Goal: Task Accomplishment & Management: Manage account settings

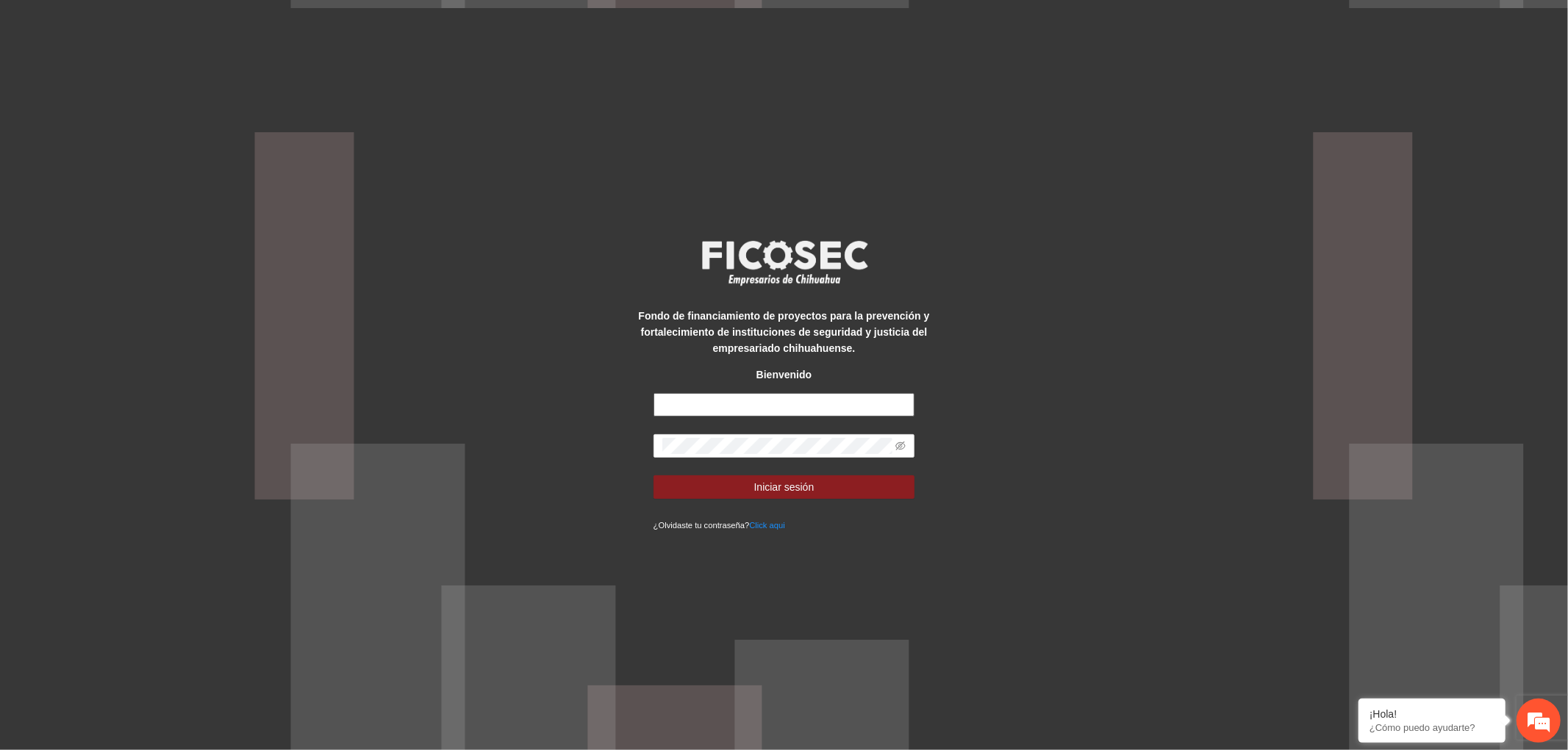
click at [686, 403] on input "text" at bounding box center [784, 405] width 262 height 23
type input "**********"
click at [703, 455] on span at bounding box center [784, 446] width 262 height 23
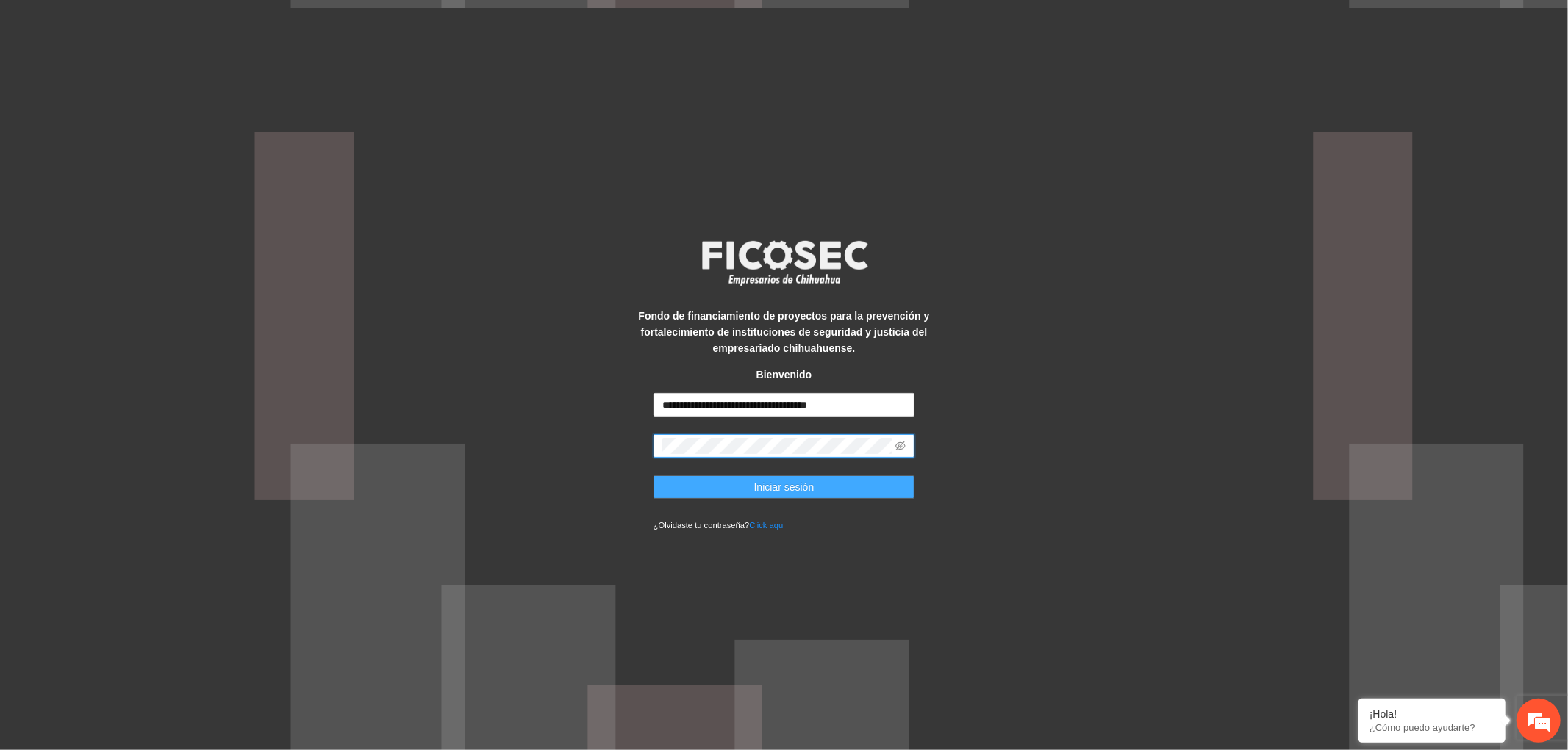
click at [706, 488] on button "Iniciar sesión" at bounding box center [784, 487] width 262 height 23
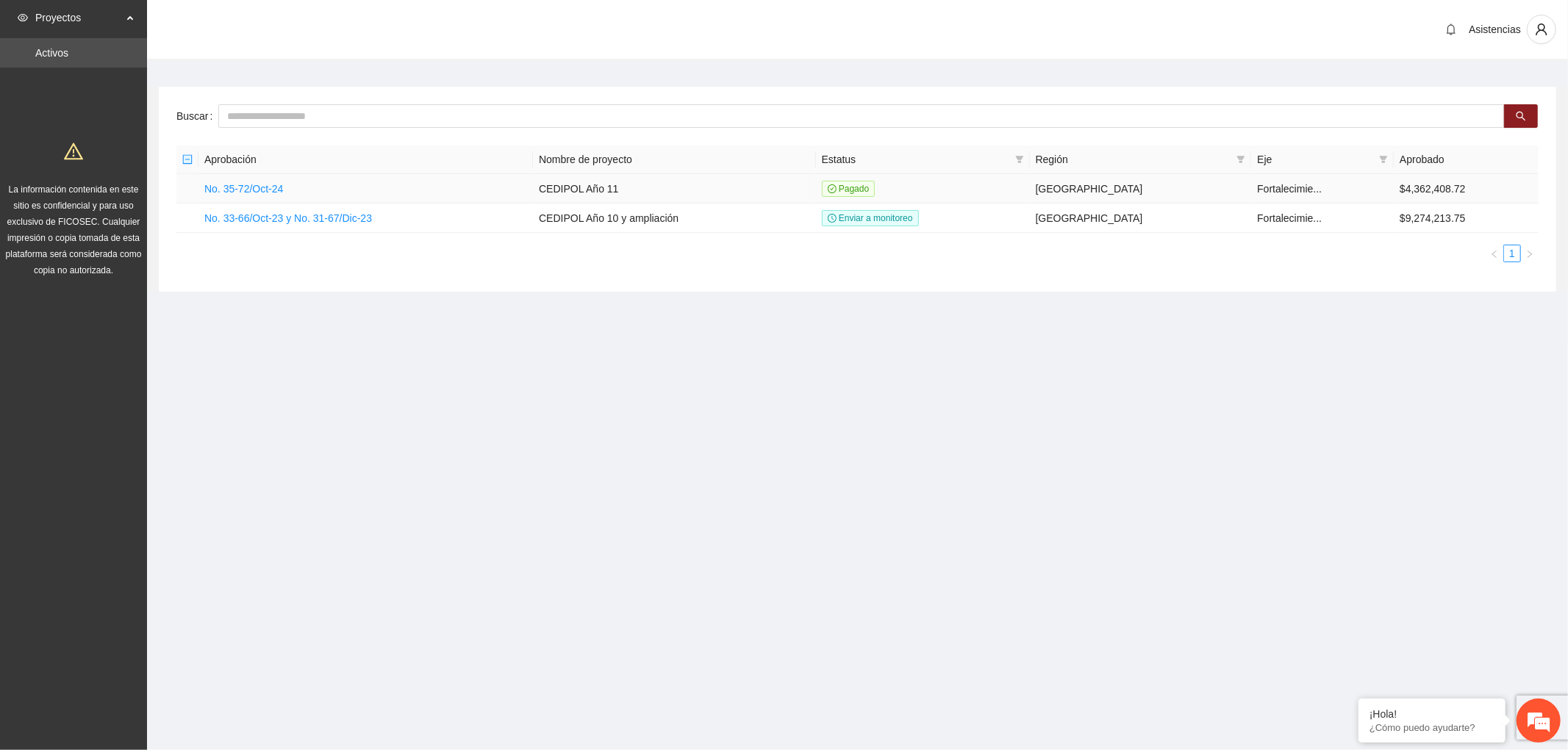
drag, startPoint x: 279, startPoint y: 187, endPoint x: 307, endPoint y: 175, distance: 30.5
click at [279, 187] on link "No. 35-72/Oct-24" at bounding box center [243, 189] width 79 height 12
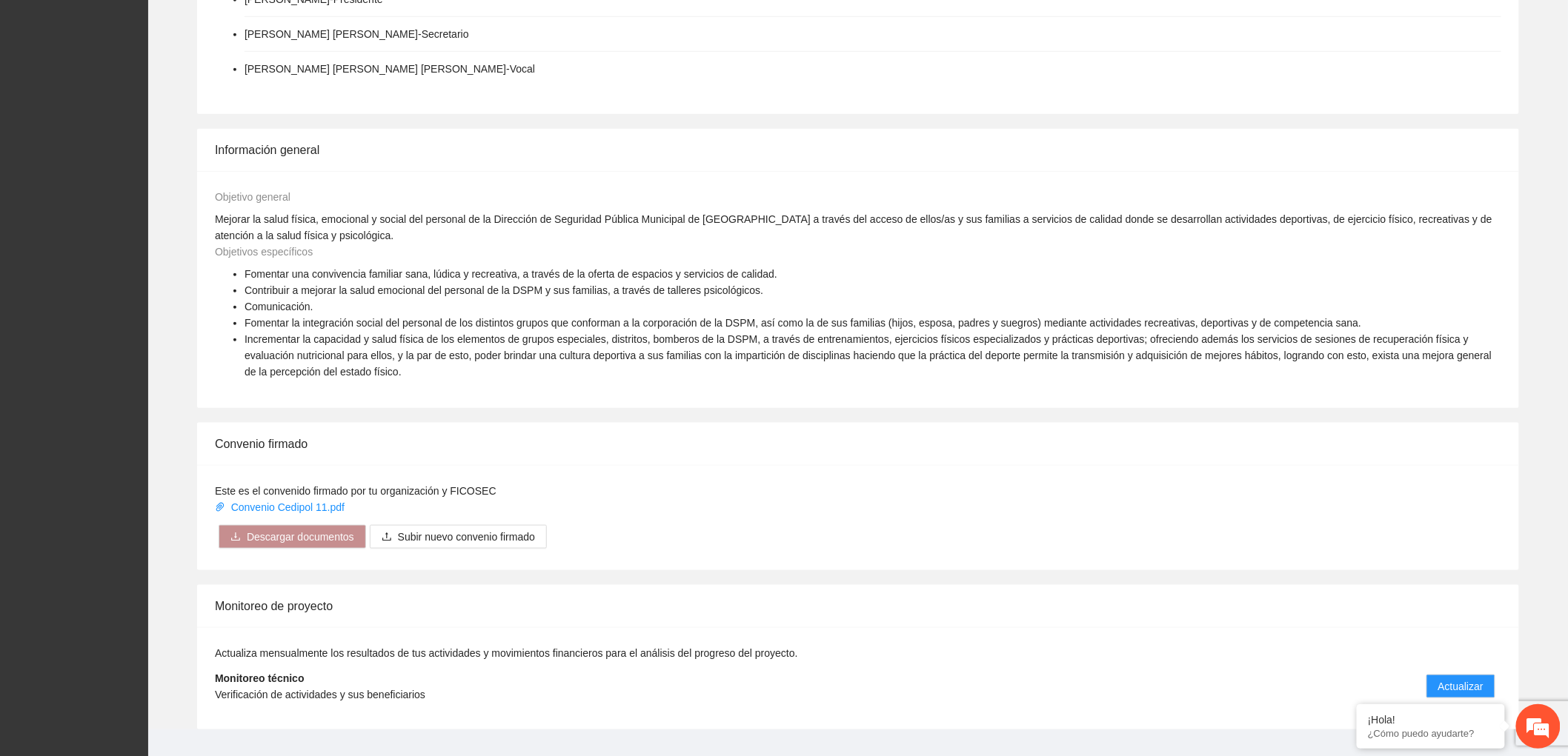
scroll to position [493, 0]
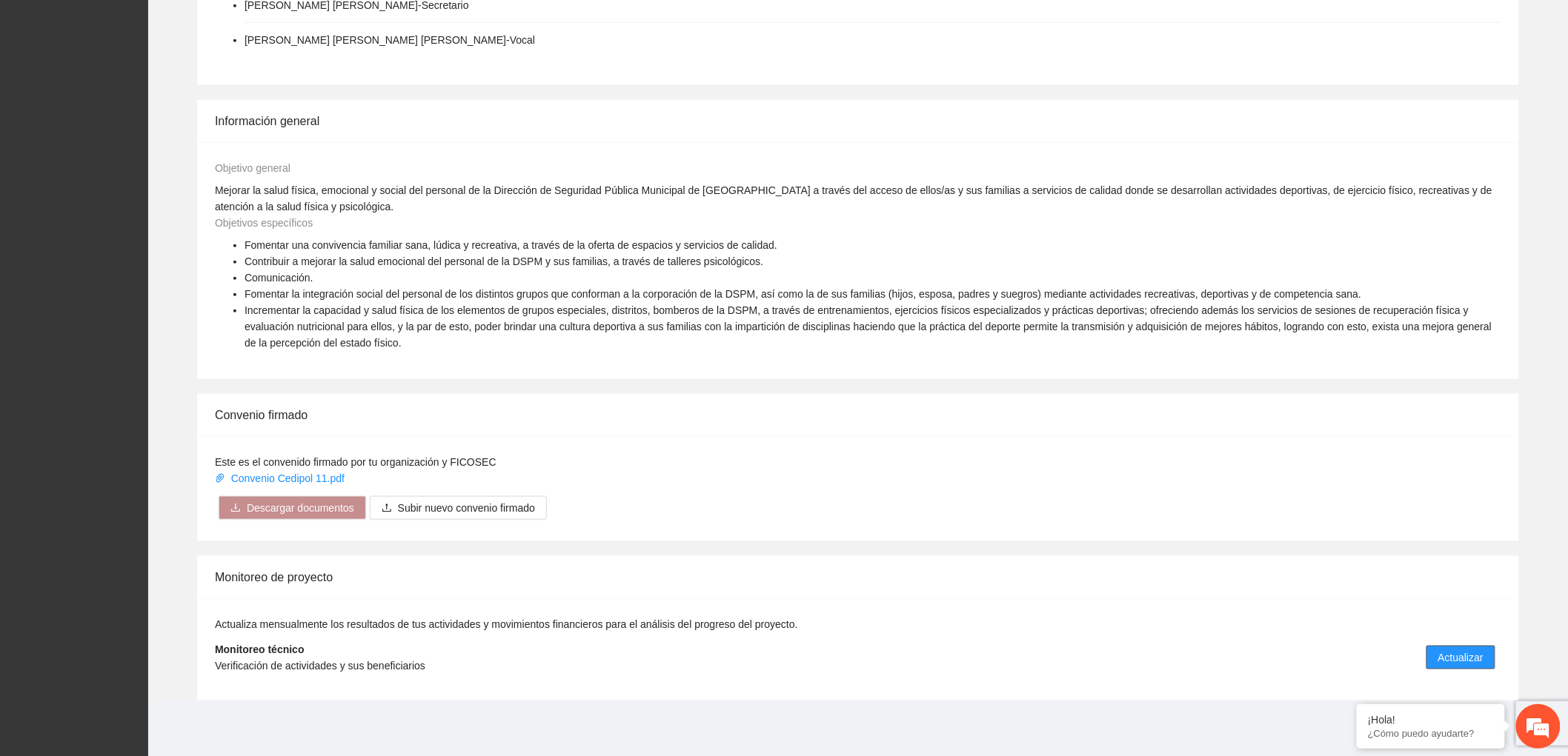
click at [1462, 658] on span "Actualizar" at bounding box center [1461, 658] width 46 height 16
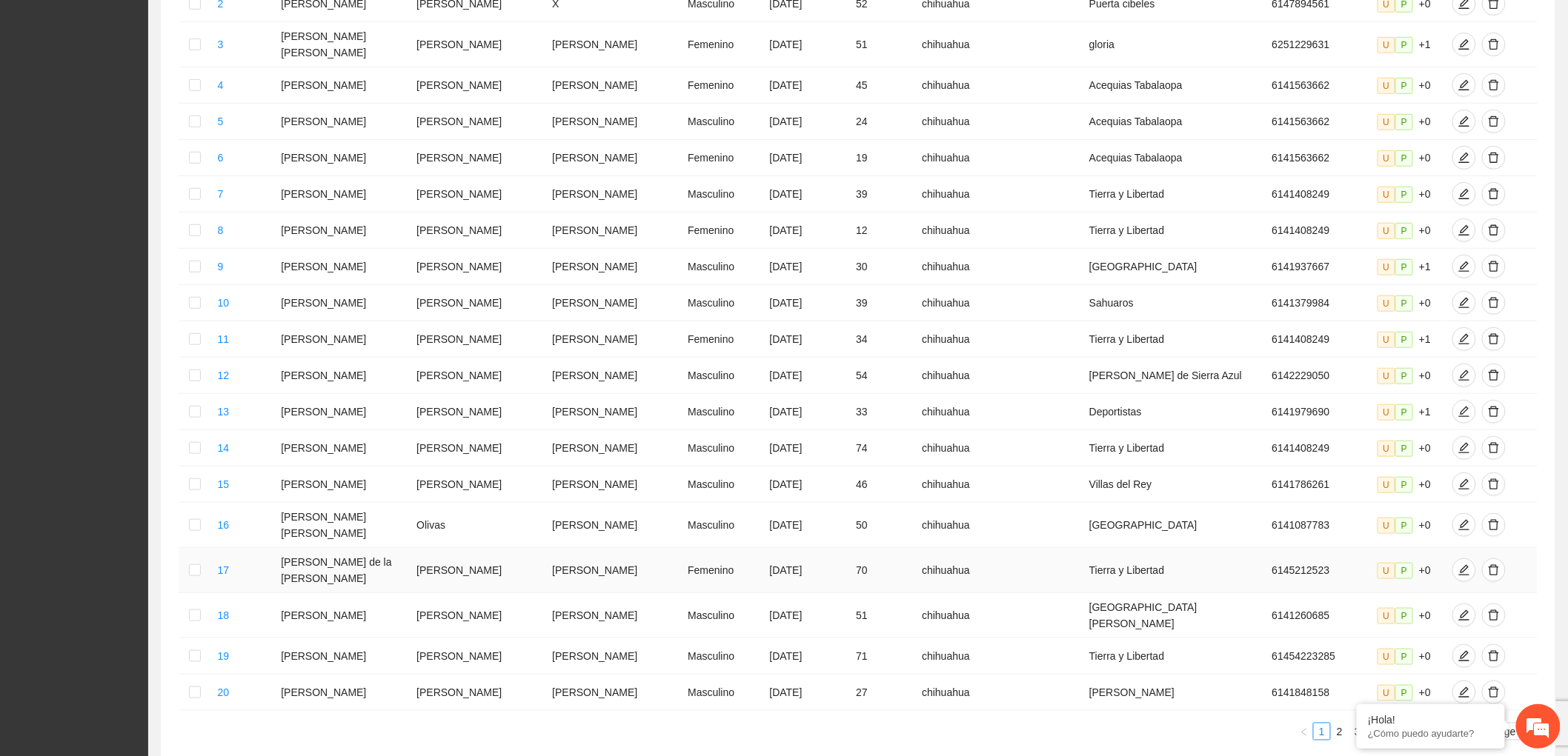
scroll to position [448, 0]
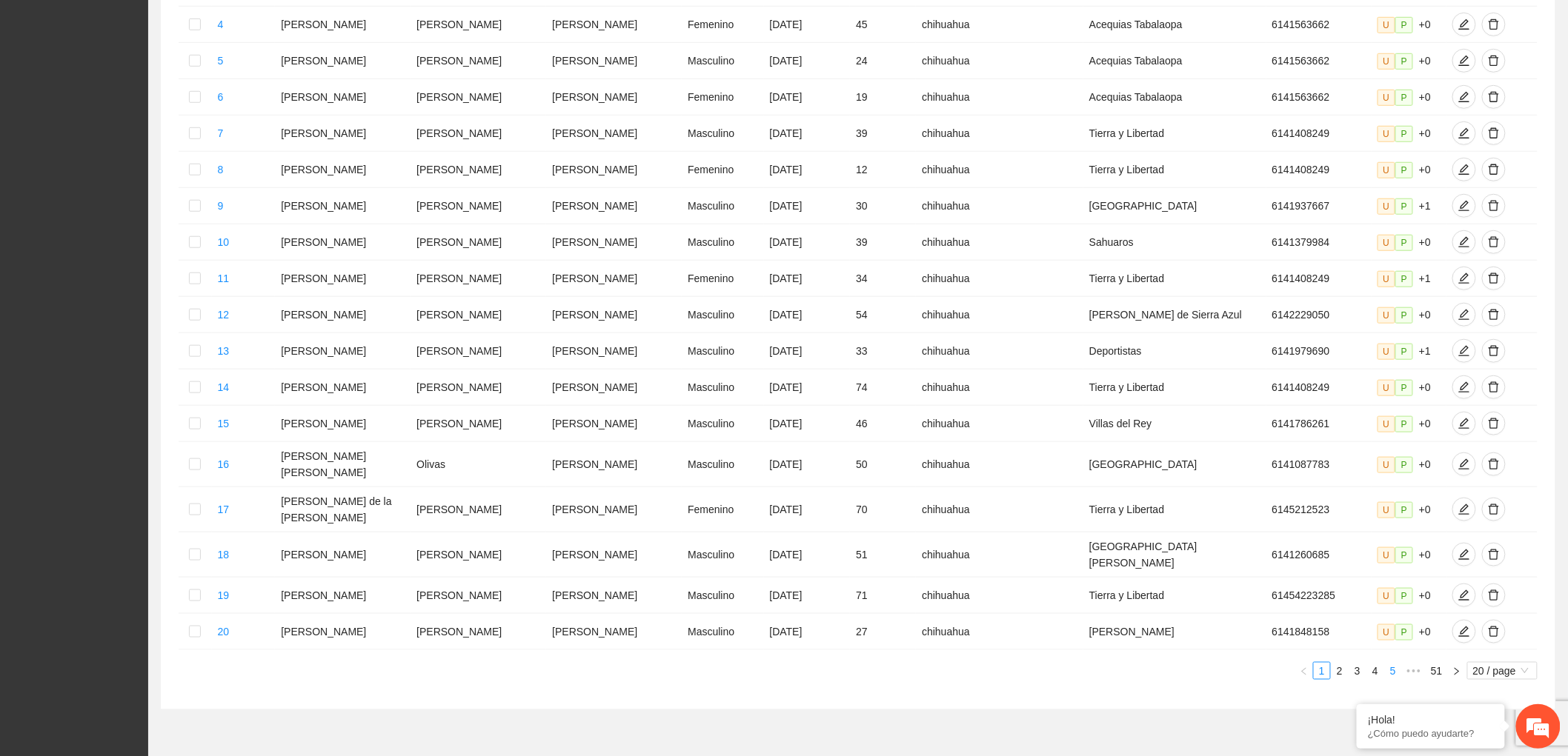
click at [1390, 663] on link "5" at bounding box center [1393, 671] width 16 height 16
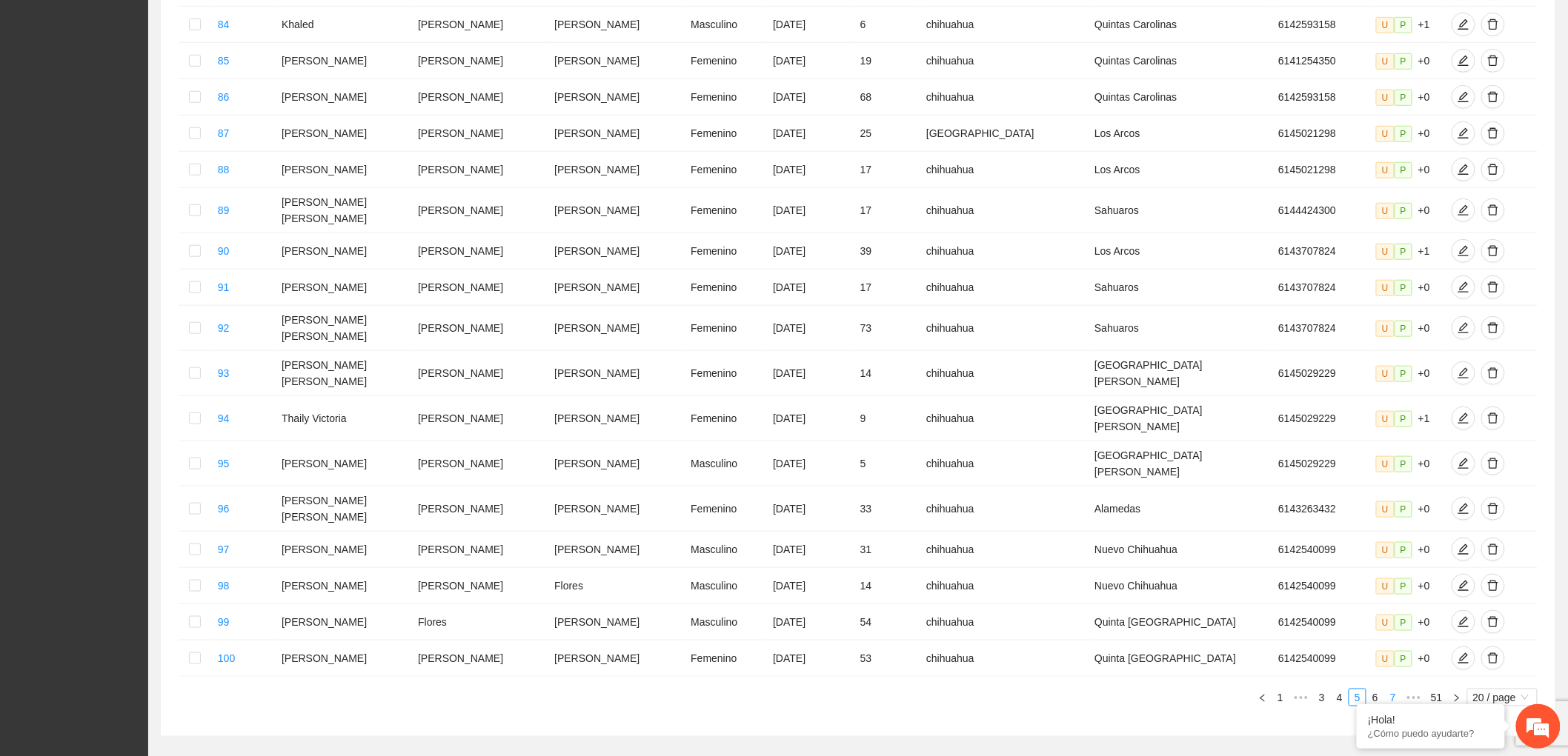
scroll to position [440, 0]
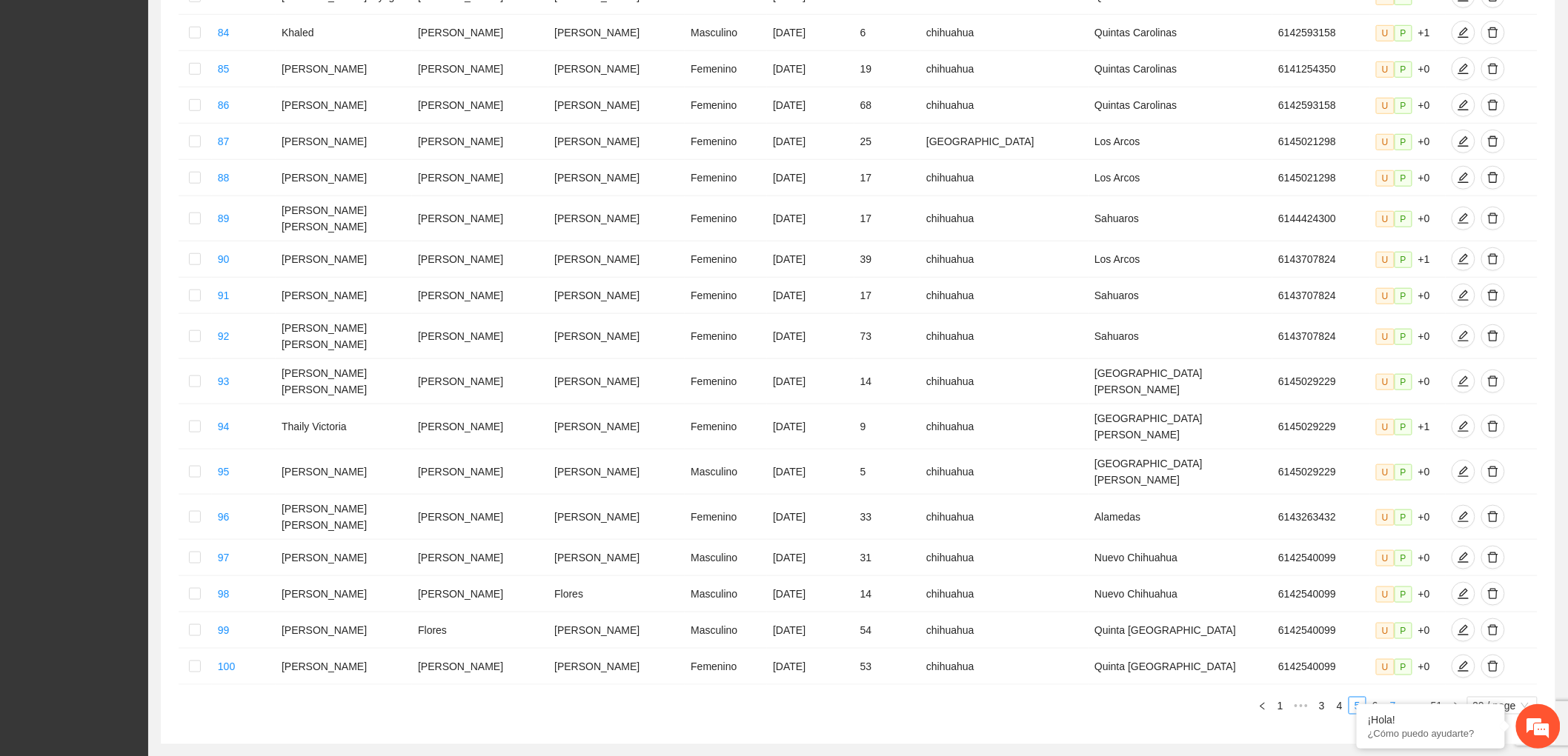
click at [1393, 698] on link "7" at bounding box center [1393, 706] width 16 height 16
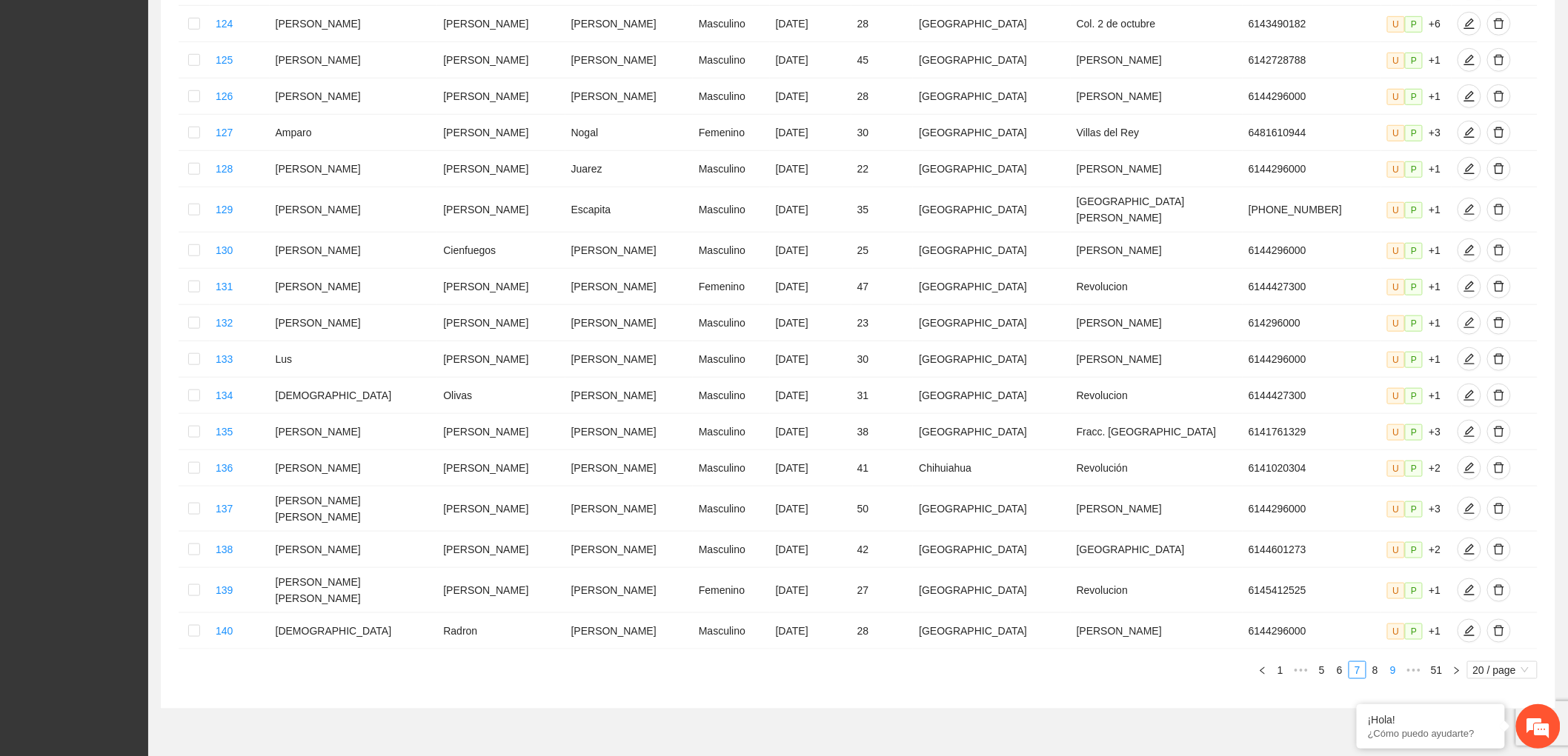
click at [1399, 662] on link "9" at bounding box center [1393, 670] width 16 height 16
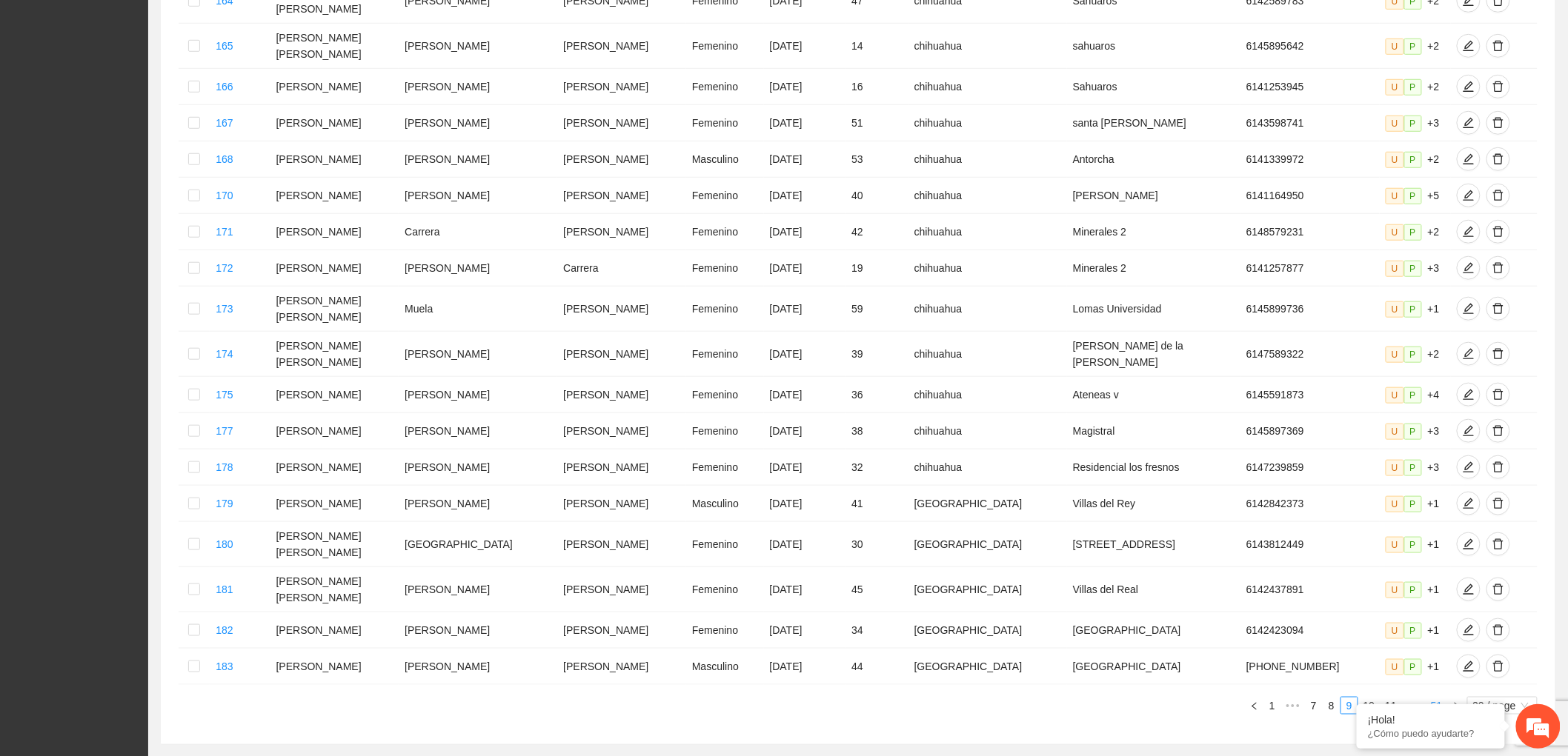
click at [1439, 698] on link "51" at bounding box center [1437, 706] width 21 height 16
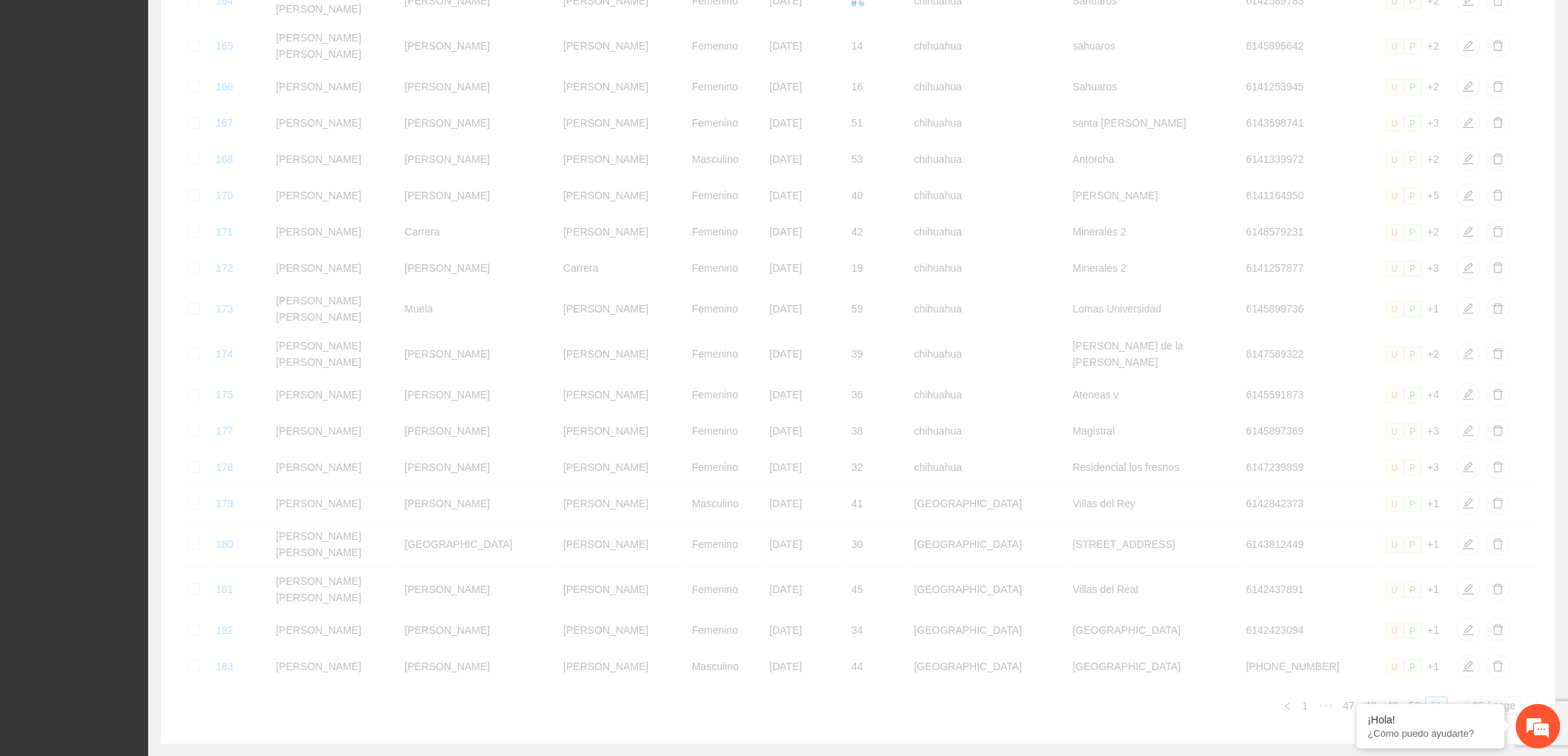
scroll to position [331, 0]
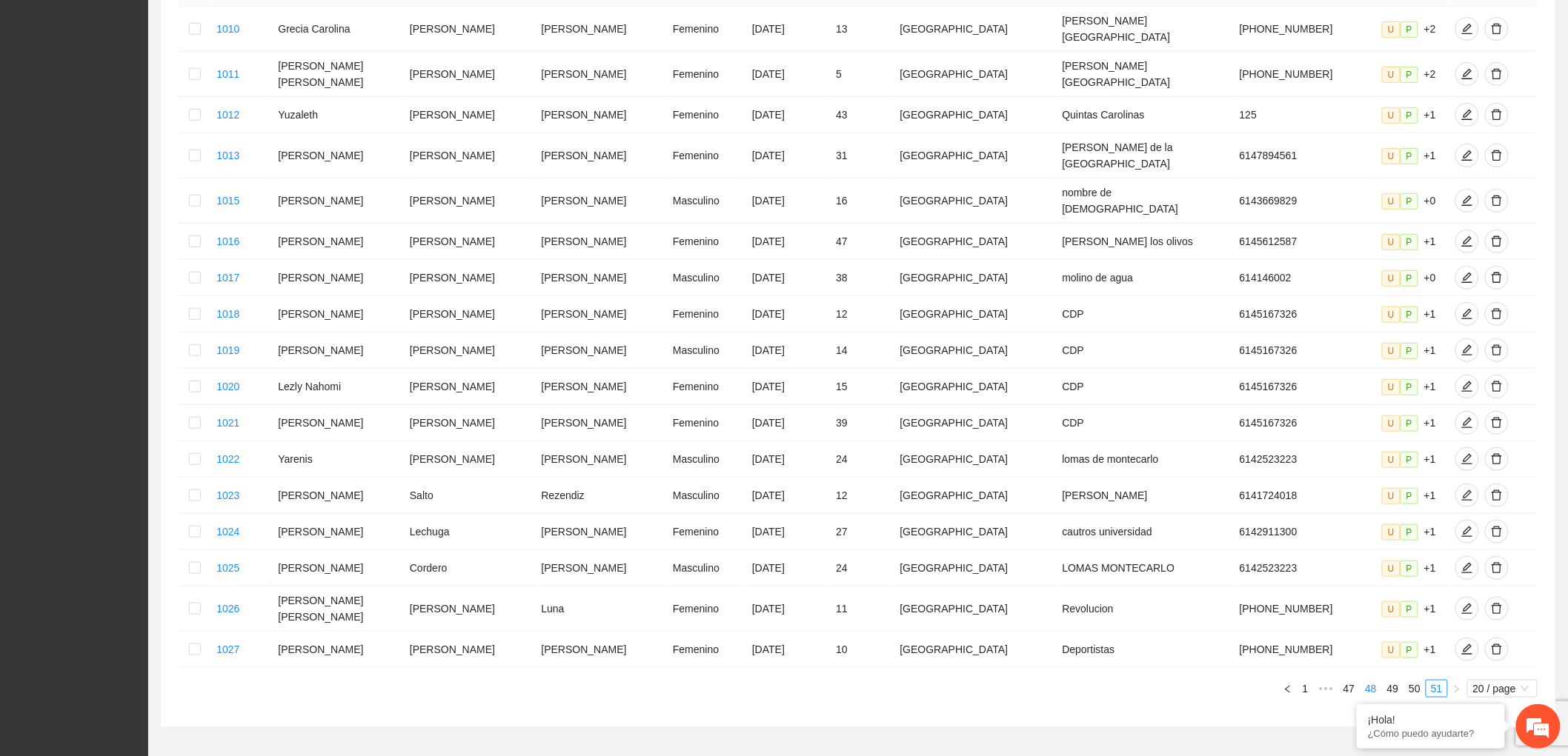
click at [1372, 680] on link "48" at bounding box center [1370, 689] width 21 height 16
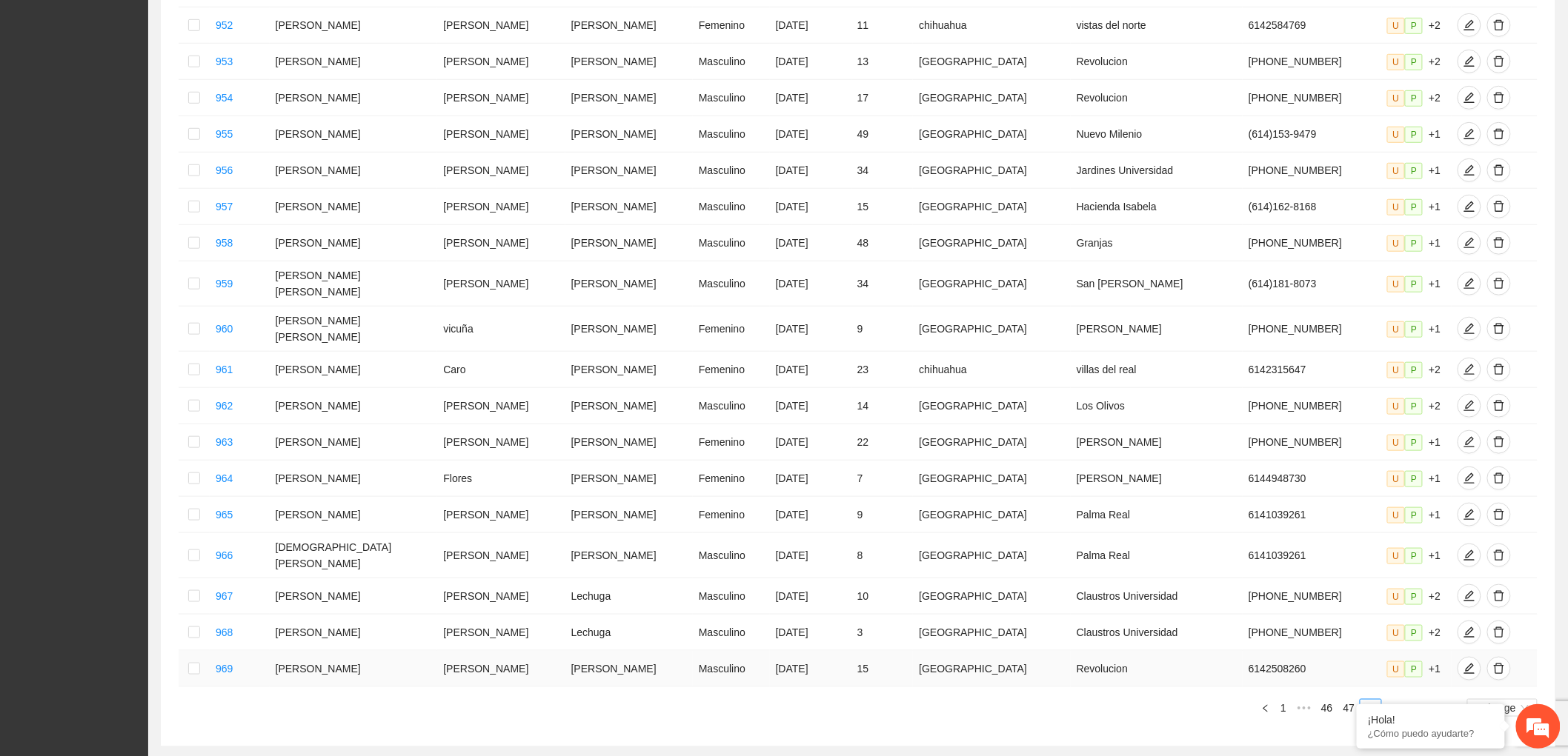
scroll to position [440, 0]
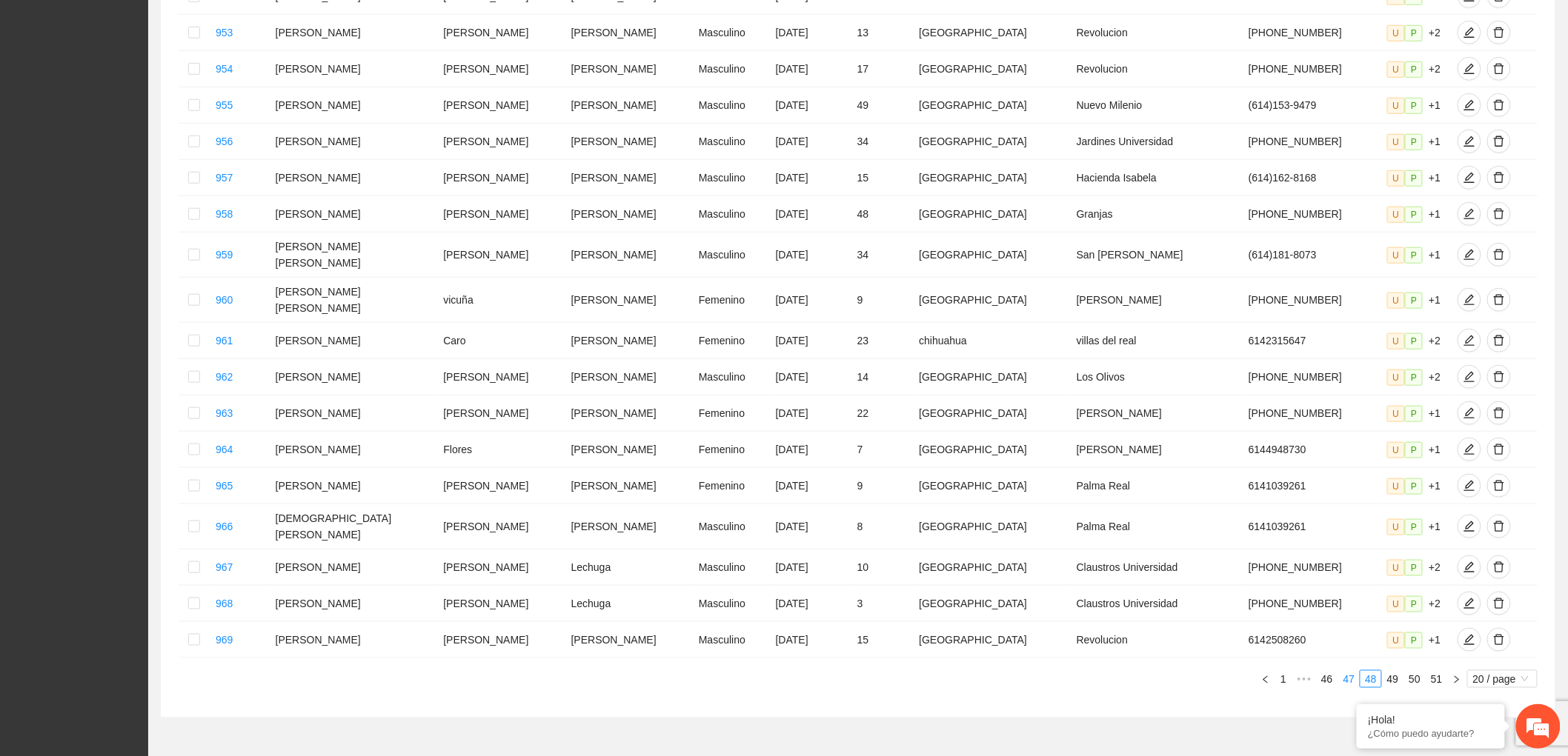
click at [1346, 671] on link "47" at bounding box center [1349, 679] width 21 height 16
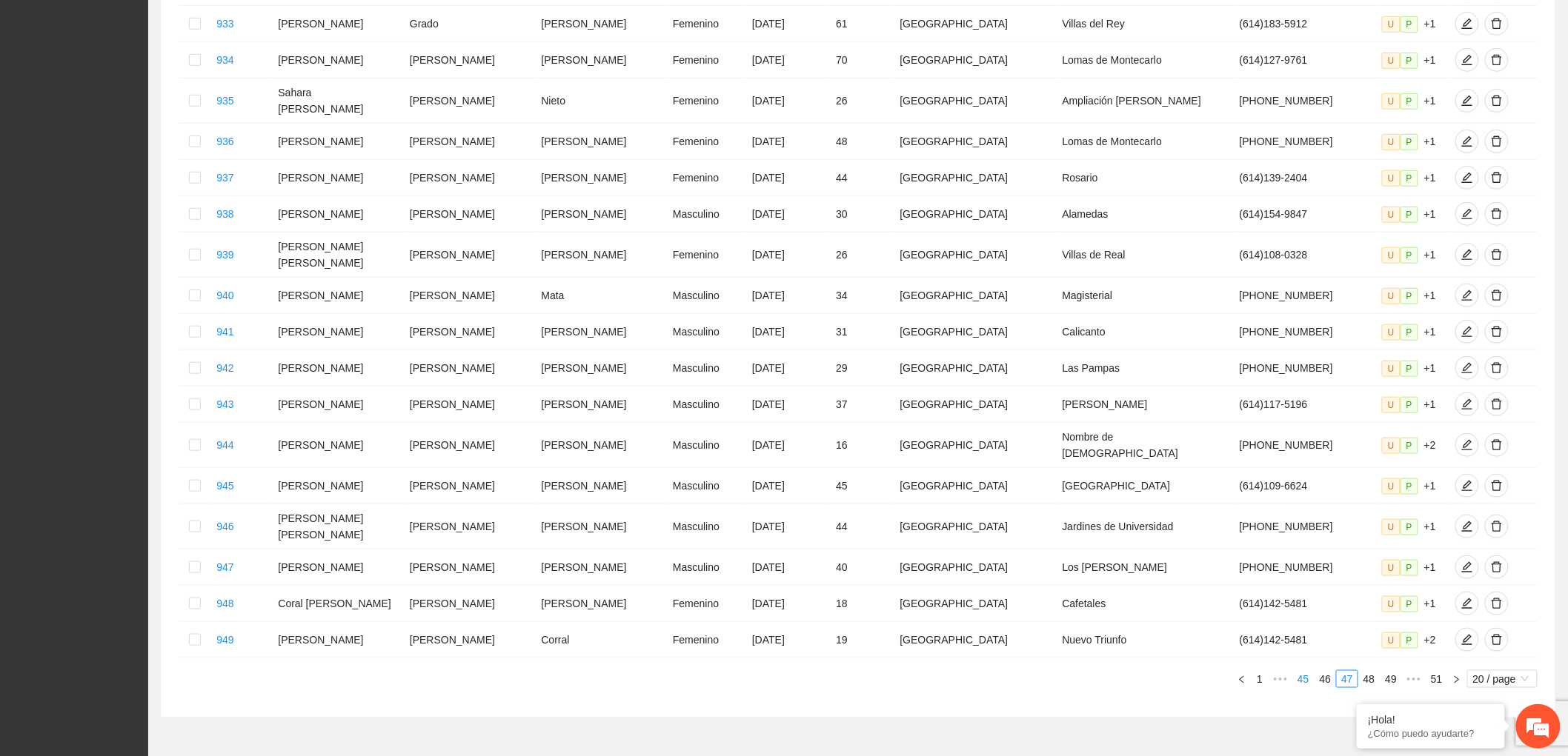
click at [1312, 671] on link "45" at bounding box center [1303, 679] width 21 height 16
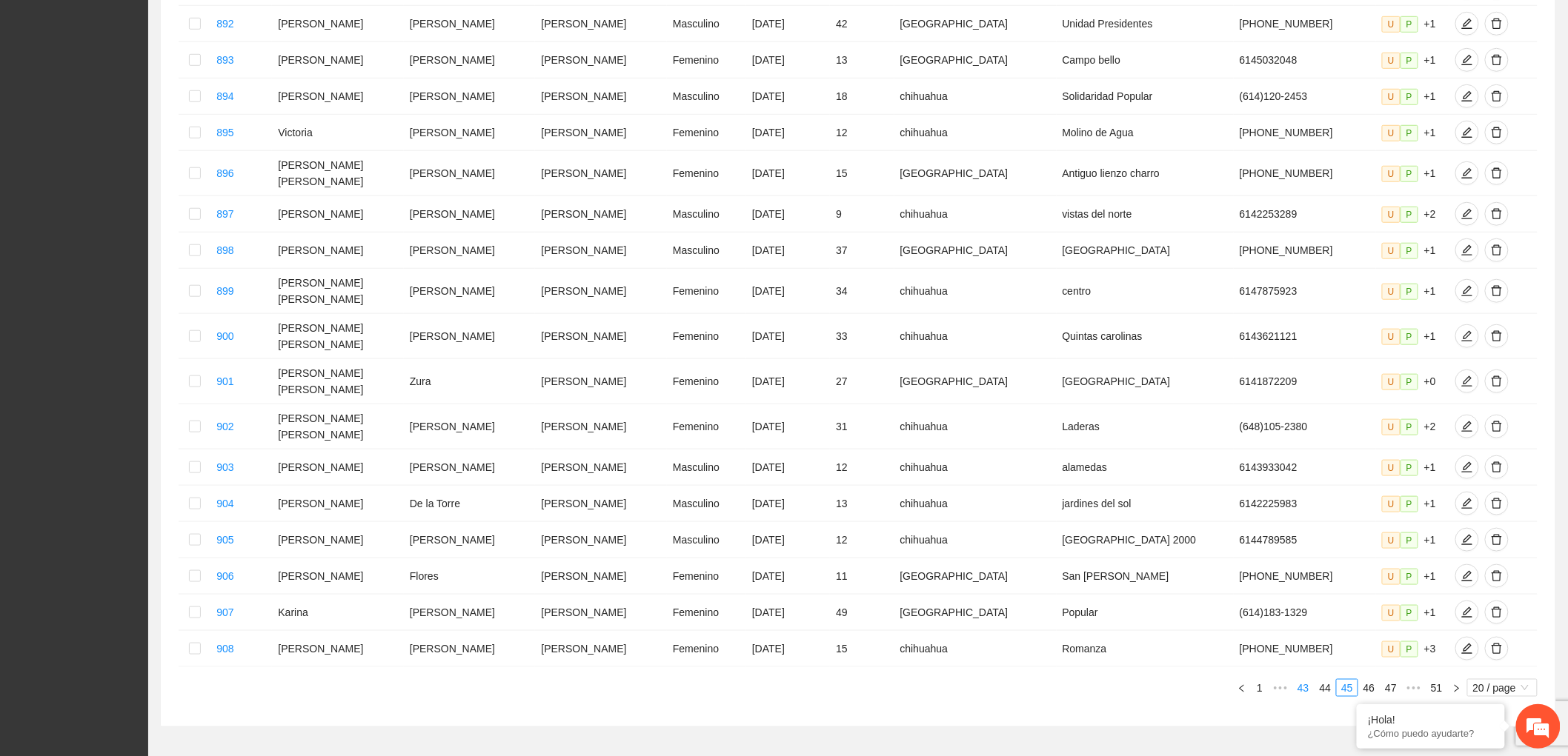
click at [1300, 680] on link "43" at bounding box center [1303, 689] width 21 height 16
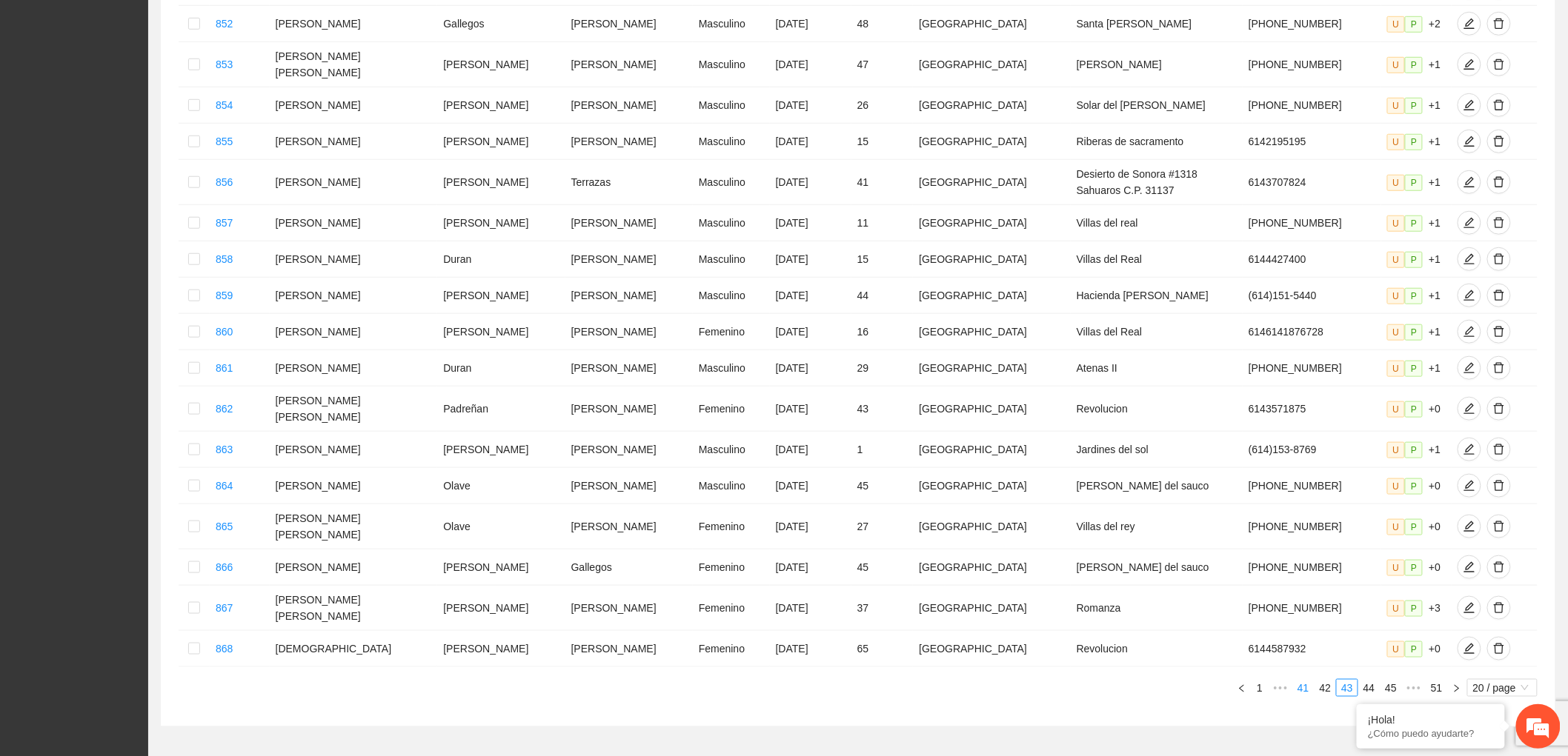
click at [1307, 680] on link "41" at bounding box center [1303, 689] width 21 height 16
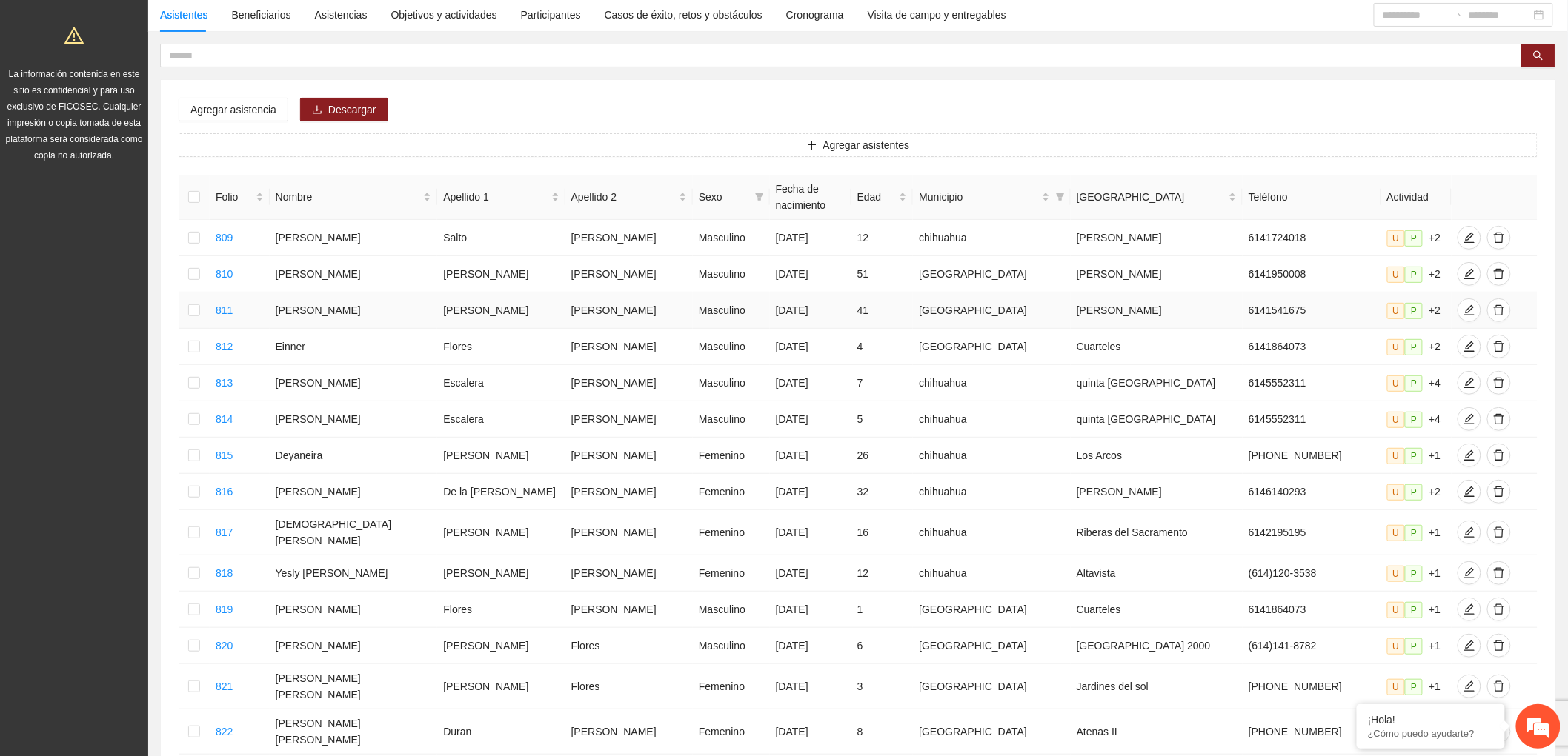
scroll to position [28, 0]
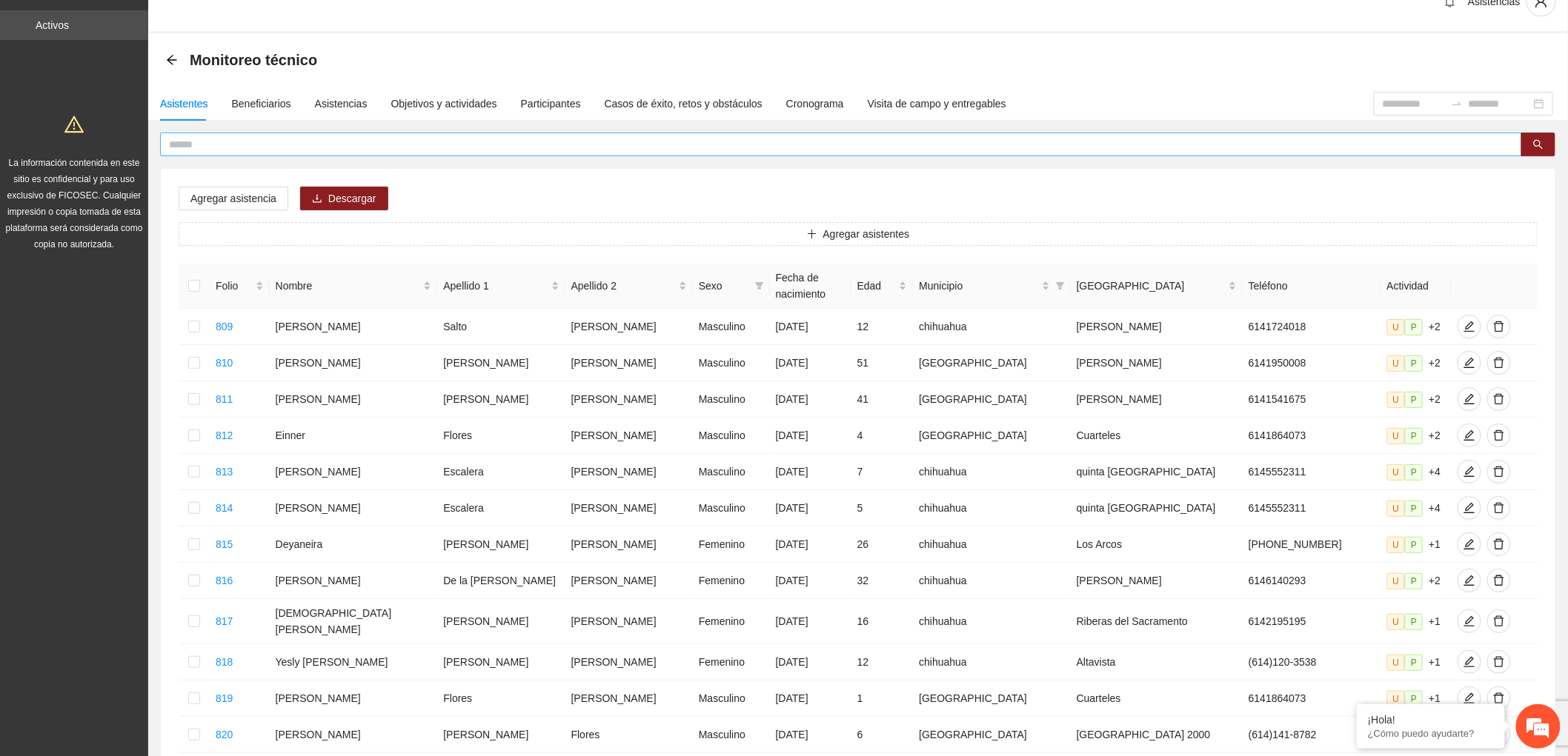
click at [286, 145] on input "text" at bounding box center [835, 145] width 1332 height 16
click at [1522, 144] on button "button" at bounding box center [1538, 145] width 34 height 24
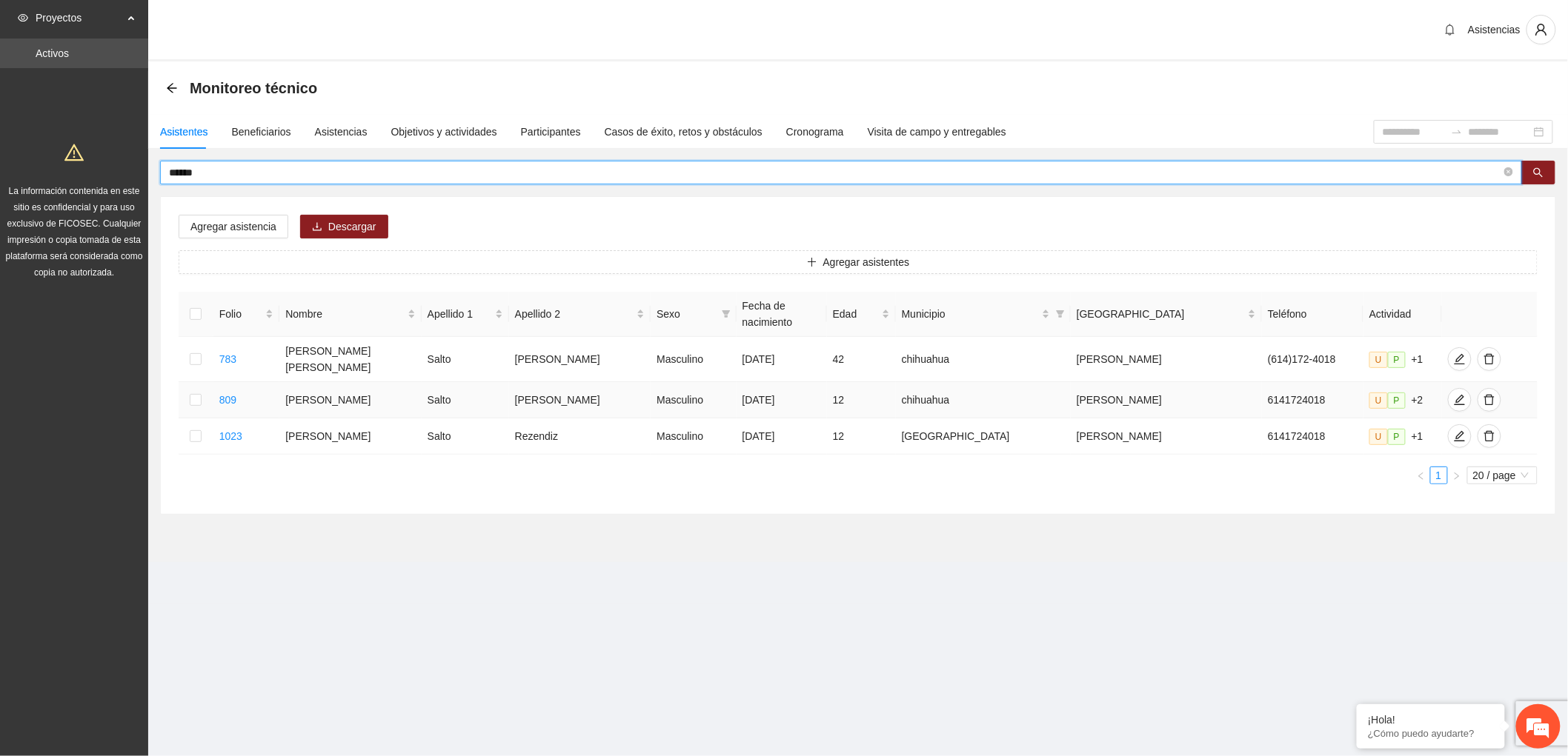
scroll to position [0, 0]
type input "*****"
click at [1466, 431] on icon "edit" at bounding box center [1471, 436] width 12 height 12
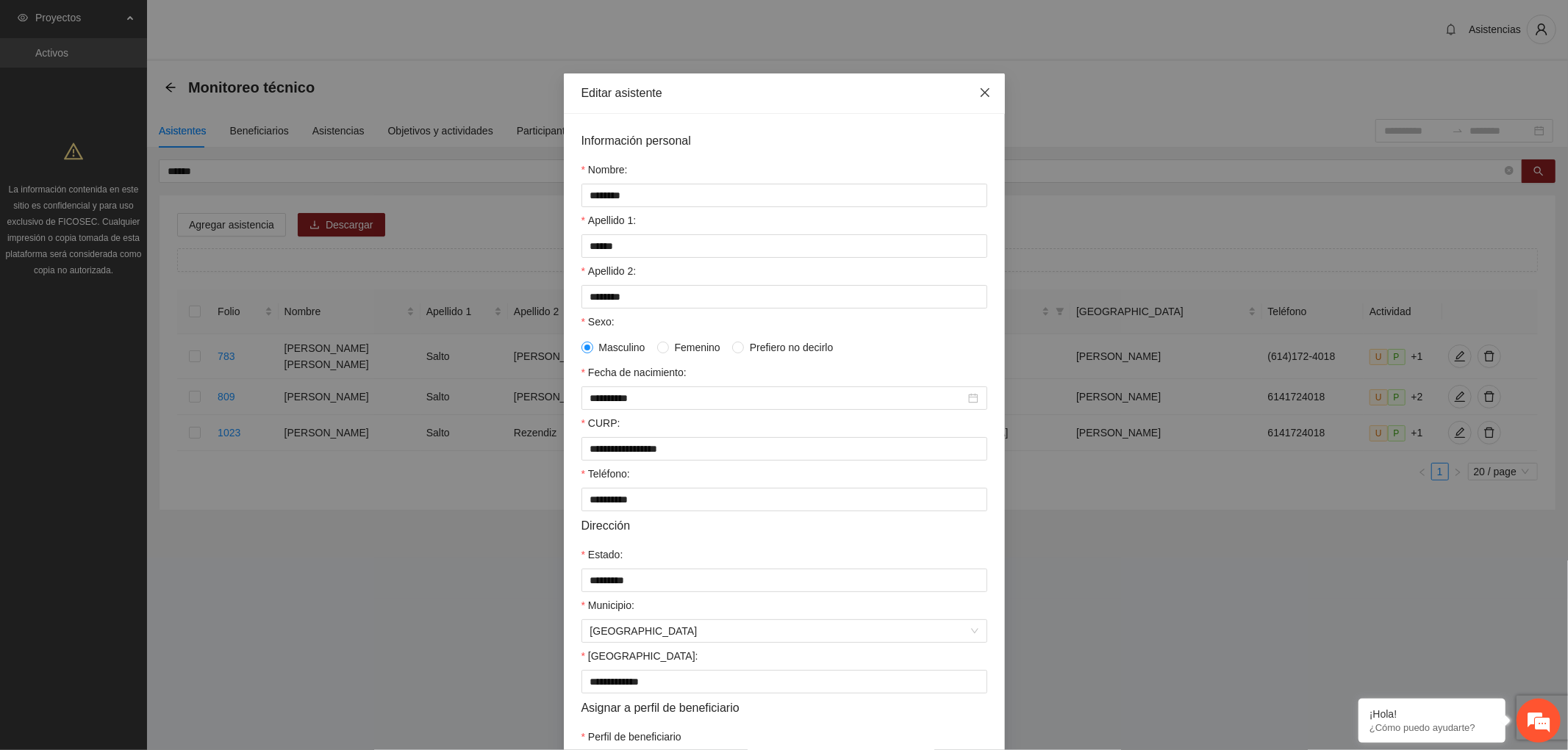
click at [980, 92] on icon "close" at bounding box center [984, 93] width 9 height 9
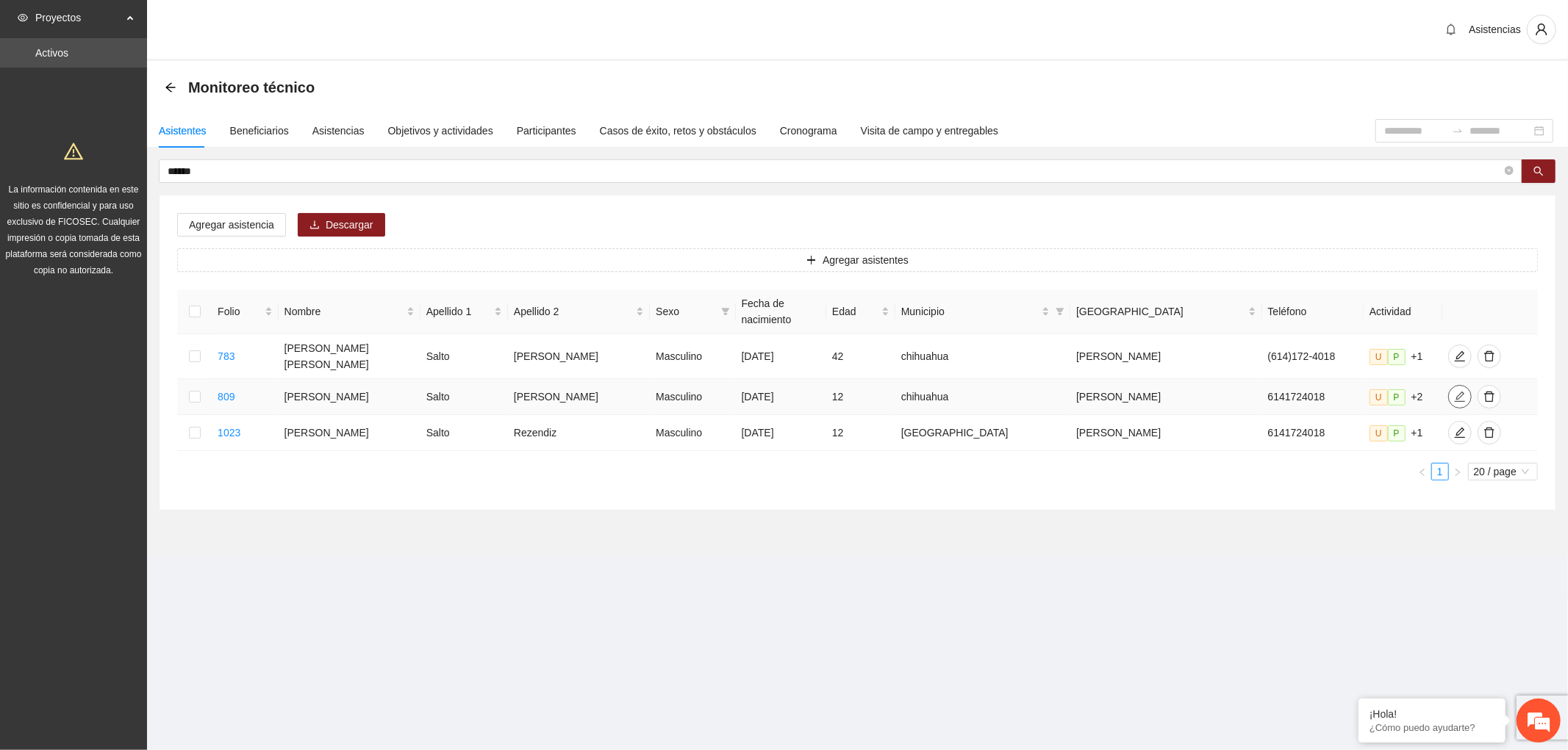
click at [1448, 385] on button "button" at bounding box center [1460, 397] width 23 height 23
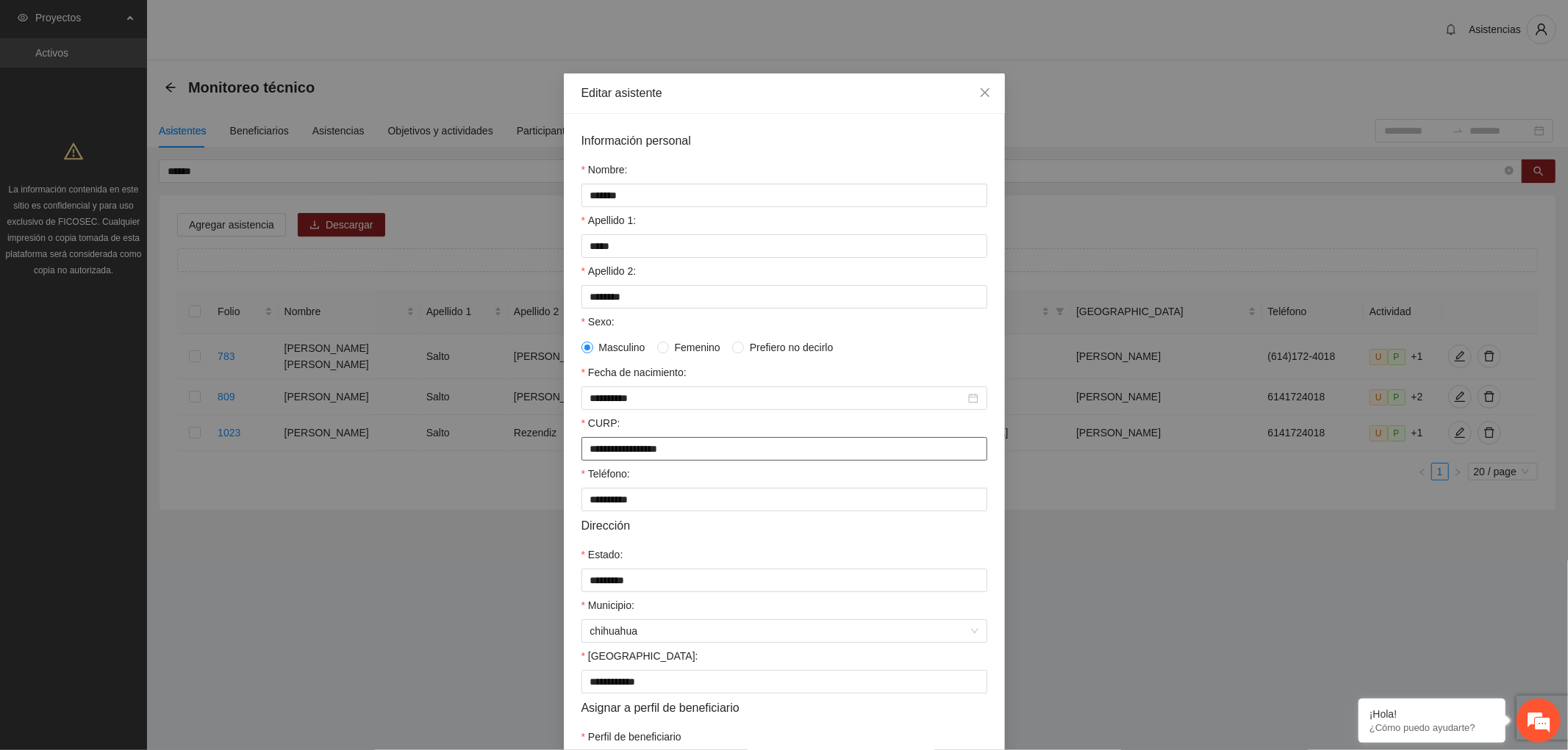
click at [700, 459] on input "**********" at bounding box center [784, 449] width 406 height 23
click at [980, 92] on icon "close" at bounding box center [984, 93] width 9 height 9
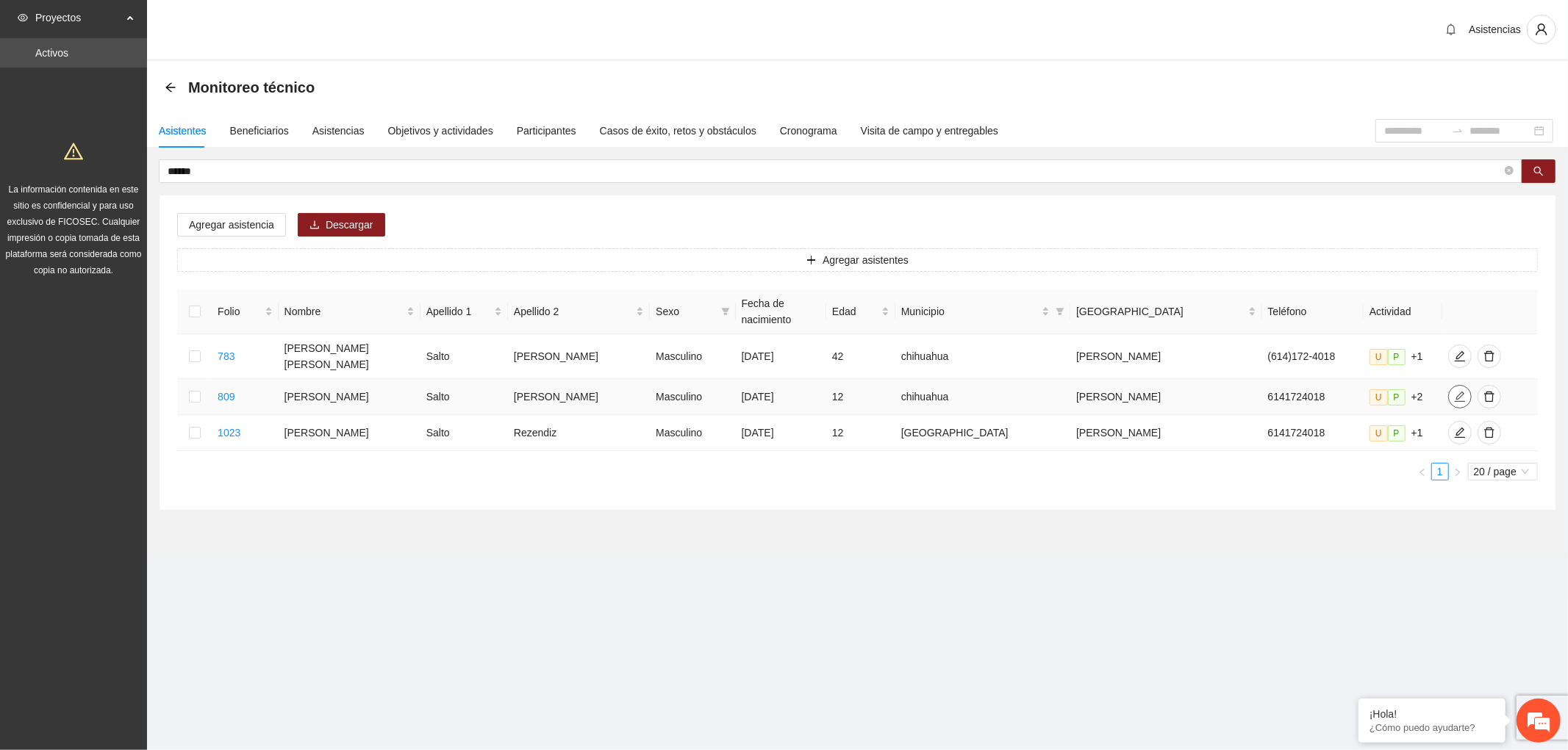
click at [1449, 391] on span "edit" at bounding box center [1460, 397] width 22 height 12
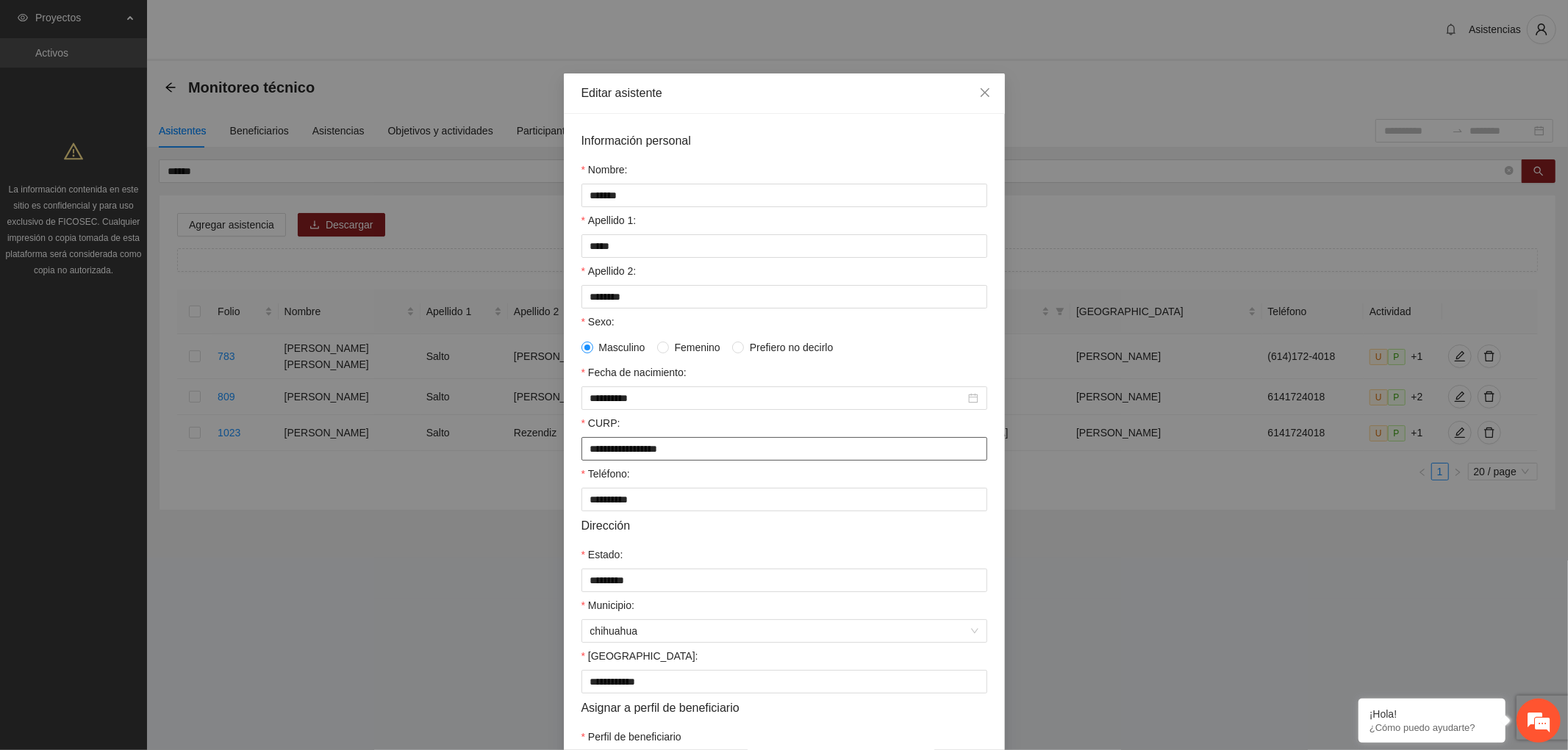
drag, startPoint x: 696, startPoint y: 453, endPoint x: 561, endPoint y: 473, distance: 136.5
click at [564, 473] on div "**********" at bounding box center [784, 455] width 441 height 683
click at [982, 91] on icon "close" at bounding box center [984, 92] width 12 height 12
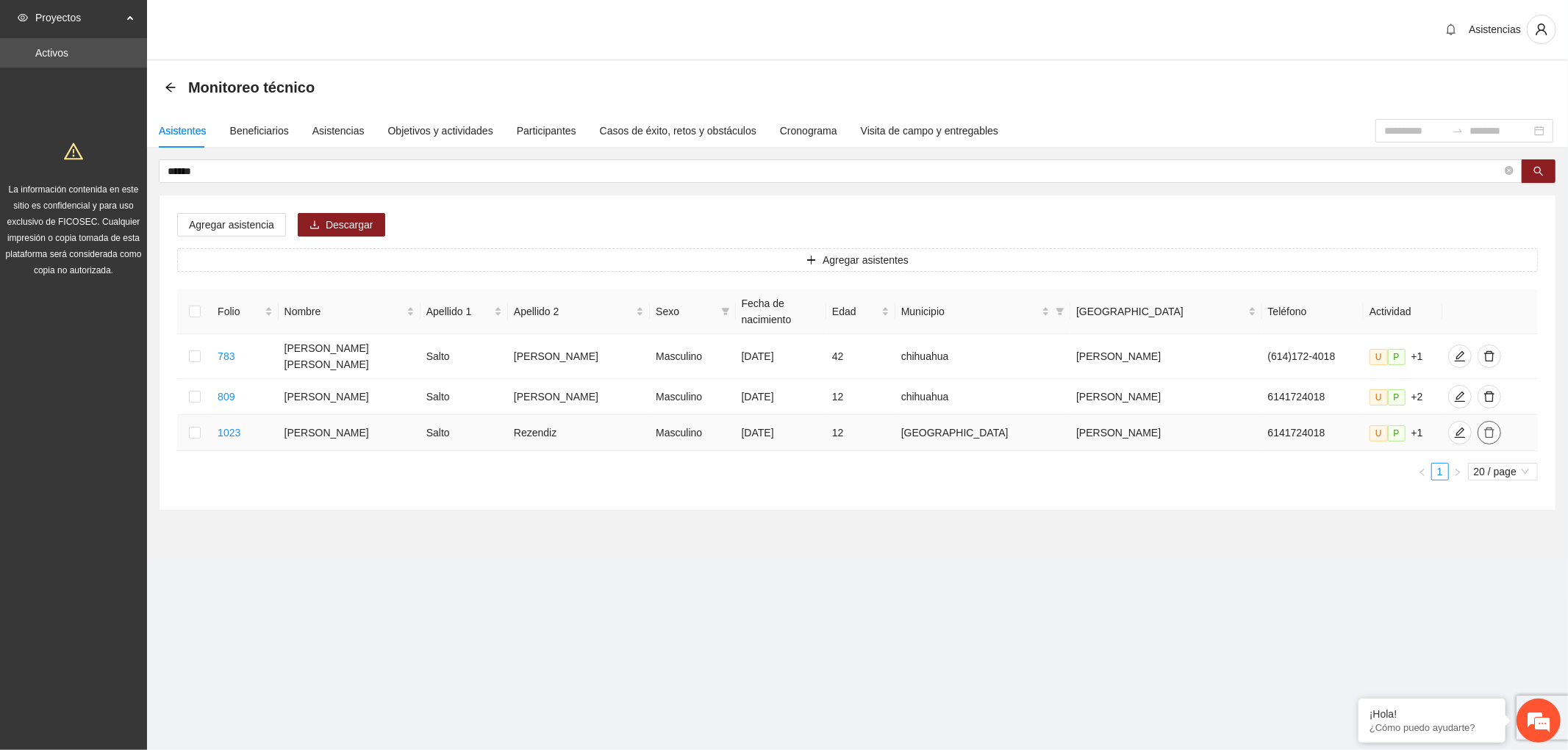
click at [1483, 427] on icon "delete" at bounding box center [1488, 433] width 12 height 12
click at [1530, 363] on span "Eliminar" at bounding box center [1534, 361] width 37 height 16
click at [245, 132] on div "Beneficiarios" at bounding box center [259, 131] width 59 height 16
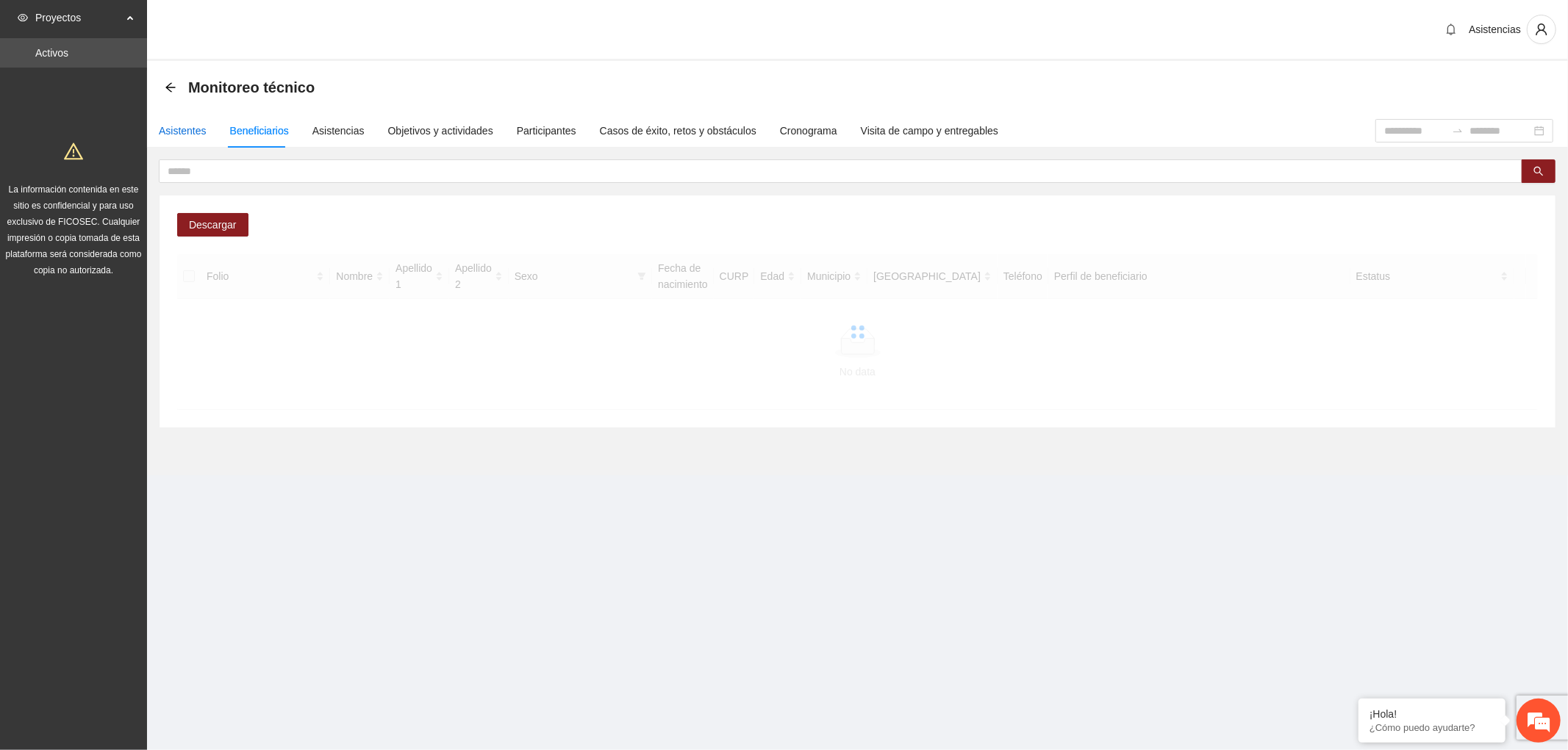
click at [183, 134] on div "Asistentes" at bounding box center [183, 131] width 48 height 16
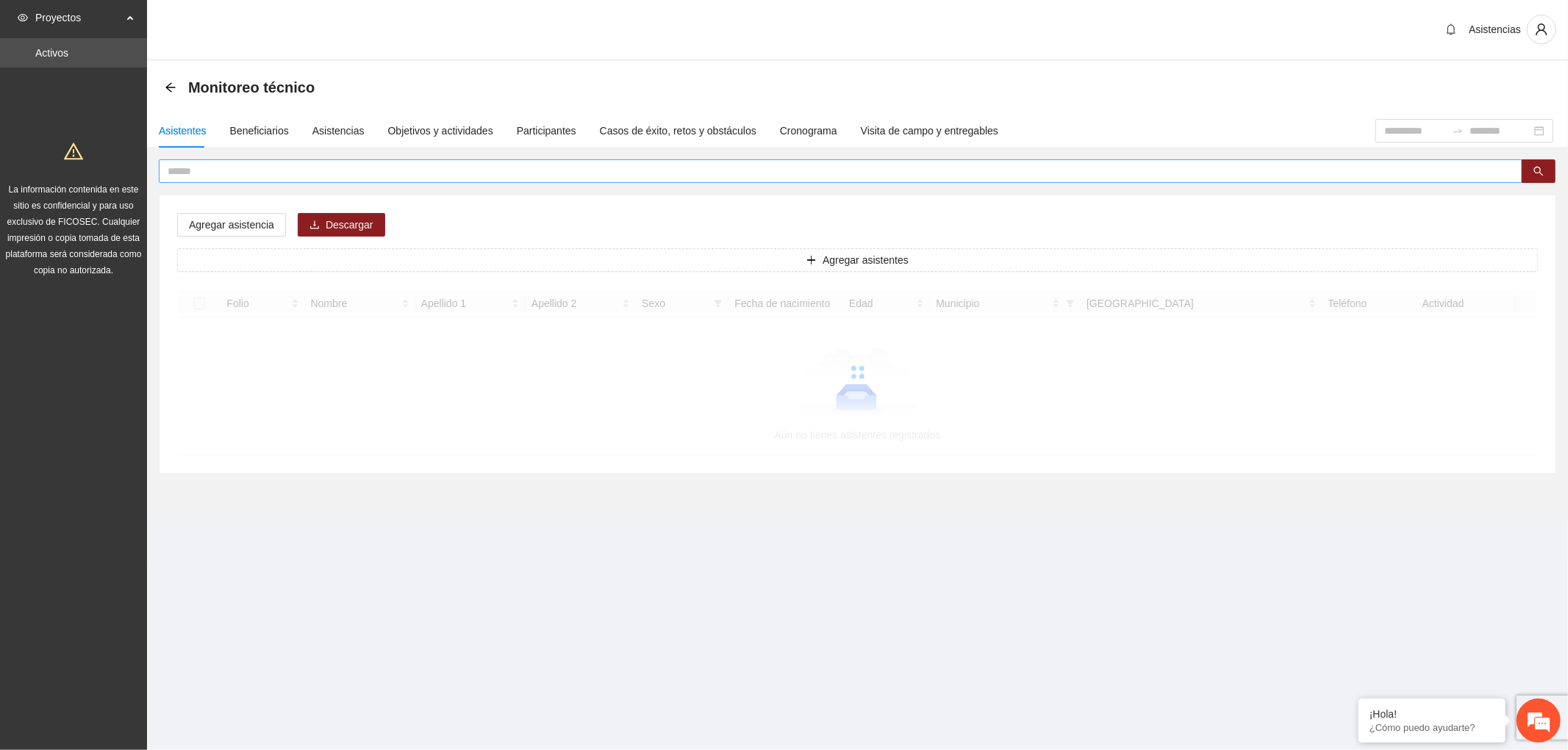
click at [219, 164] on input "text" at bounding box center [834, 172] width 1334 height 16
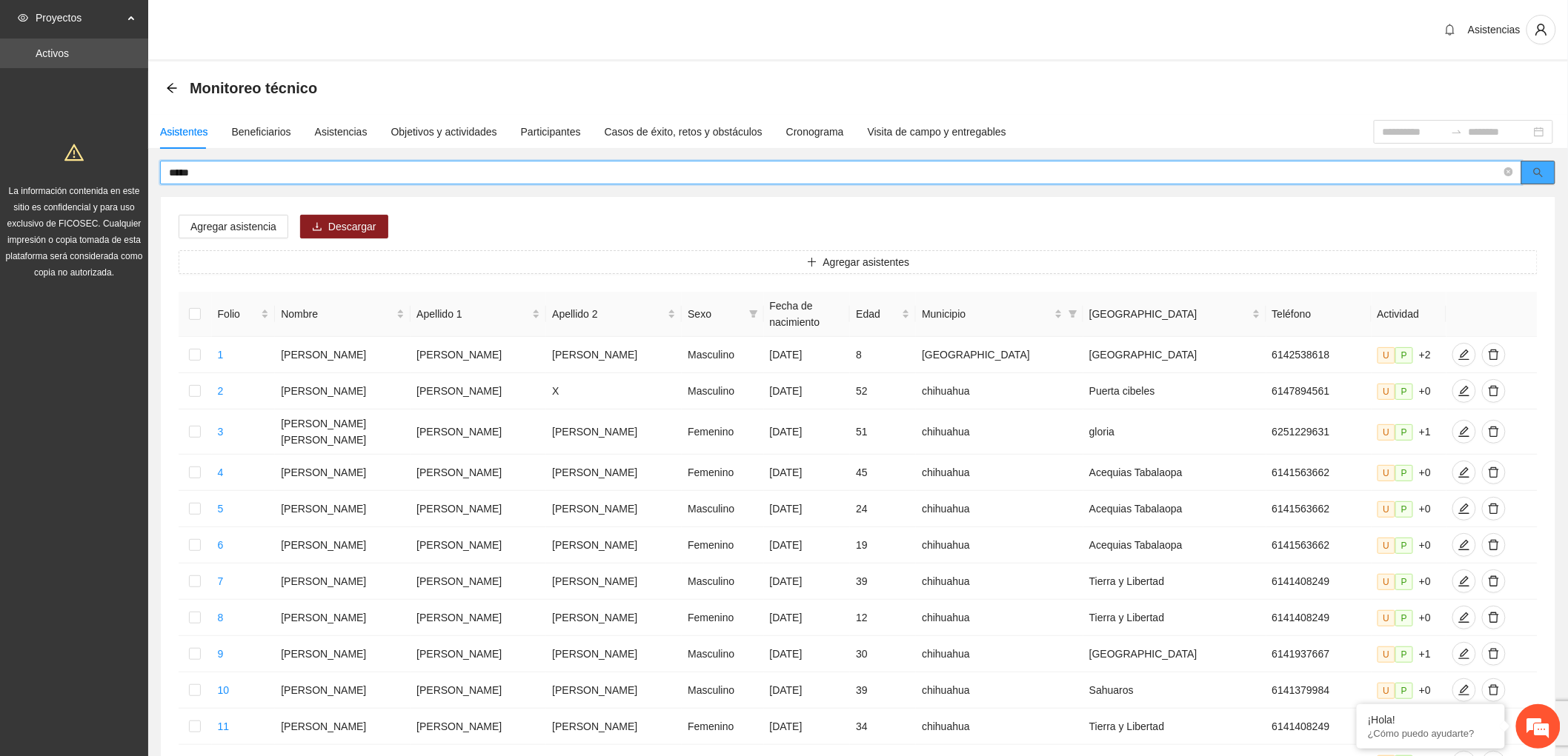
click at [1525, 163] on button "button" at bounding box center [1538, 172] width 34 height 24
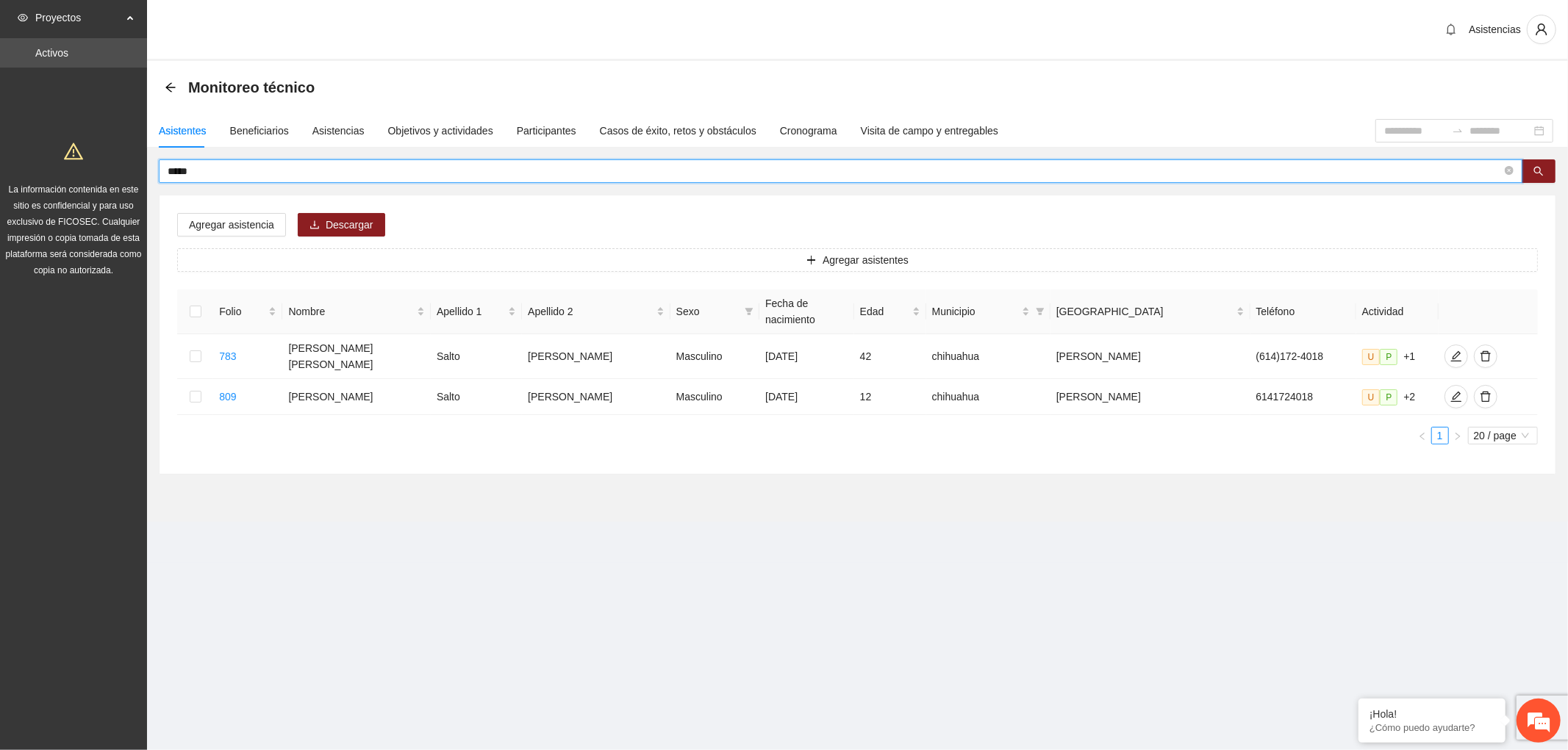
drag, startPoint x: 230, startPoint y: 169, endPoint x: 53, endPoint y: 142, distance: 179.0
click at [80, 152] on section "Proyectos Activos La información contenida en este sitio es confidencial y para…" at bounding box center [784, 375] width 1568 height 750
click at [1445, 391] on span "edit" at bounding box center [1456, 397] width 22 height 12
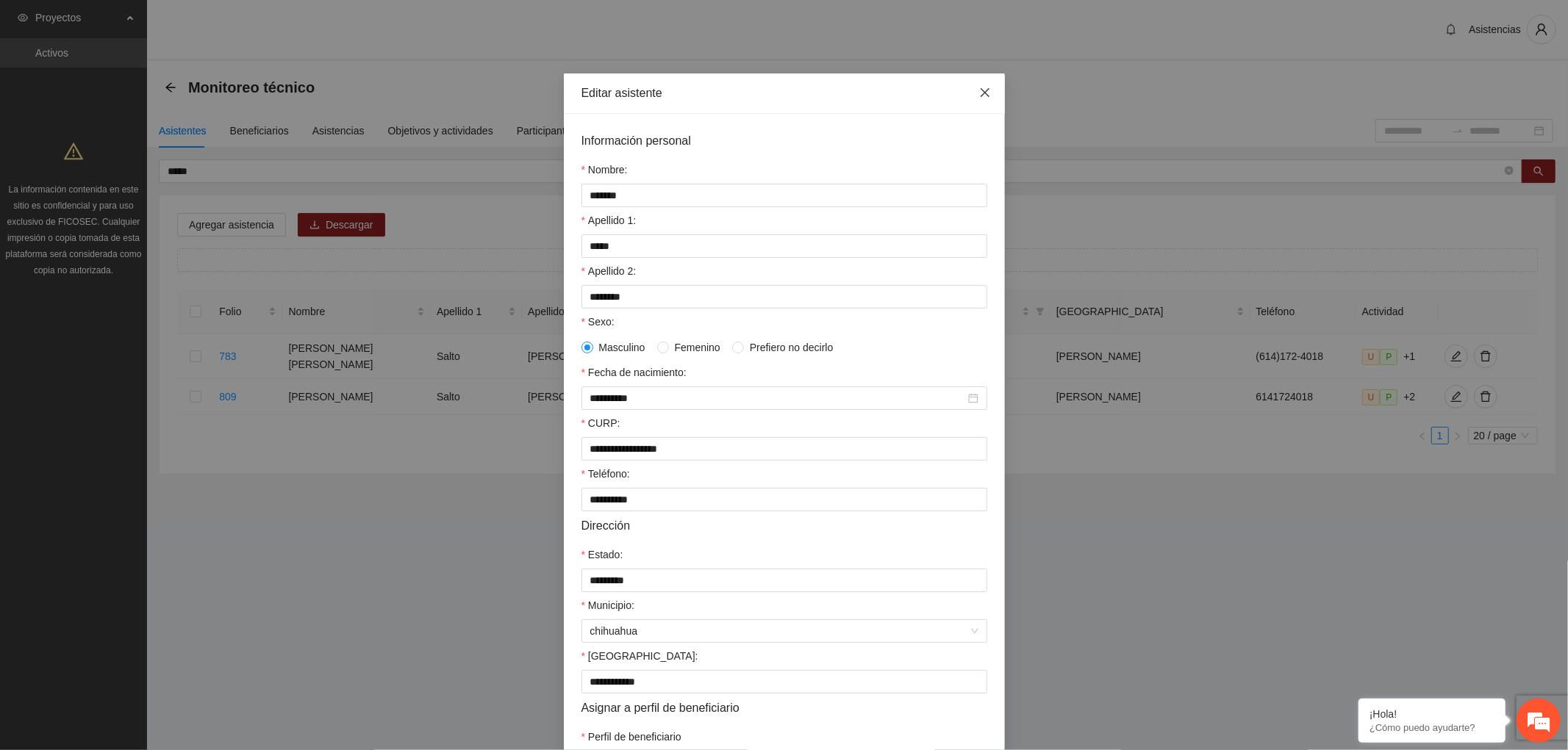
click at [986, 97] on span "Close" at bounding box center [985, 93] width 40 height 40
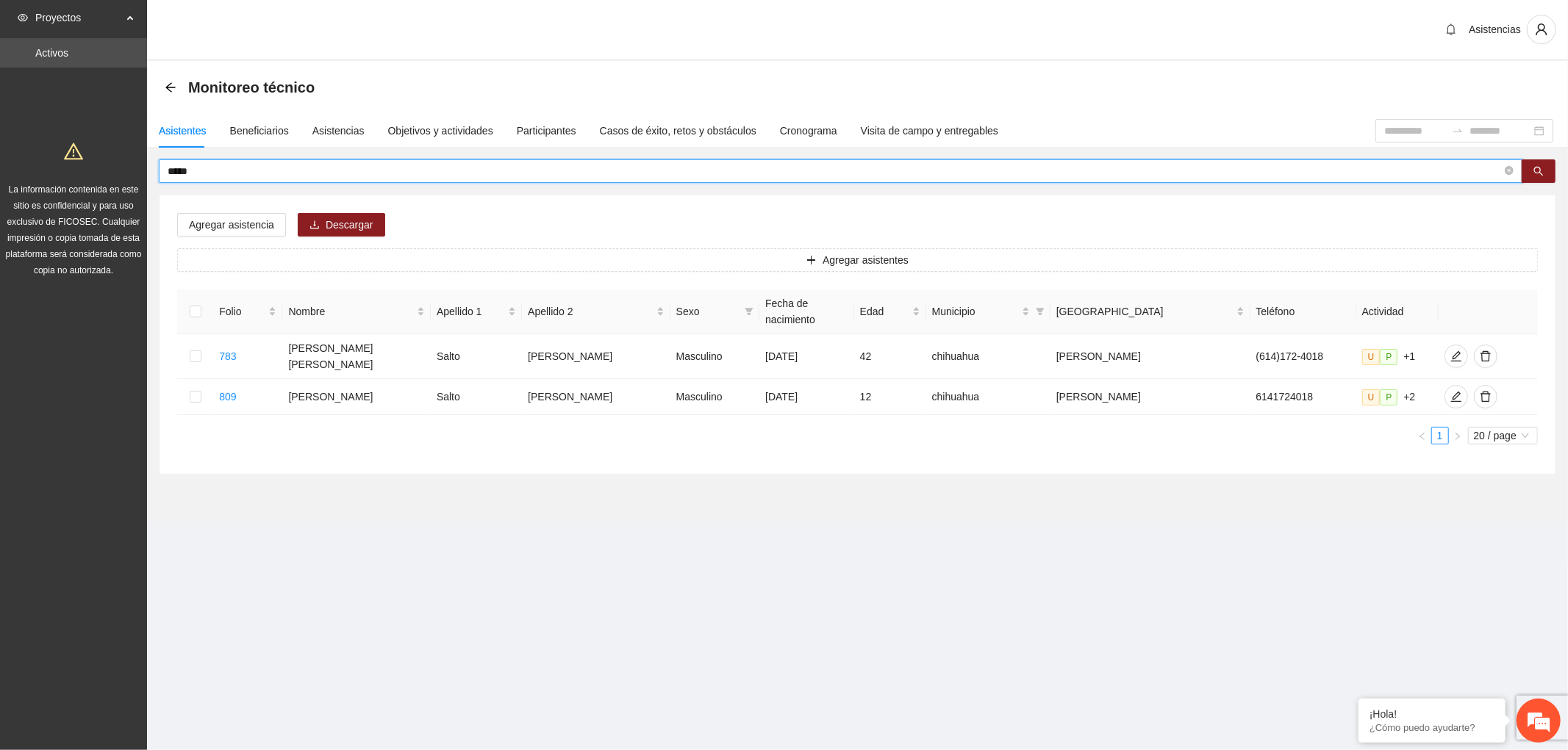
click at [199, 172] on input "*****" at bounding box center [834, 172] width 1334 height 16
type input "*"
type input "*****"
click at [1451, 392] on icon "edit" at bounding box center [1456, 397] width 10 height 10
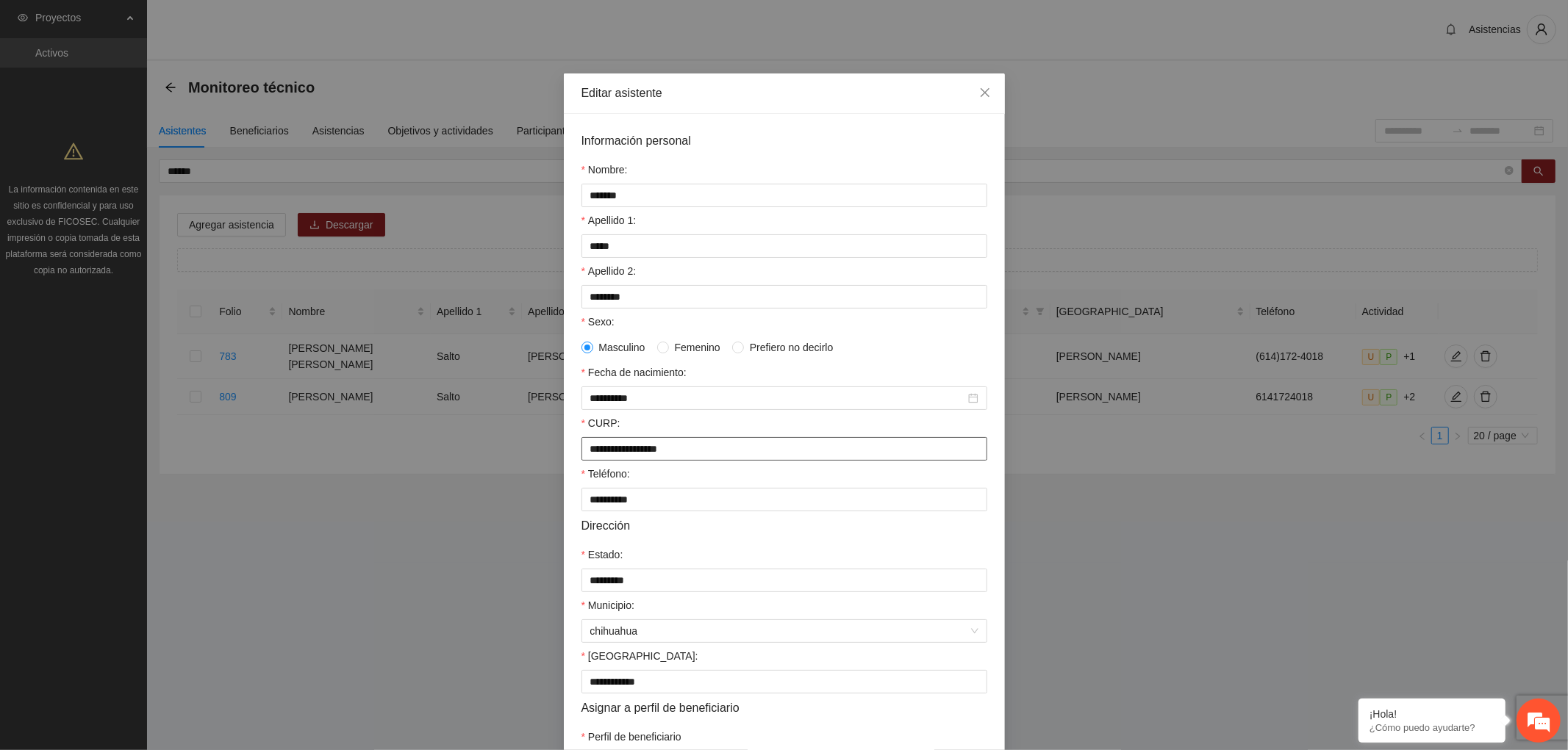
drag, startPoint x: 714, startPoint y: 457, endPoint x: 425, endPoint y: 437, distance: 289.7
click at [425, 437] on div "**********" at bounding box center [784, 375] width 1568 height 750
click at [822, 606] on form "**********" at bounding box center [784, 454] width 406 height 643
click at [980, 89] on icon "close" at bounding box center [984, 92] width 12 height 12
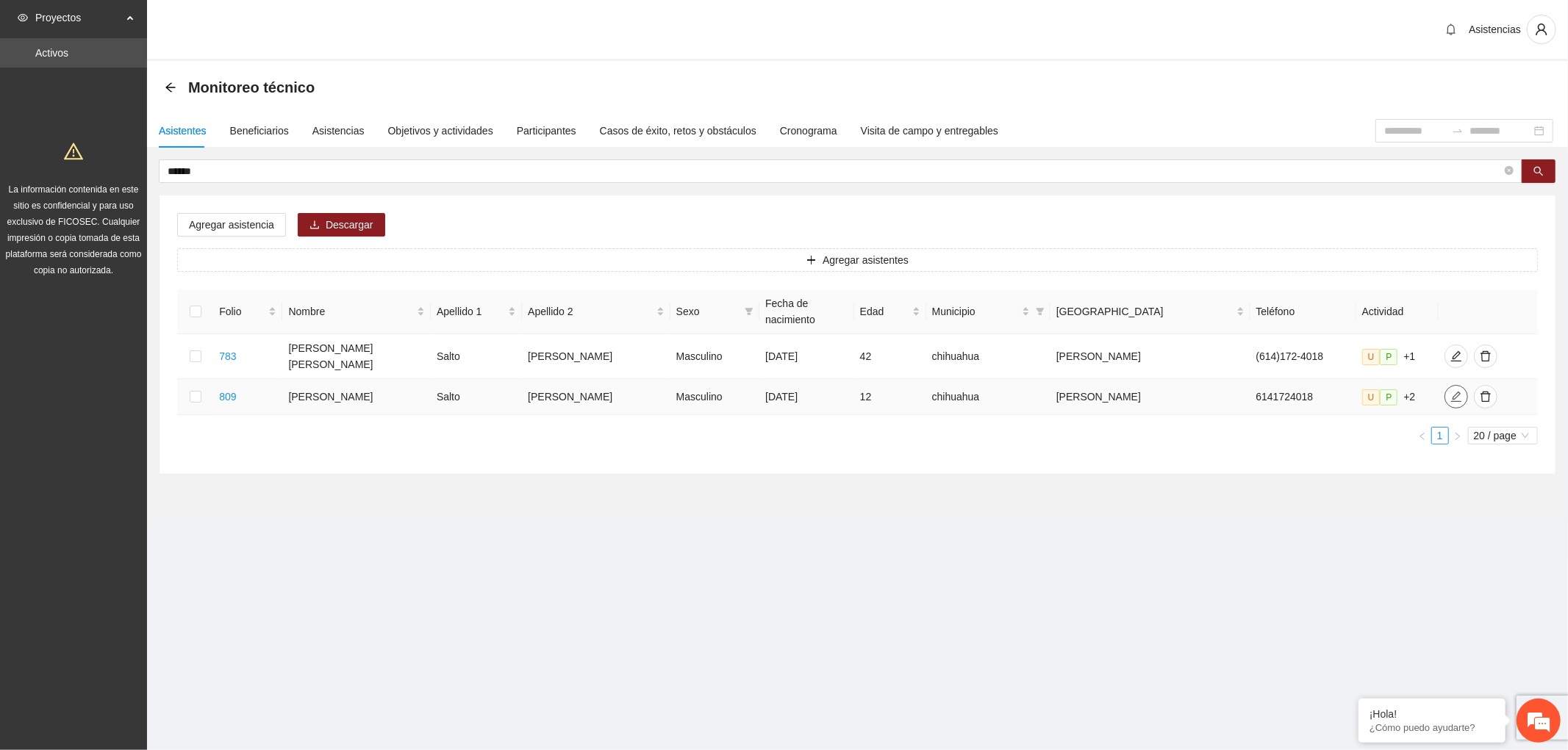
click at [1445, 391] on span "edit" at bounding box center [1456, 397] width 22 height 12
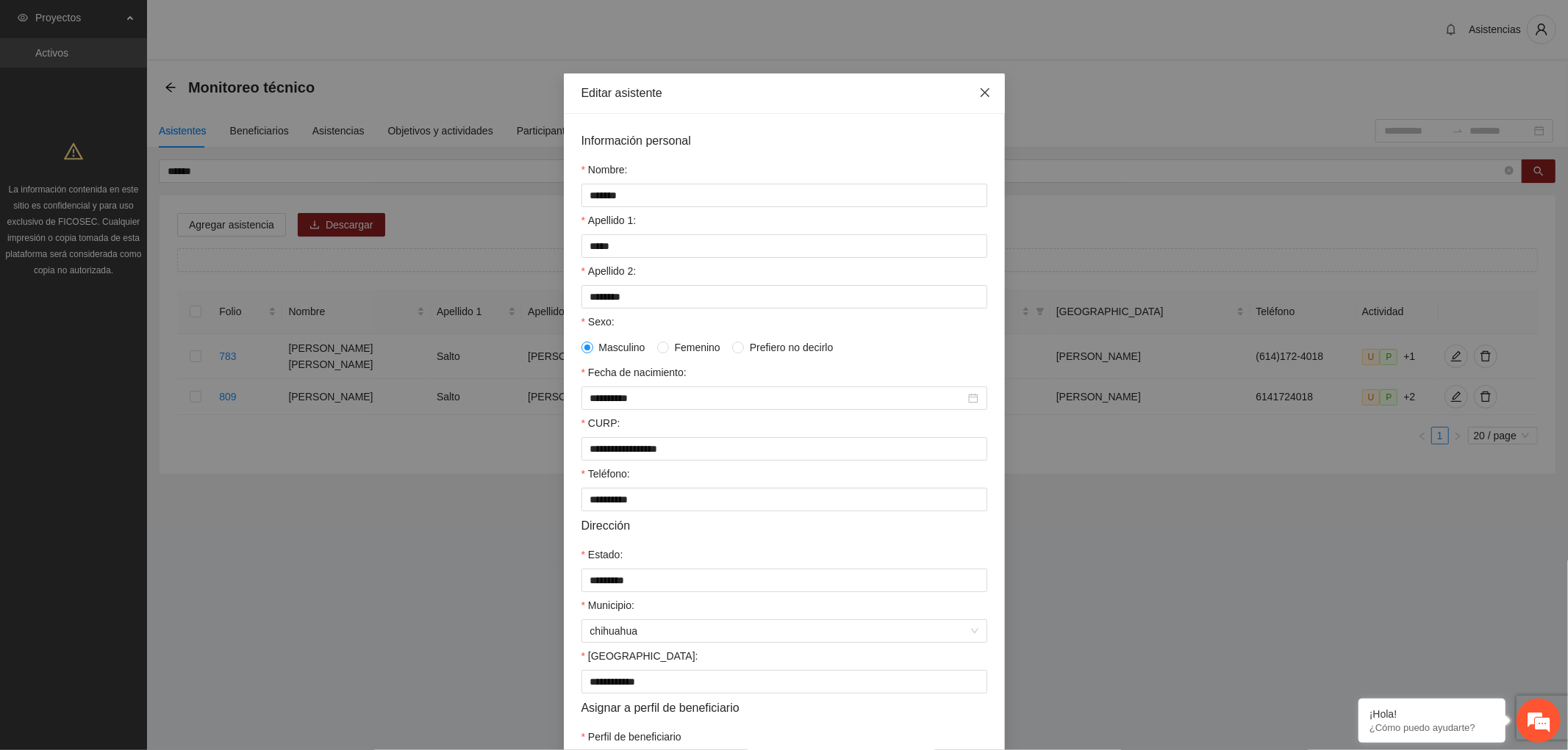
click at [979, 92] on icon "close" at bounding box center [984, 92] width 12 height 12
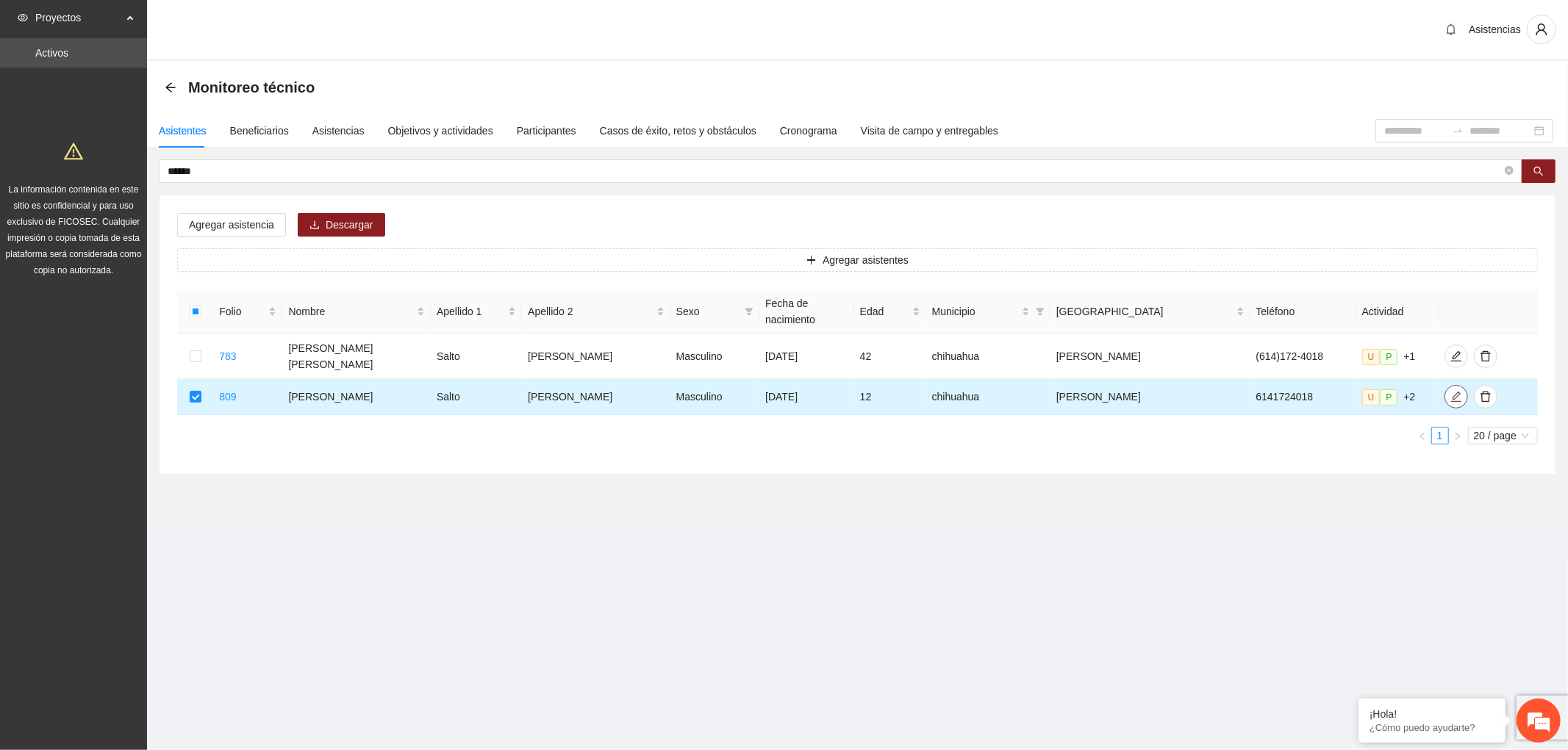
click at [1445, 391] on span "edit" at bounding box center [1456, 397] width 22 height 12
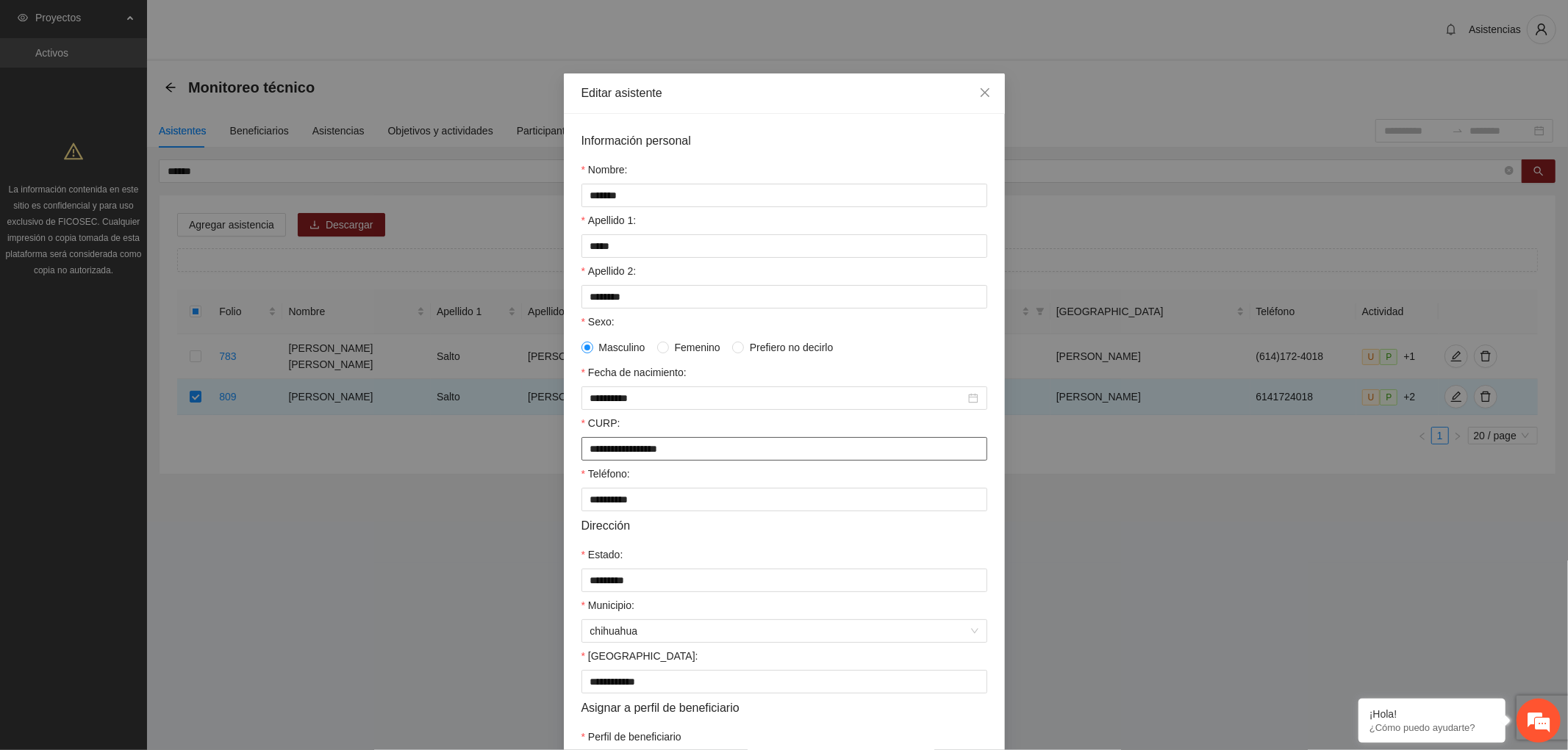
drag, startPoint x: 699, startPoint y: 455, endPoint x: 564, endPoint y: 446, distance: 135.3
click at [564, 446] on div "**********" at bounding box center [784, 455] width 441 height 683
click at [979, 93] on icon "close" at bounding box center [984, 92] width 12 height 12
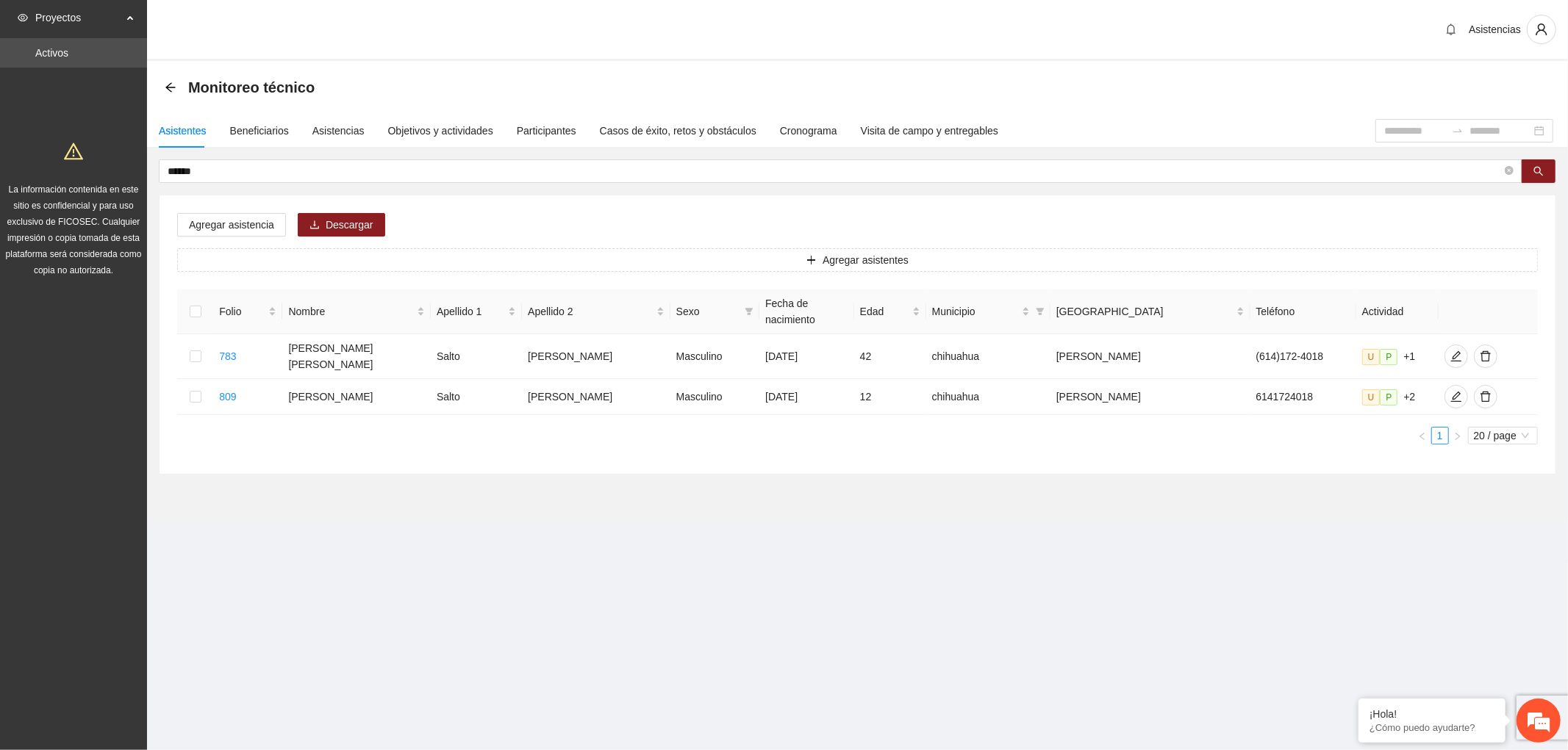
click at [181, 137] on div "Asistentes" at bounding box center [183, 131] width 48 height 16
drag, startPoint x: 206, startPoint y: 177, endPoint x: 0, endPoint y: 164, distance: 206.4
click at [0, 162] on section "Proyectos Activos La información contenida en este sitio es confidencial y para…" at bounding box center [784, 375] width 1568 height 750
click at [267, 135] on div "Beneficiarios" at bounding box center [259, 131] width 59 height 16
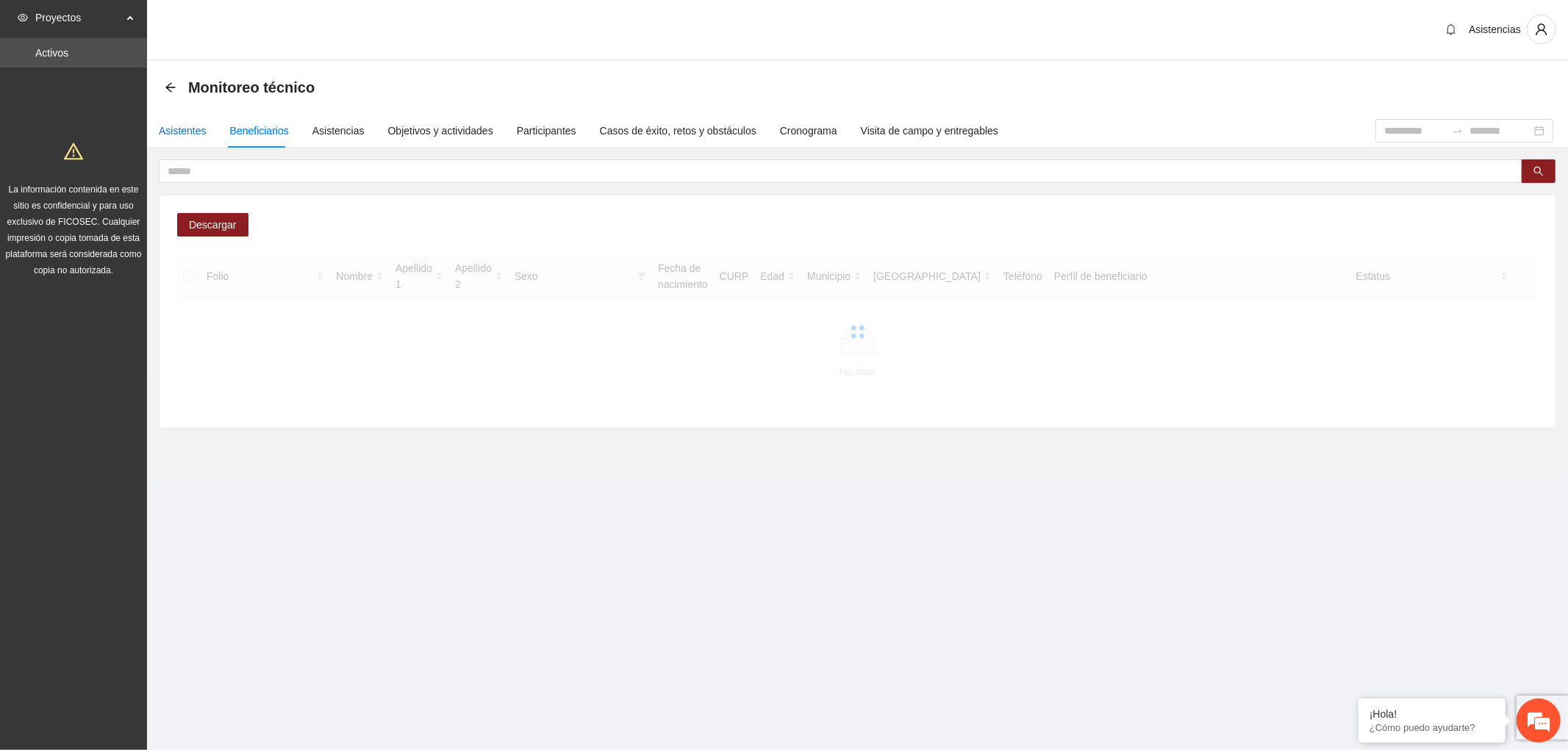
click at [182, 136] on div "Asistentes" at bounding box center [183, 131] width 48 height 16
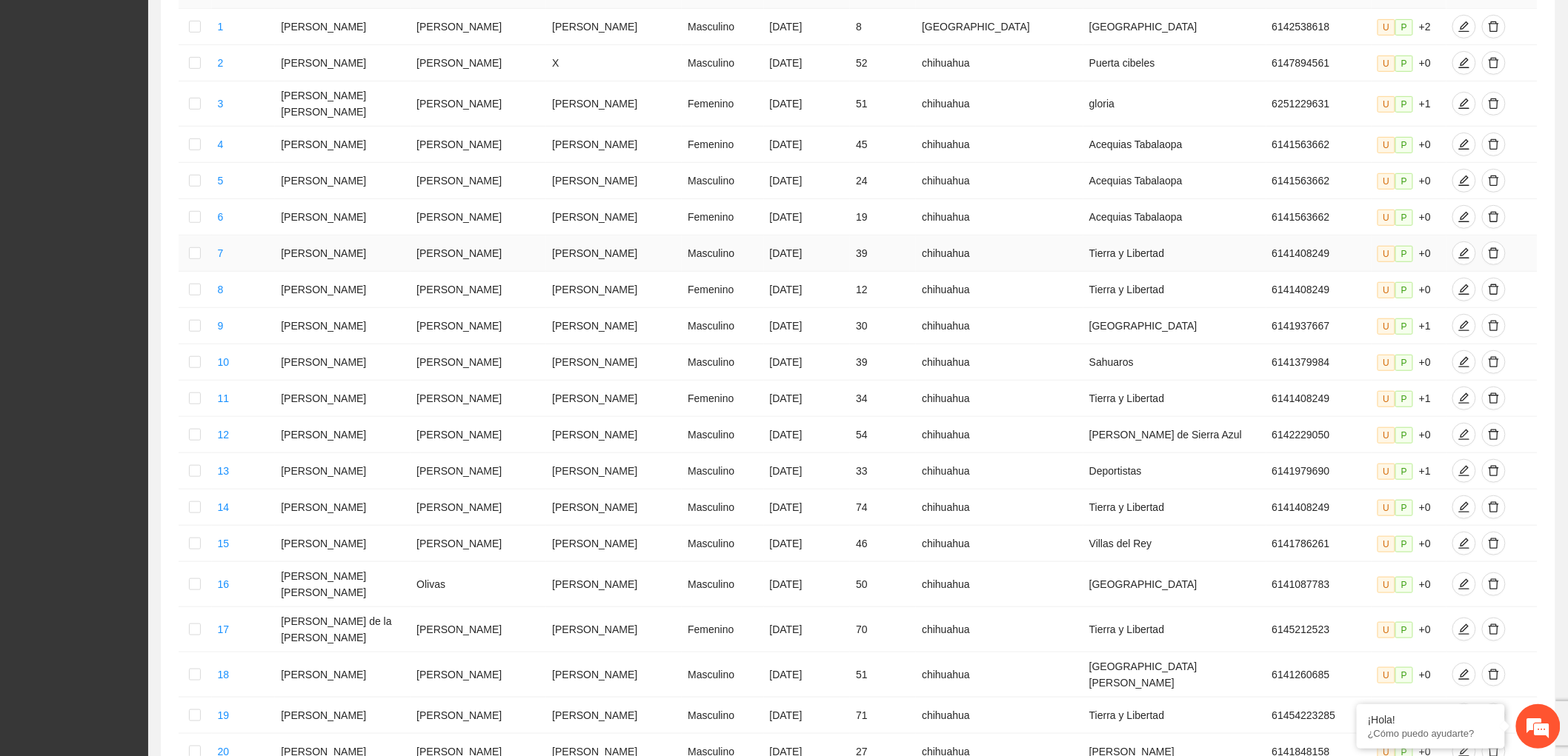
scroll to position [448, 0]
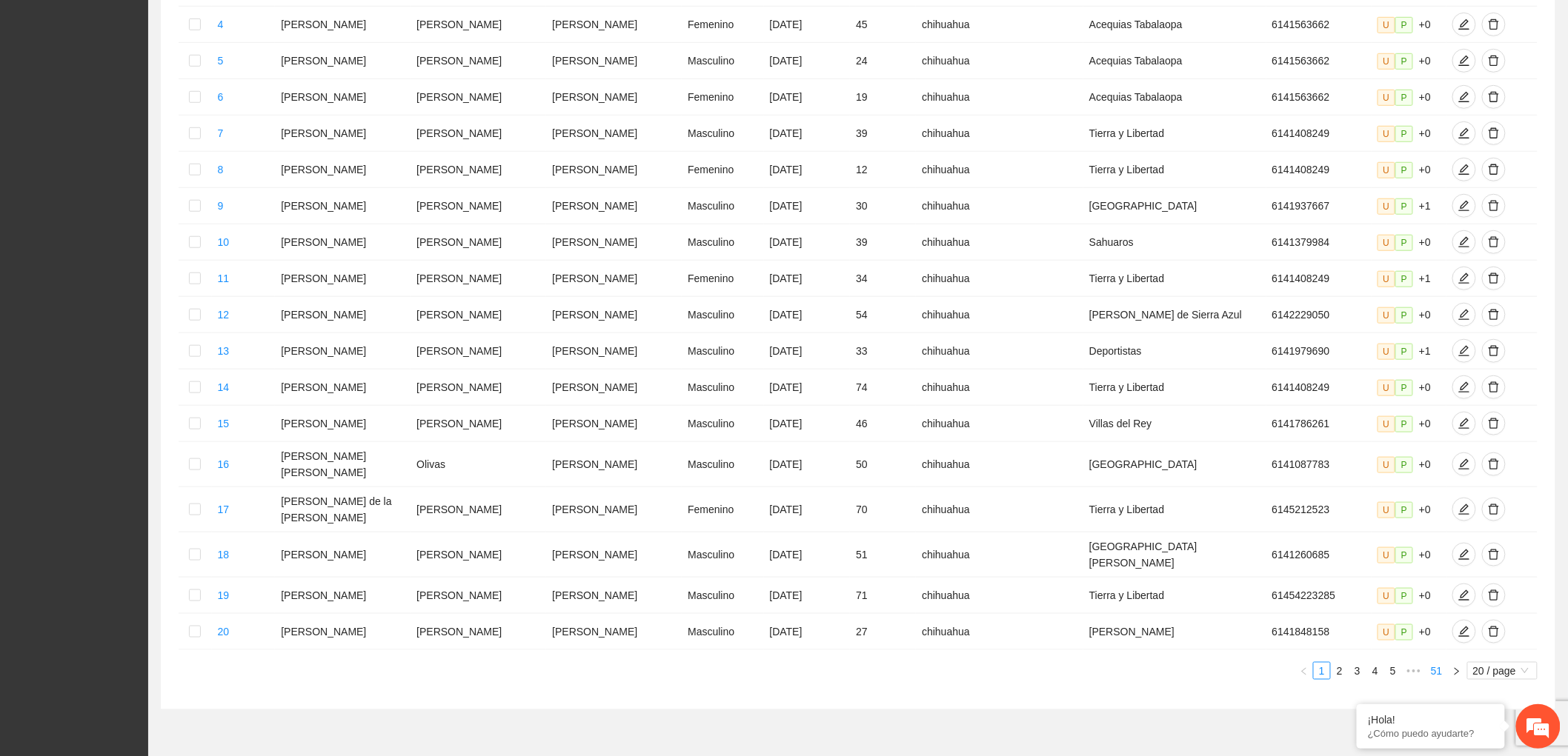
click at [1440, 663] on link "51" at bounding box center [1437, 671] width 21 height 16
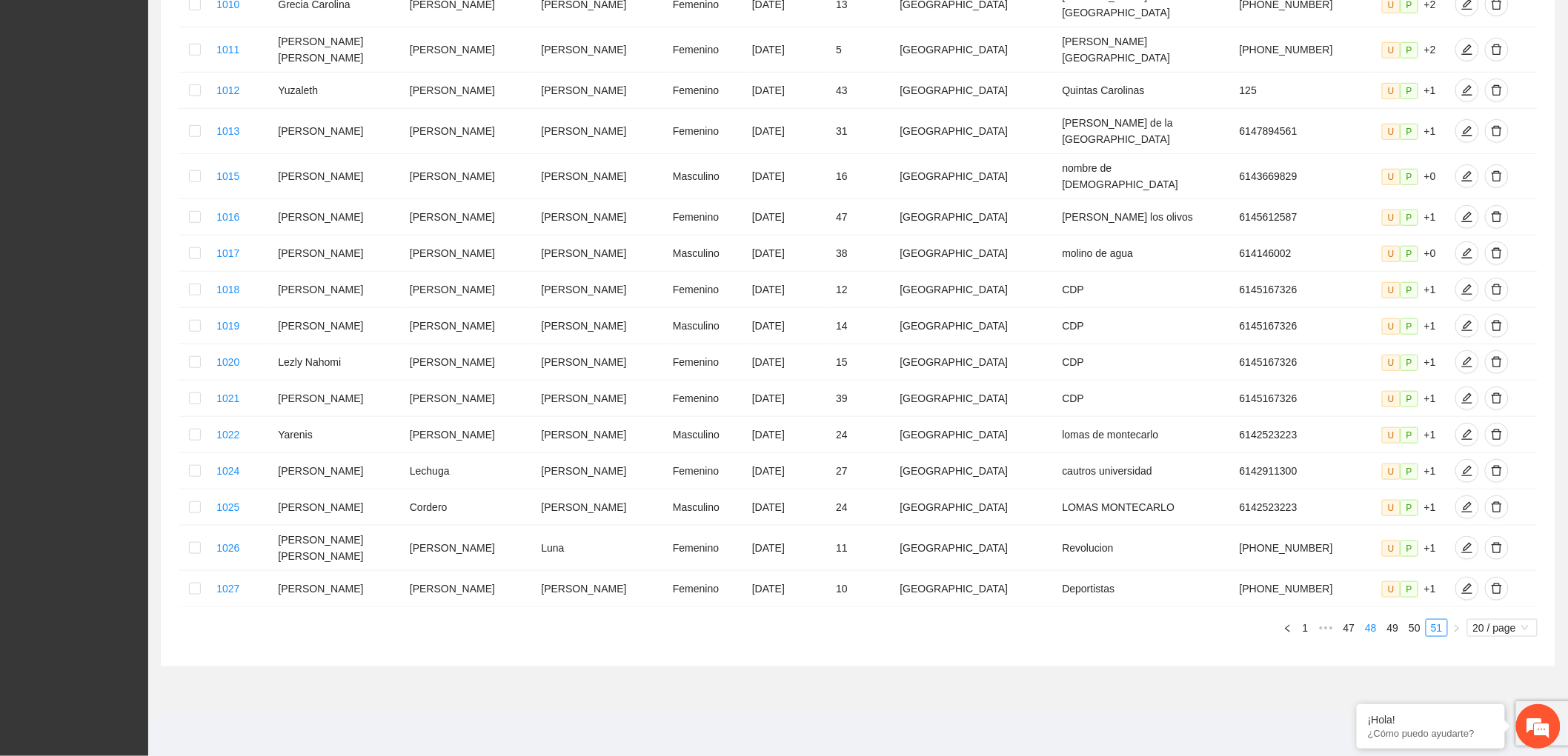
scroll to position [294, 0]
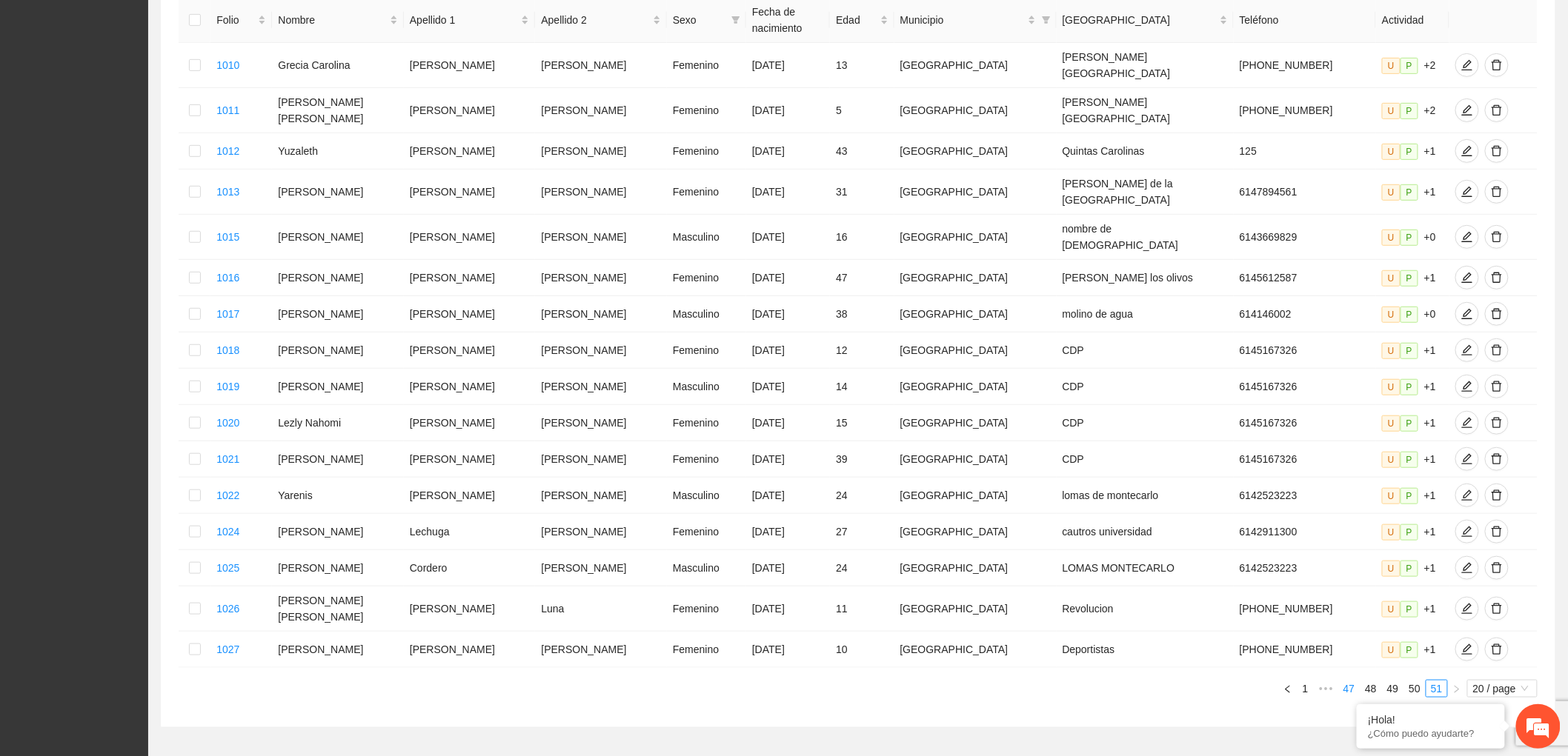
click at [1348, 680] on link "47" at bounding box center [1349, 689] width 21 height 16
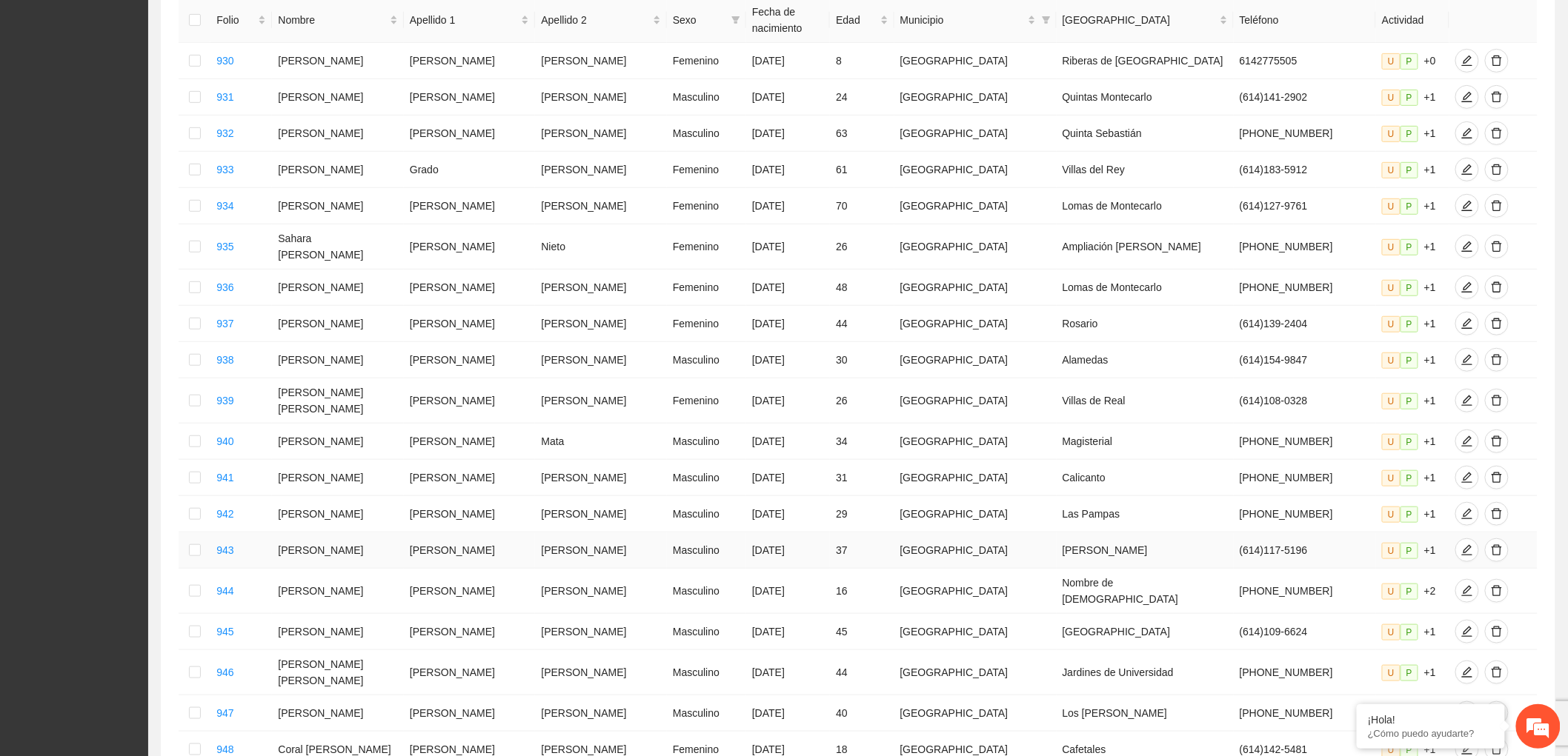
scroll to position [457, 0]
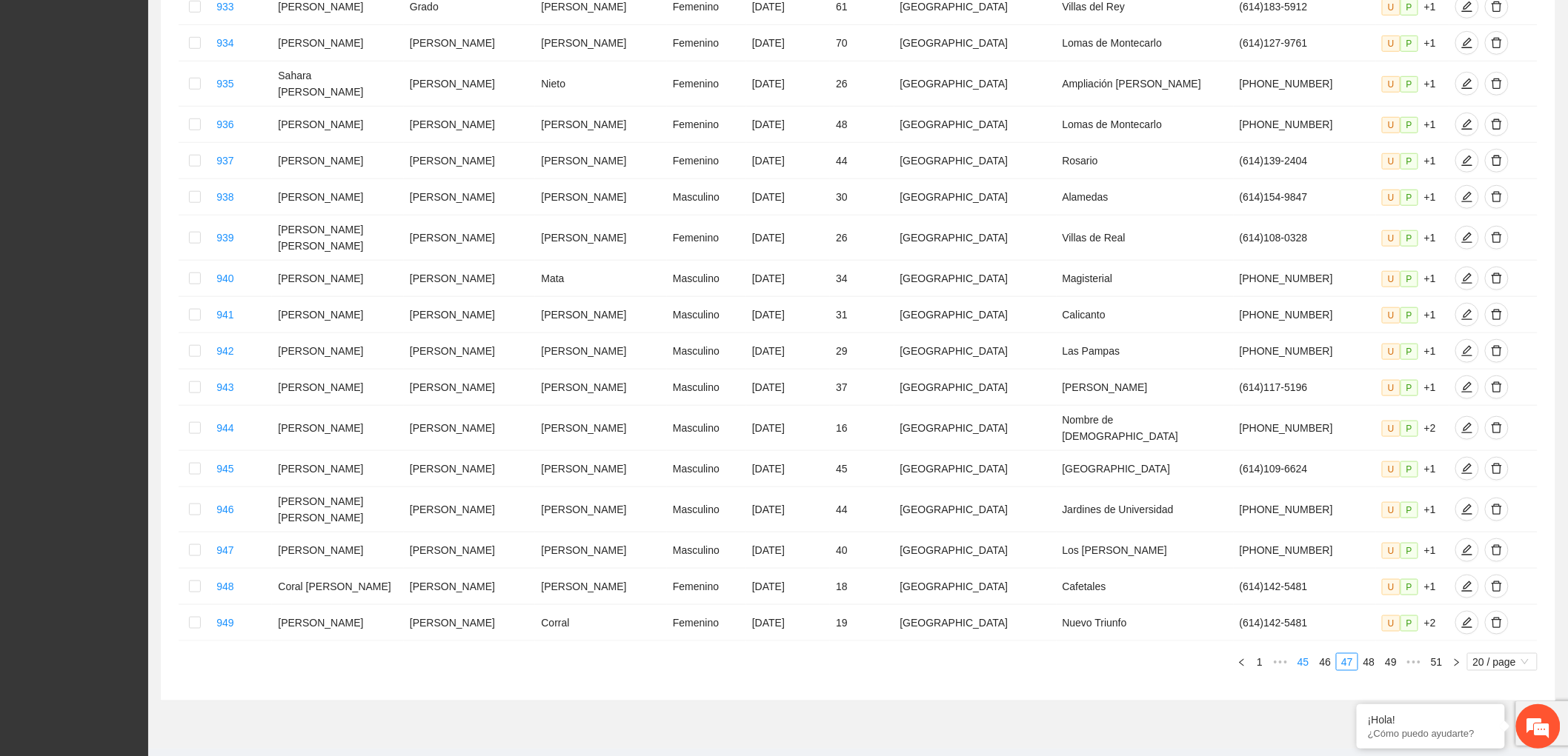
click at [1297, 654] on link "45" at bounding box center [1303, 662] width 21 height 16
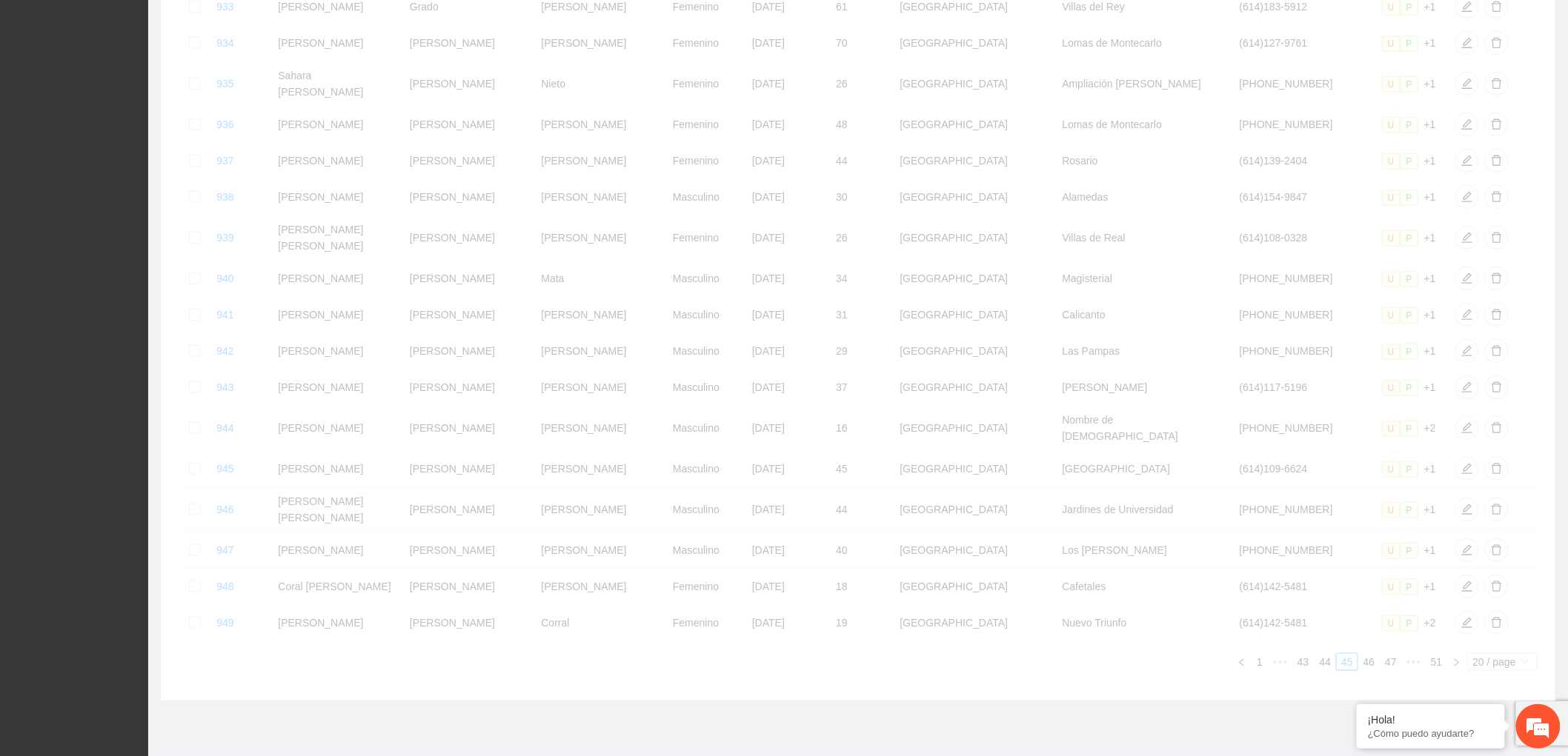
scroll to position [440, 0]
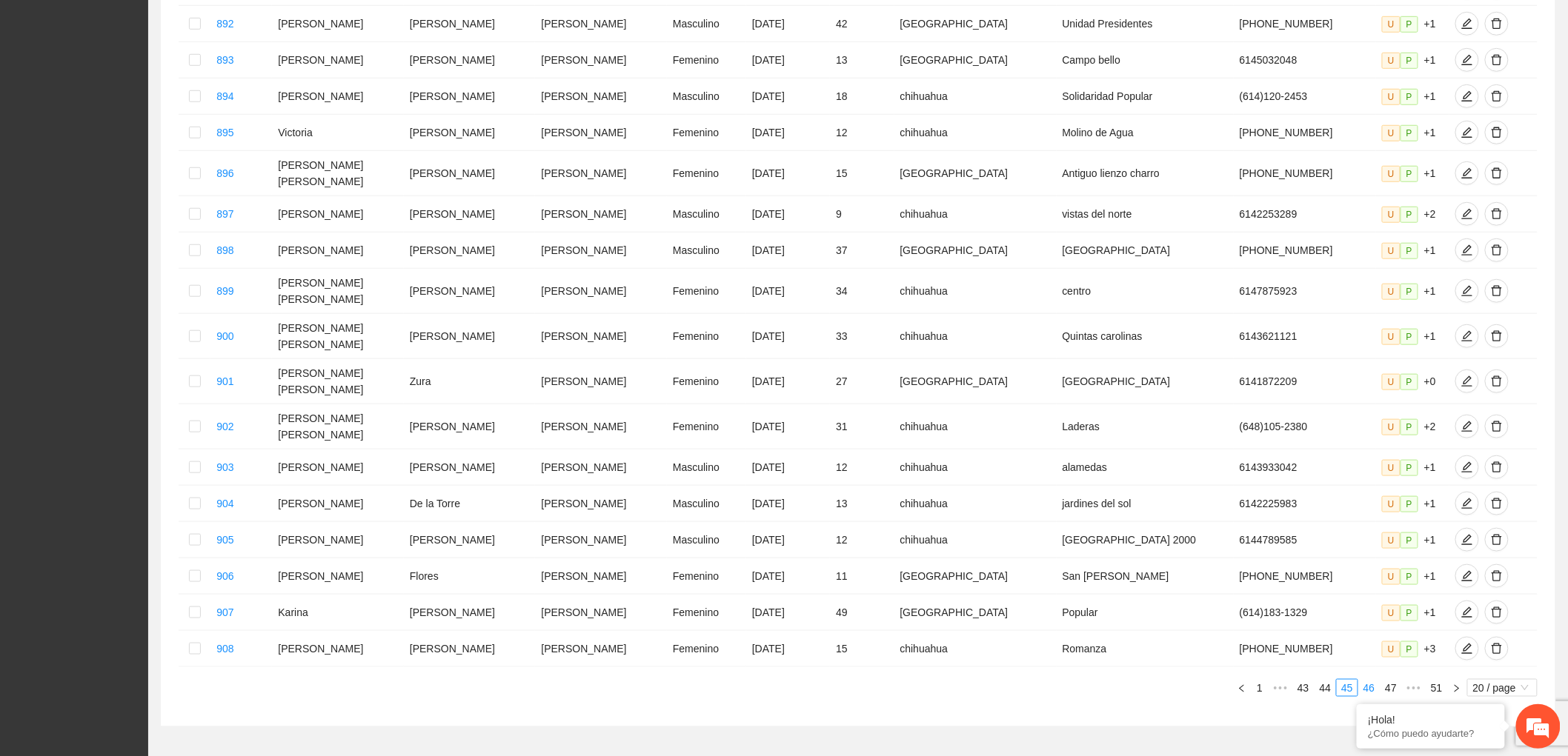
click at [1368, 680] on link "46" at bounding box center [1369, 689] width 21 height 16
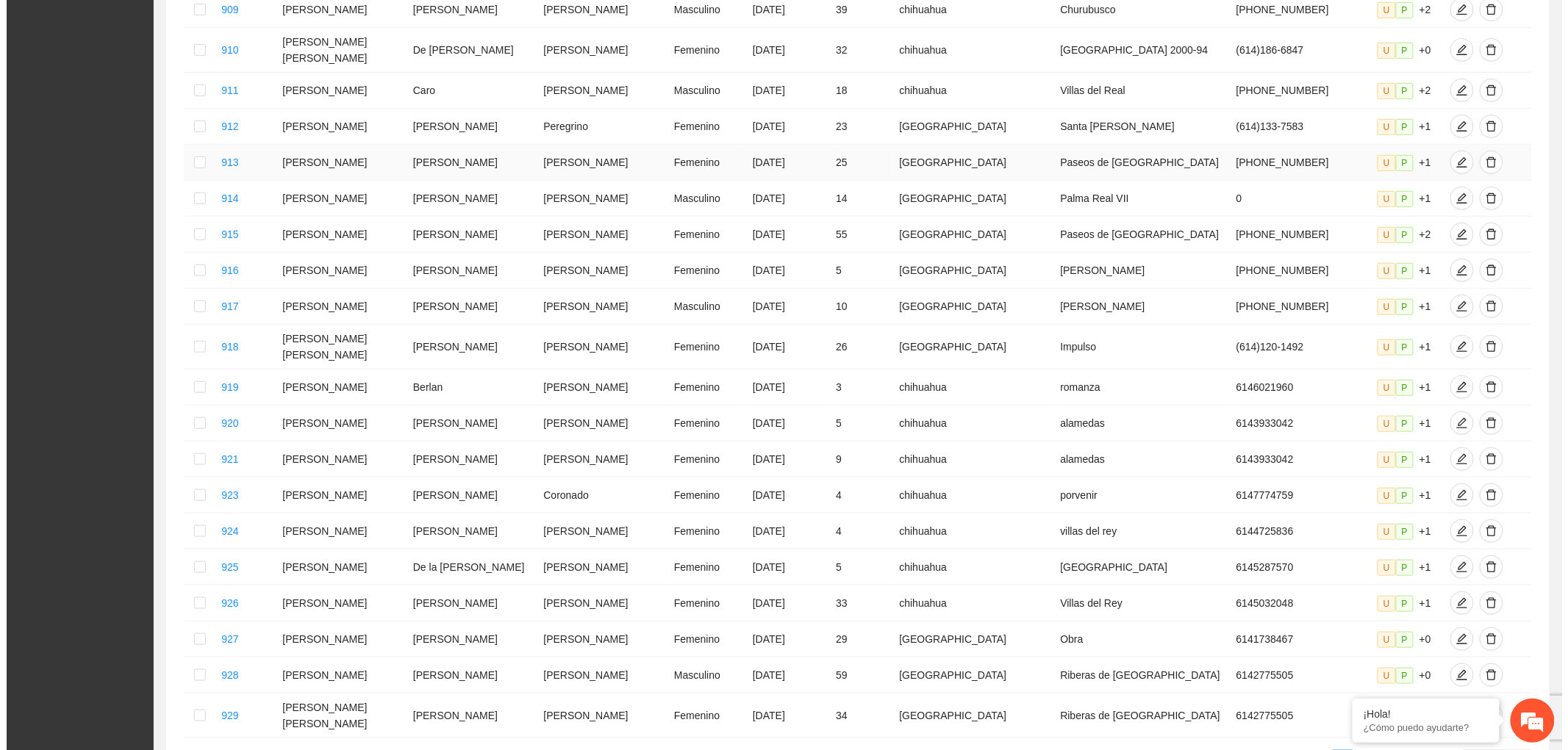
scroll to position [274, 0]
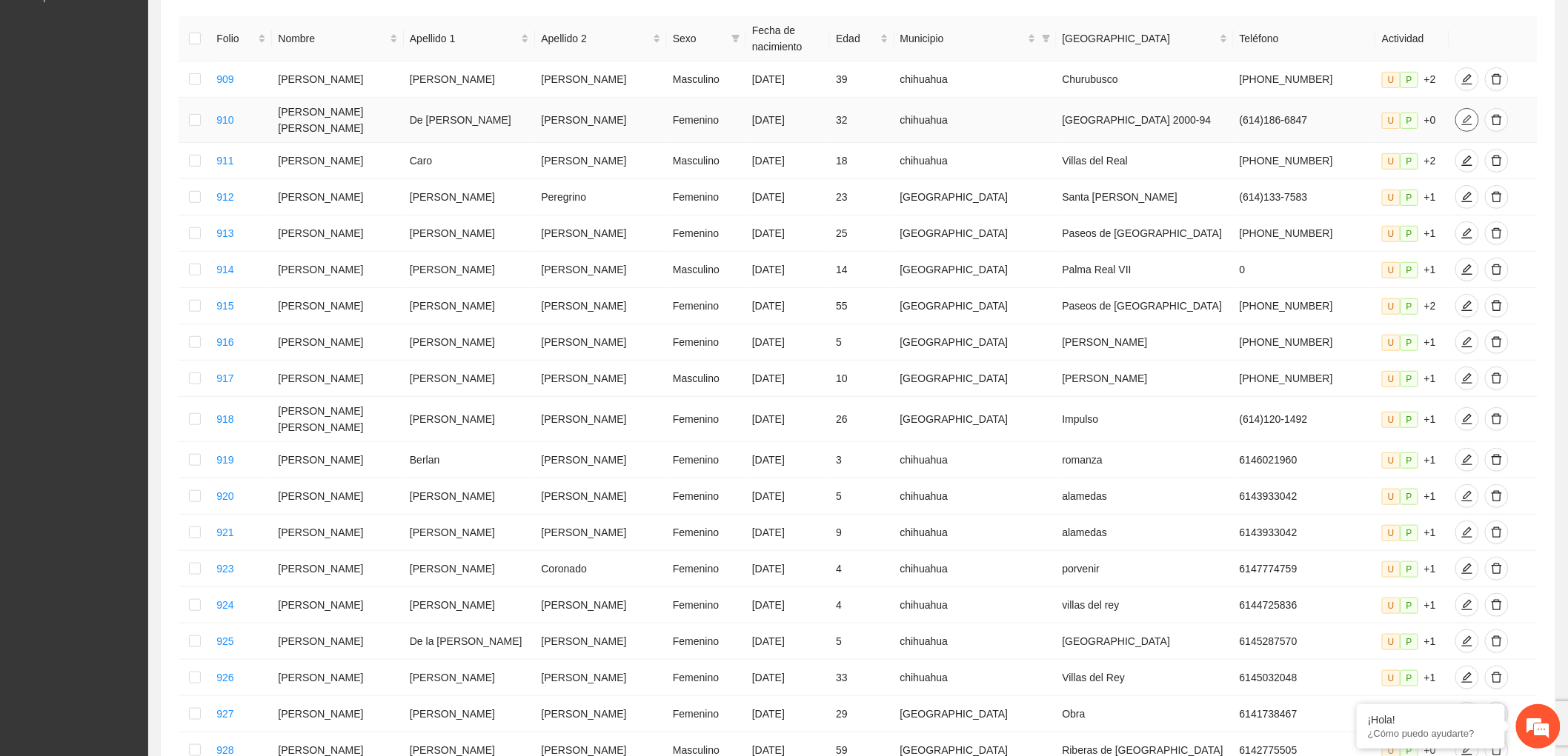
click at [1462, 115] on icon "edit" at bounding box center [1467, 119] width 10 height 10
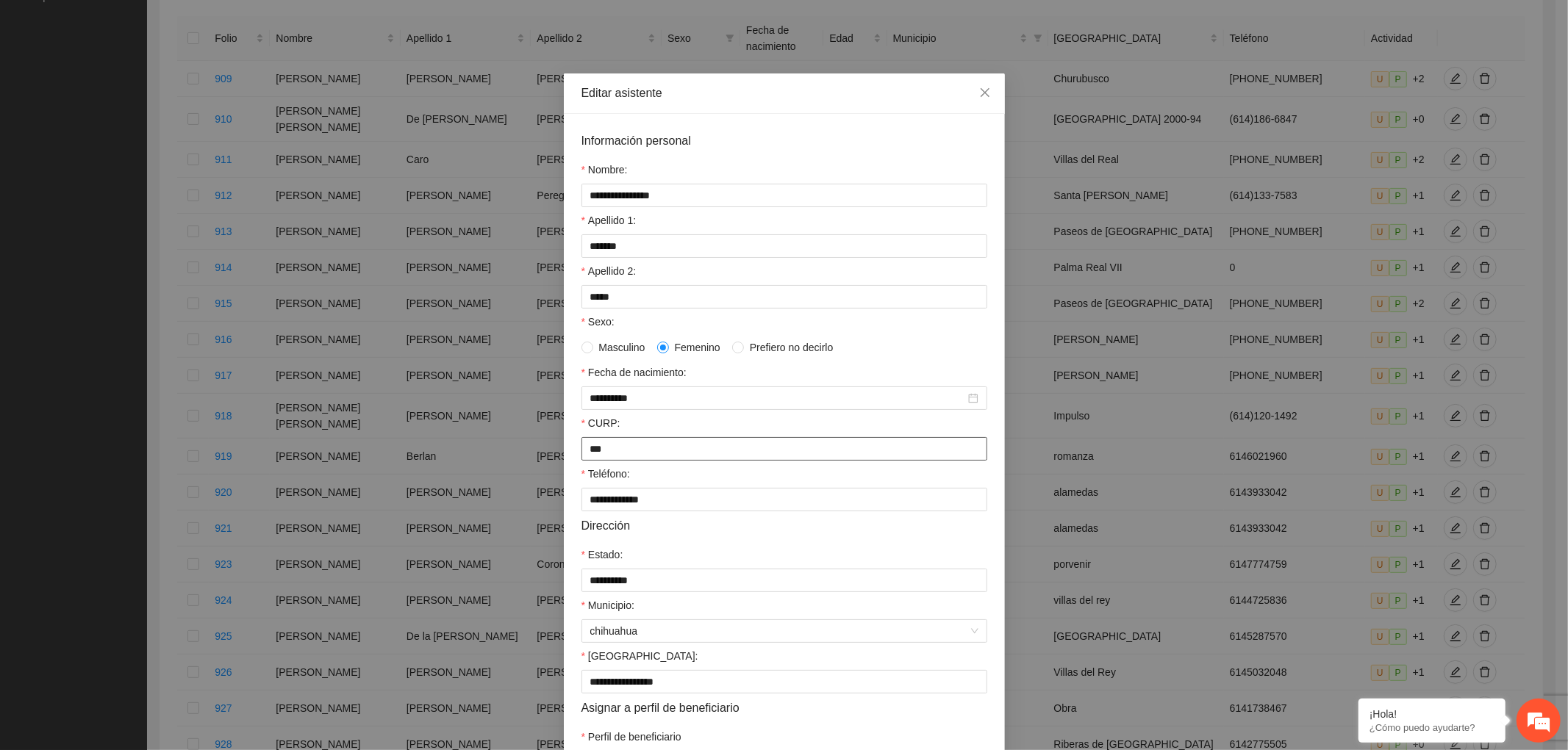
click at [628, 461] on input "***" at bounding box center [784, 449] width 406 height 23
type input "*"
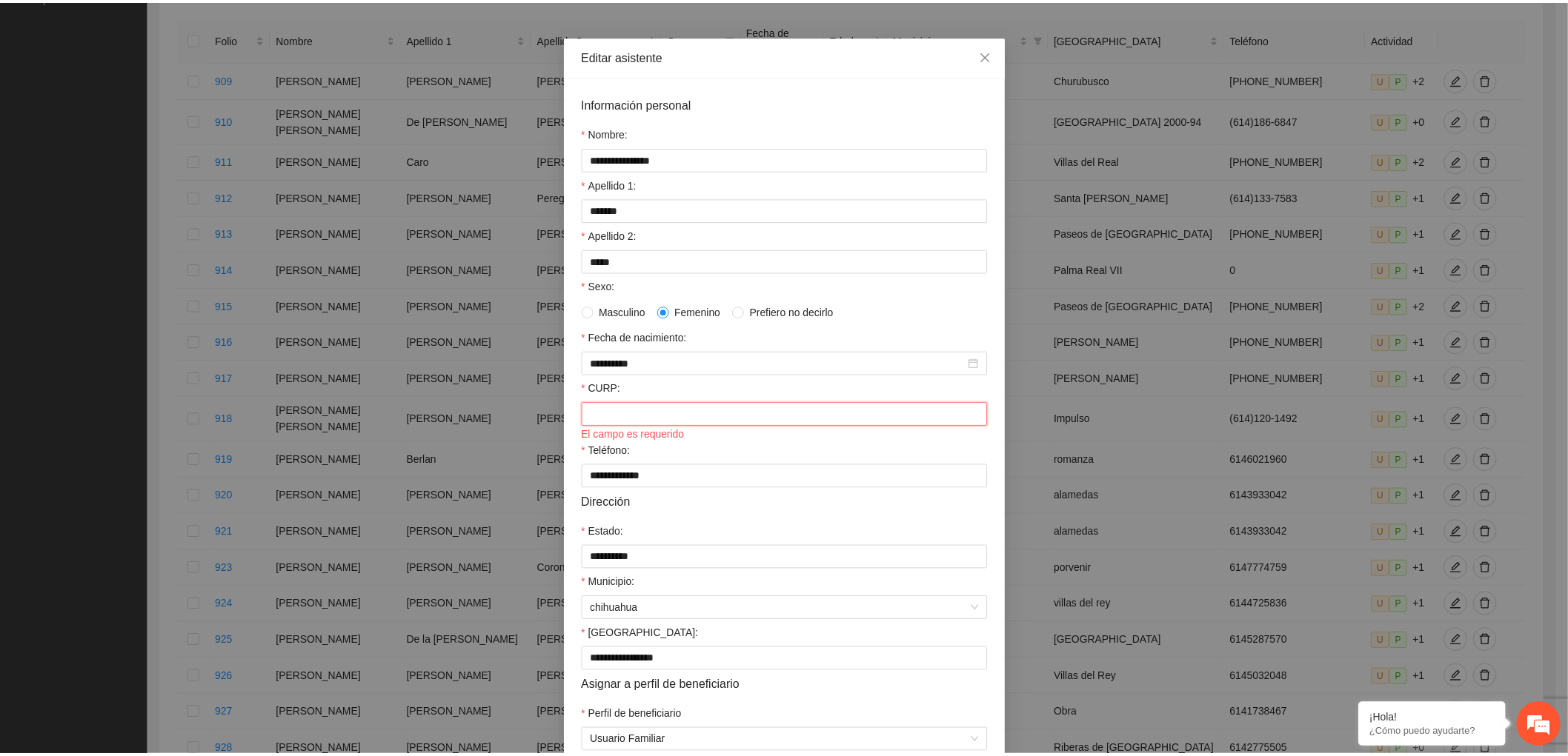
scroll to position [0, 0]
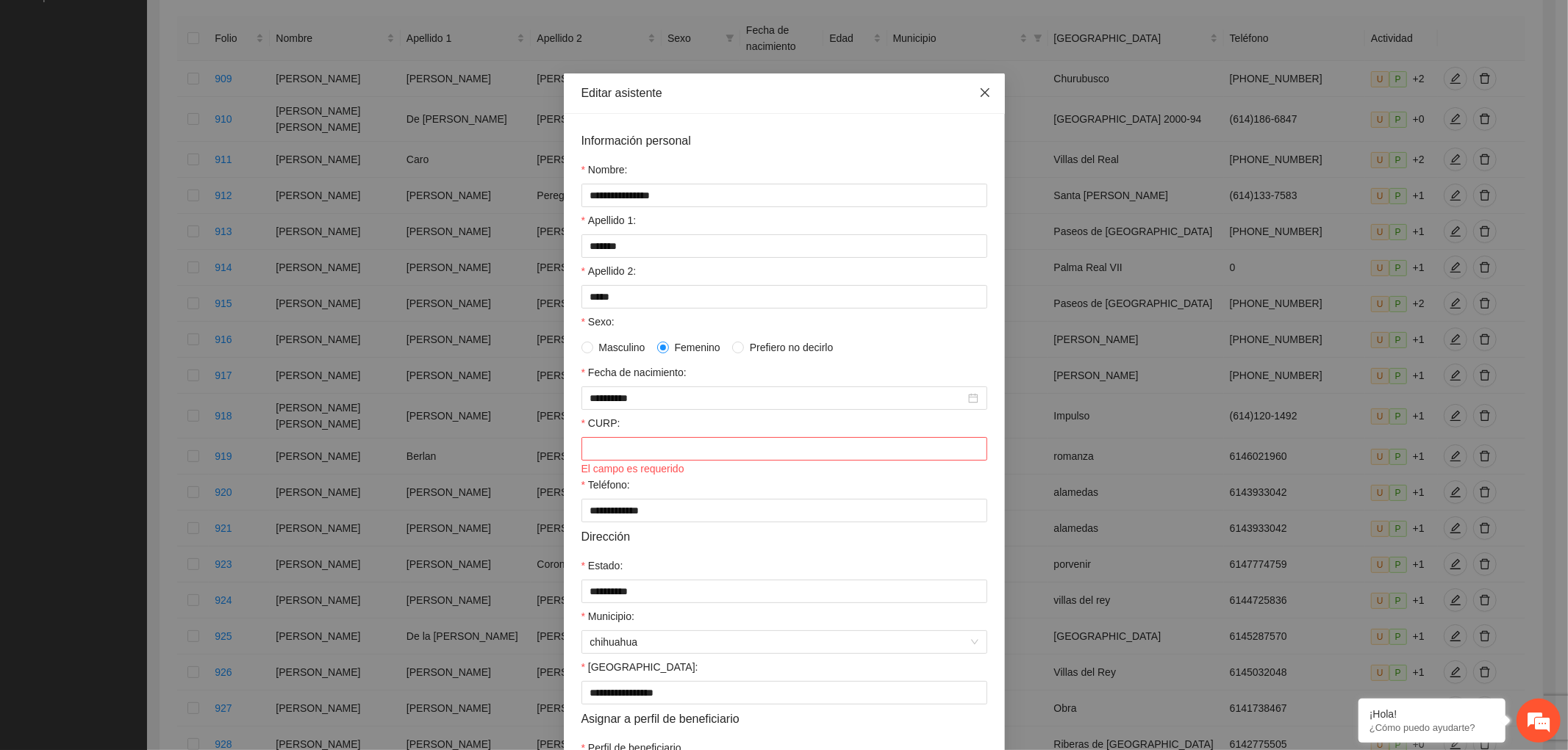
click at [979, 86] on span "Close" at bounding box center [985, 93] width 40 height 40
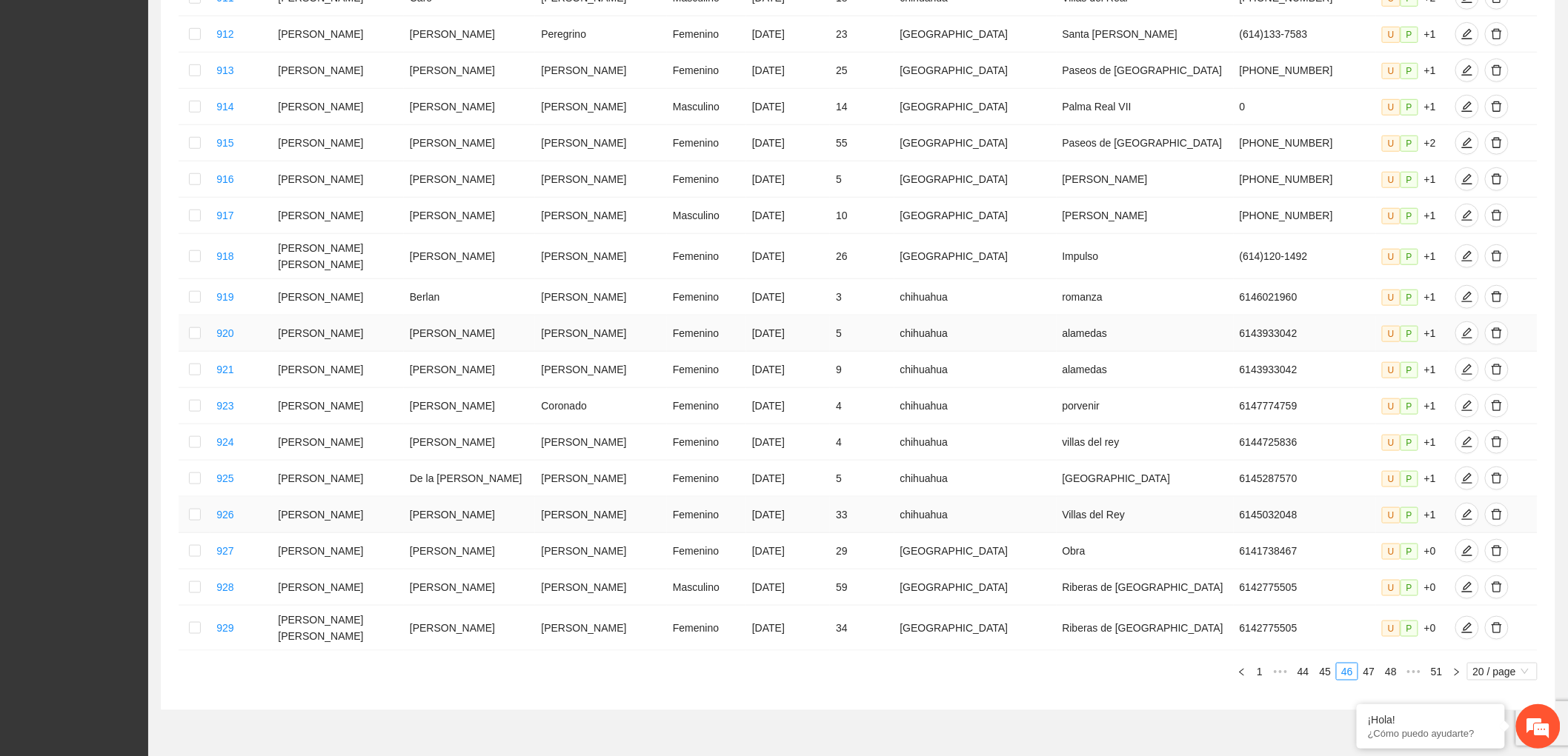
scroll to position [440, 0]
click at [1369, 662] on link "47" at bounding box center [1369, 670] width 21 height 16
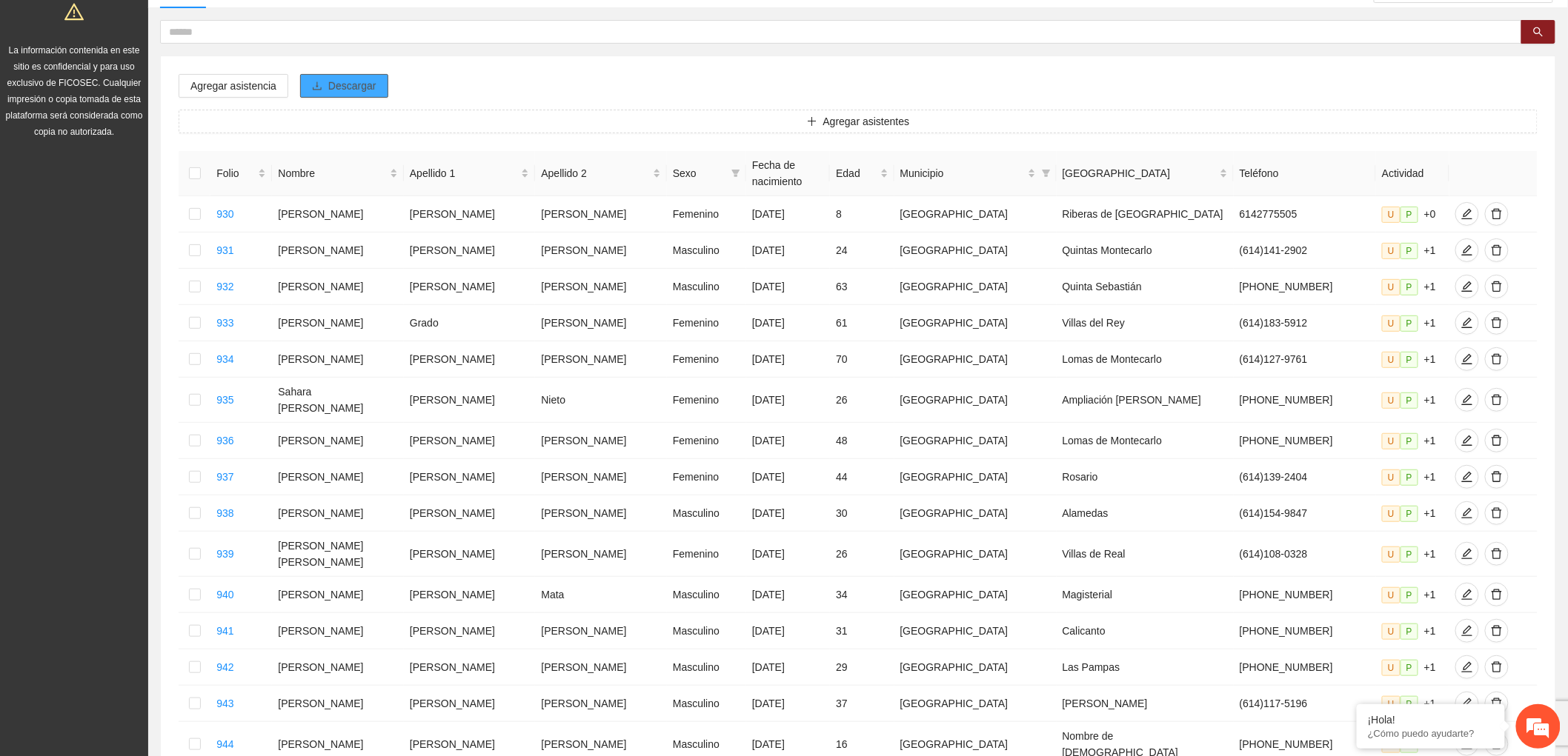
scroll to position [111, 0]
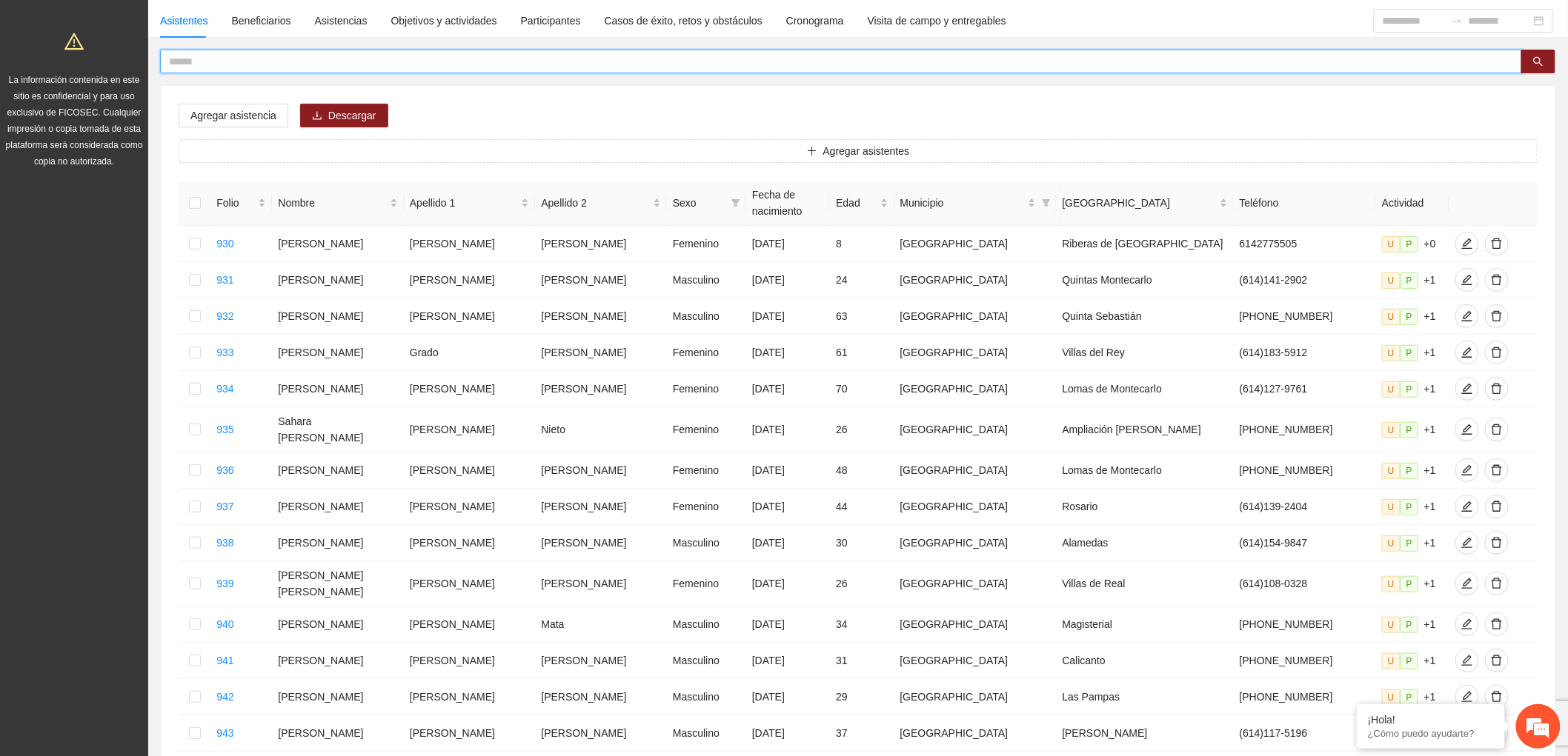
click at [293, 62] on input "text" at bounding box center [835, 62] width 1332 height 16
click at [1551, 62] on button "button" at bounding box center [1538, 61] width 34 height 24
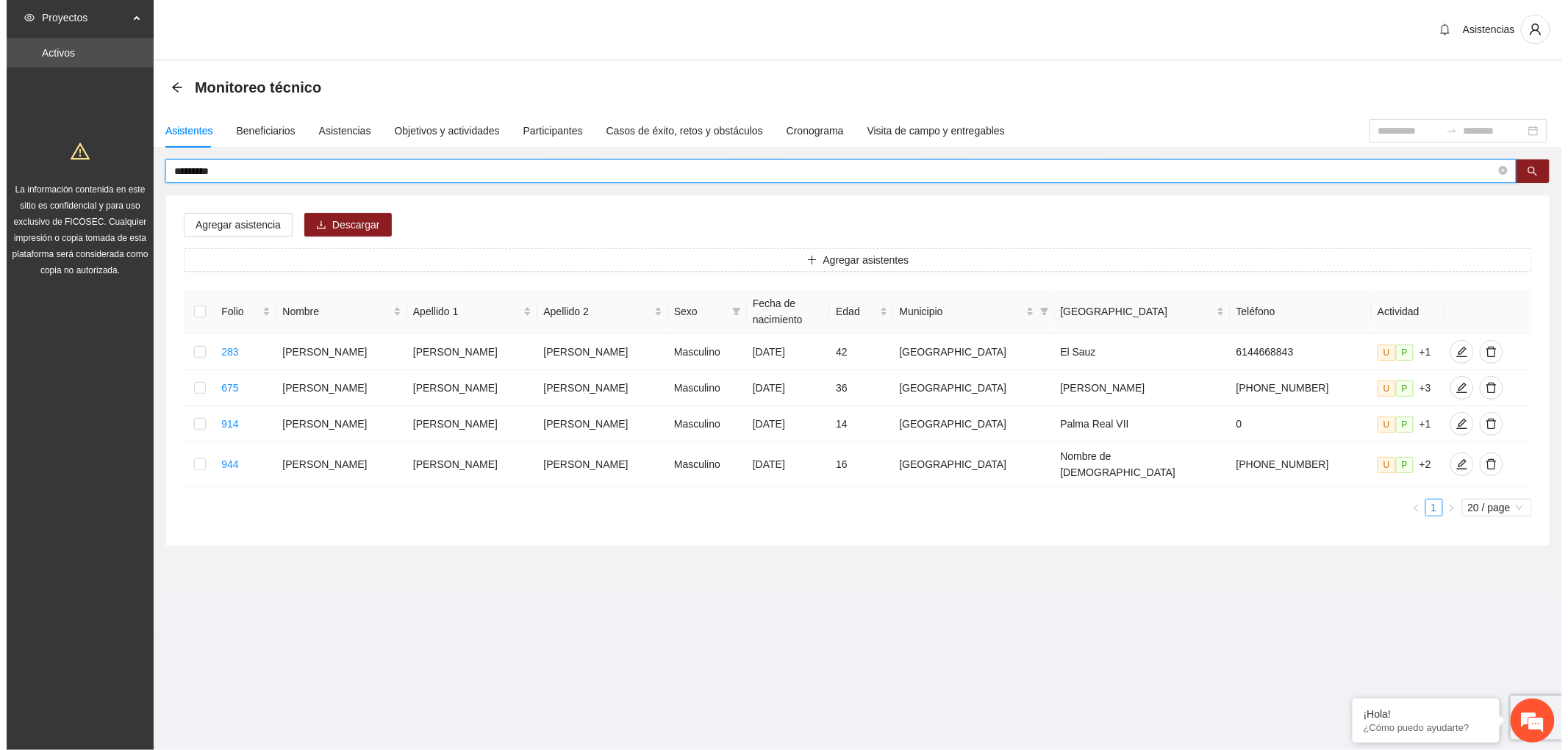
scroll to position [0, 0]
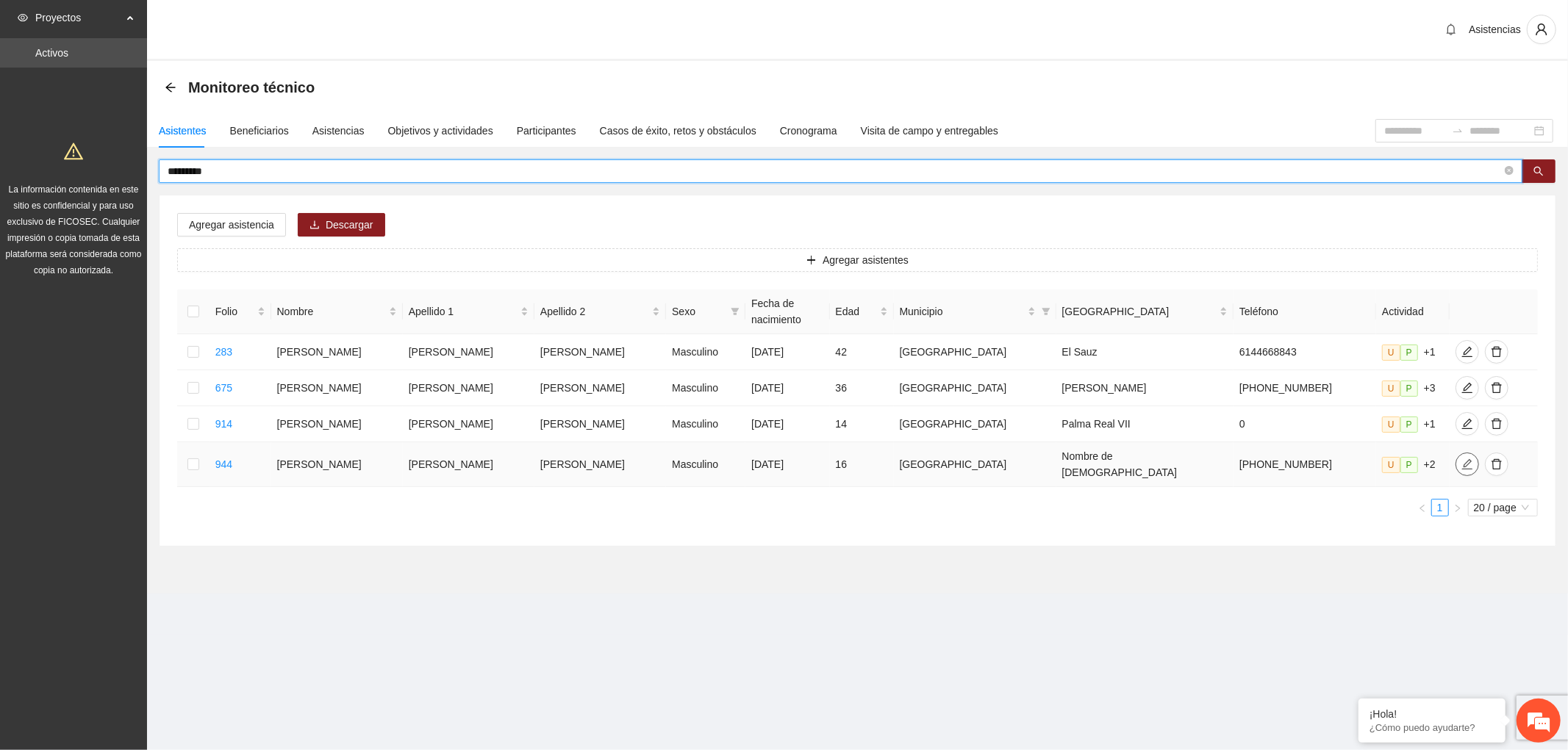
type input "********"
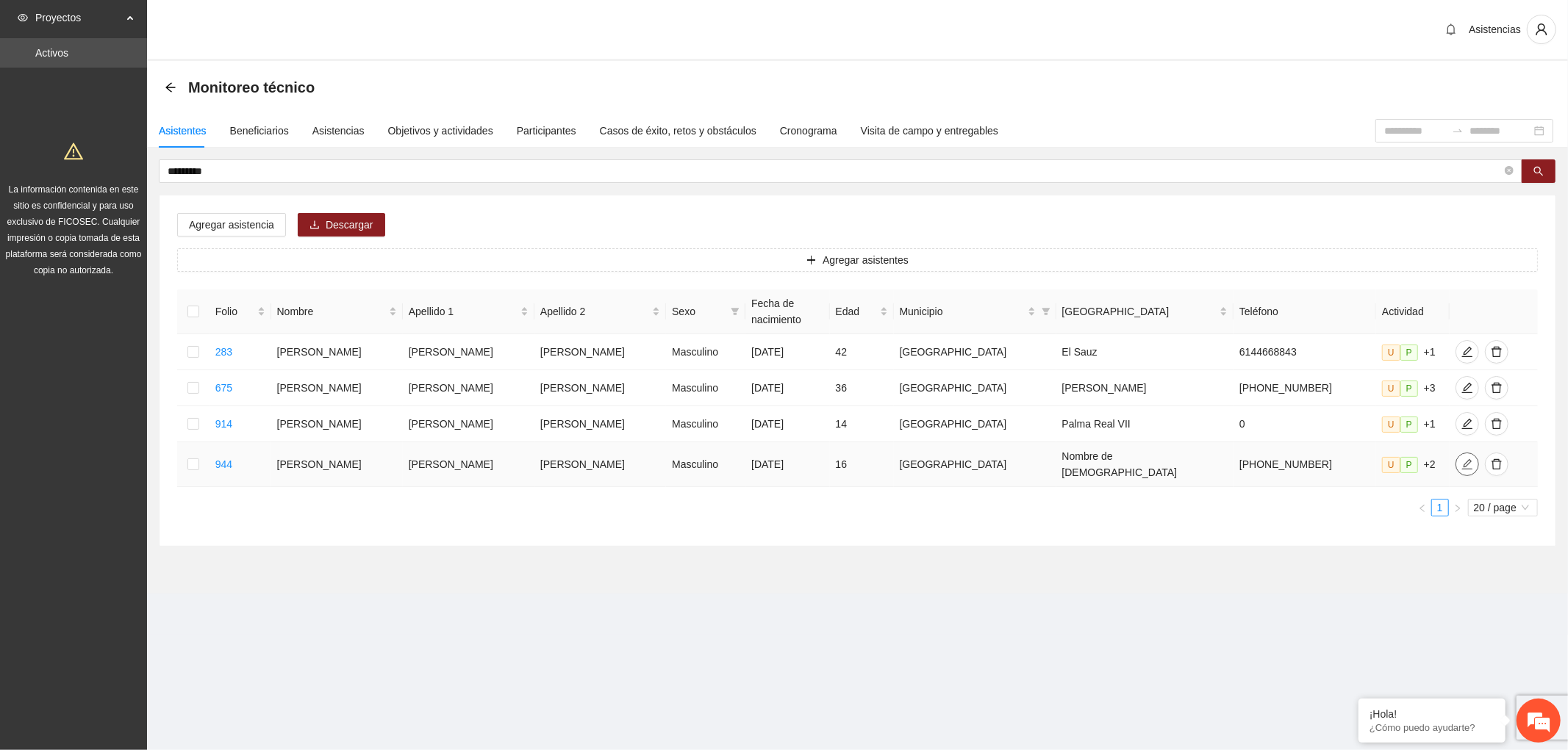
click at [1461, 459] on icon "edit" at bounding box center [1467, 464] width 12 height 12
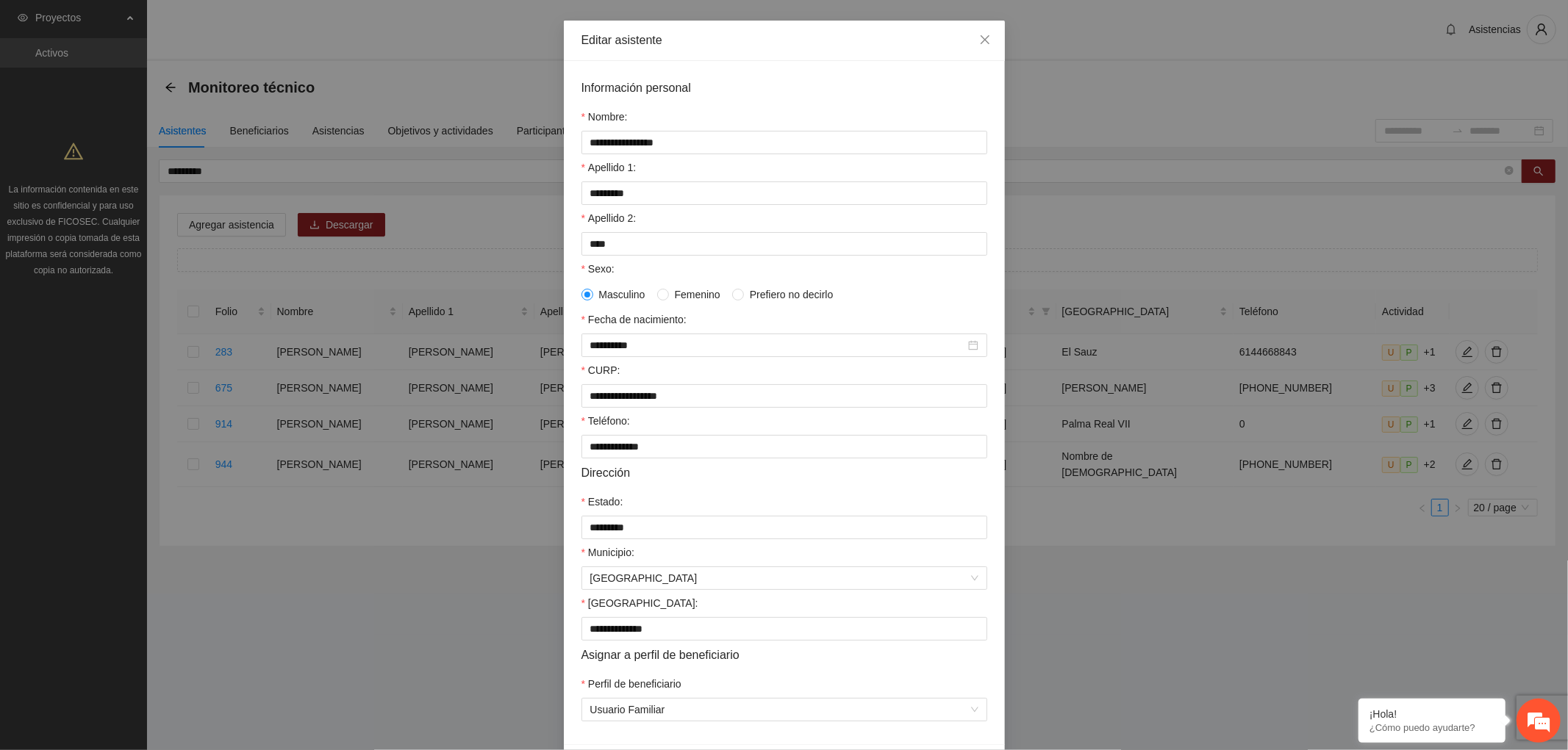
scroll to position [81, 0]
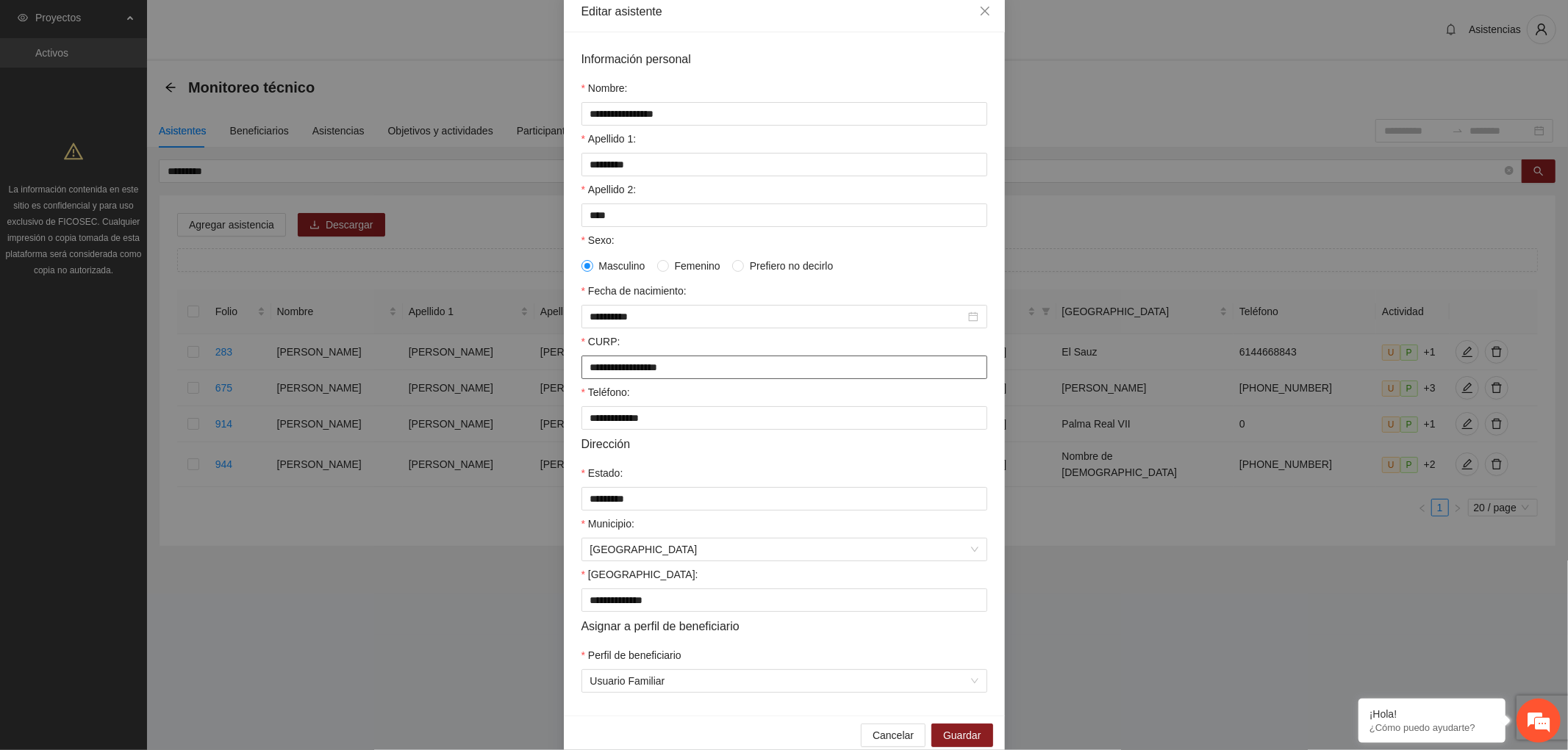
drag, startPoint x: 710, startPoint y: 377, endPoint x: 474, endPoint y: 376, distance: 236.0
click at [465, 376] on div "**********" at bounding box center [784, 375] width 1568 height 750
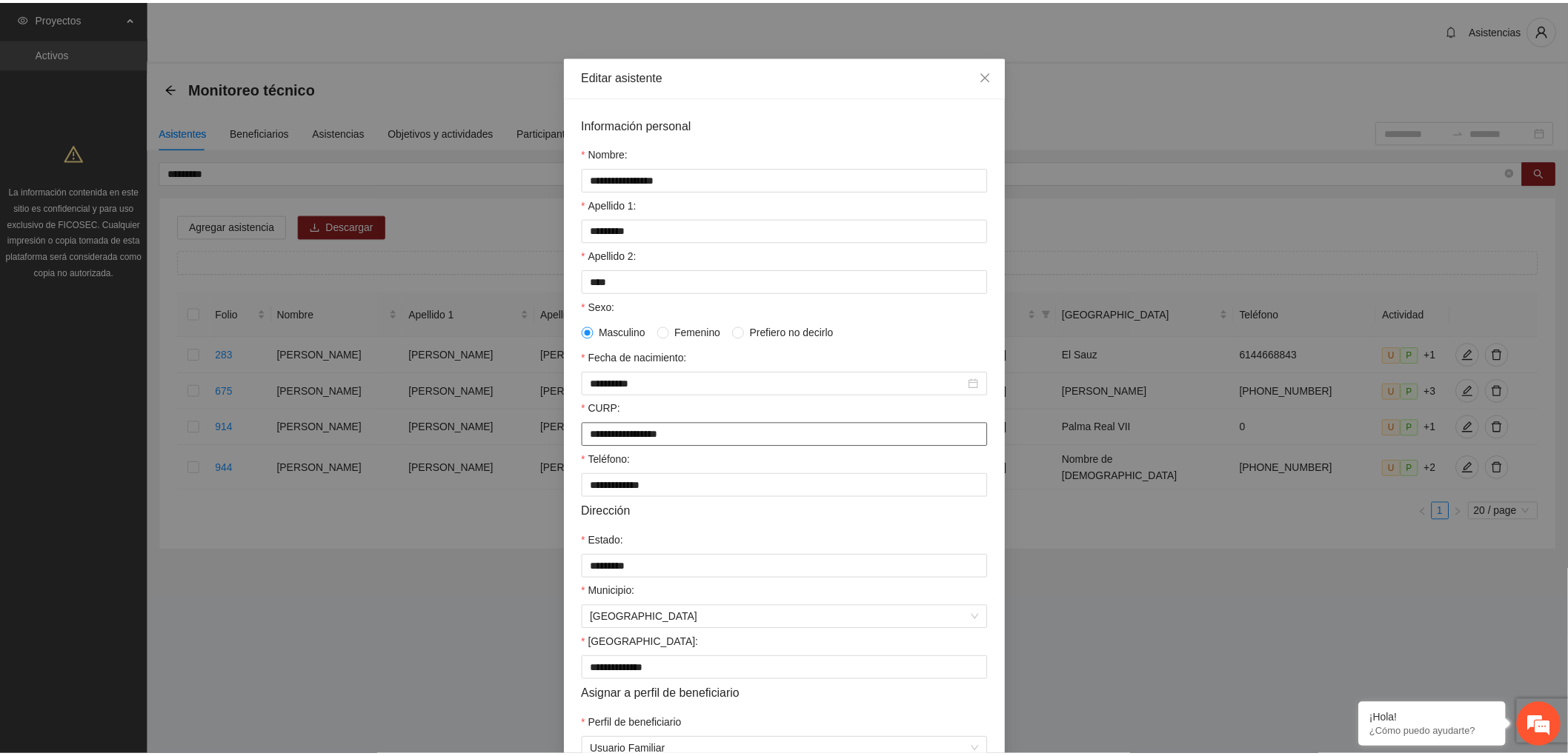
scroll to position [0, 0]
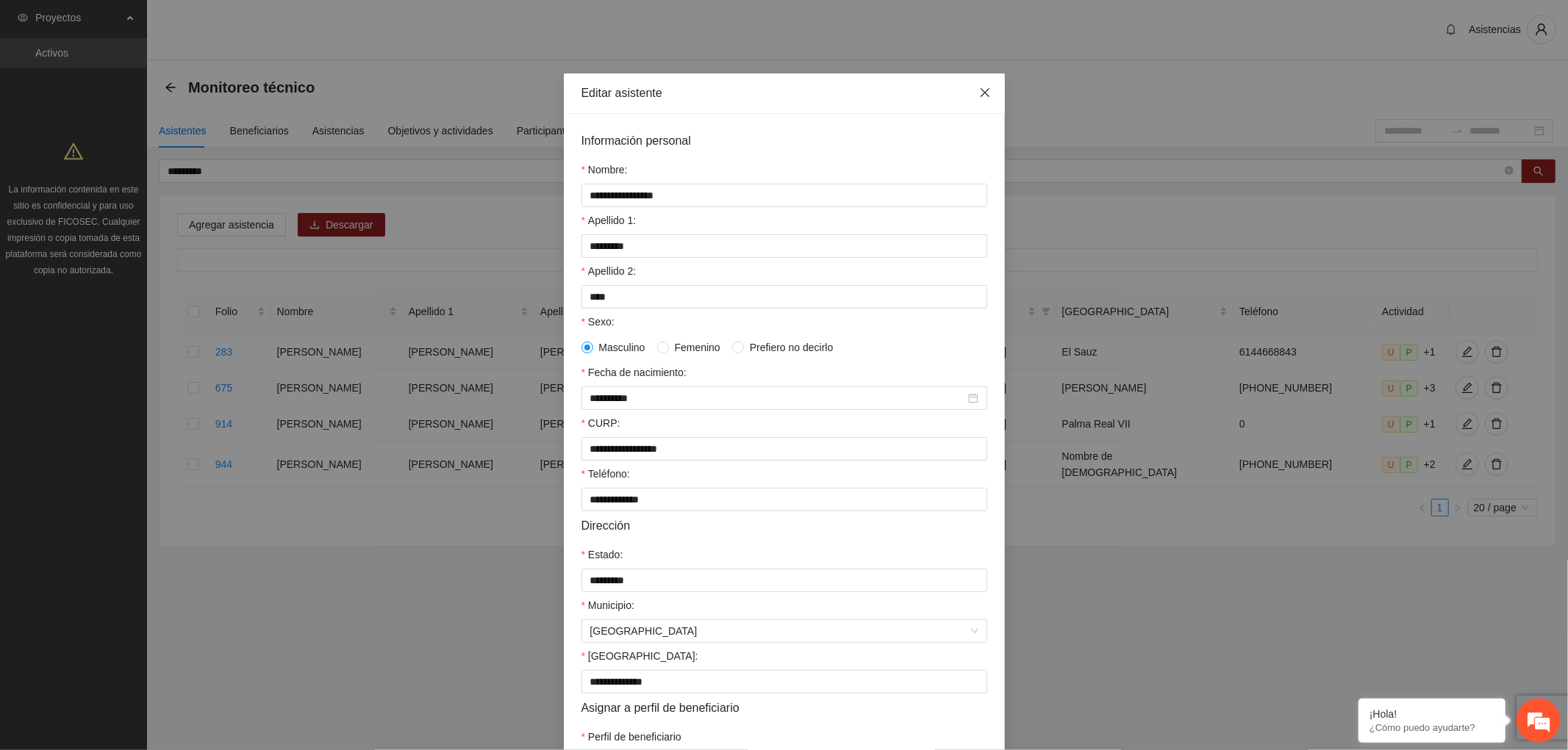
click at [981, 89] on icon "close" at bounding box center [984, 92] width 12 height 12
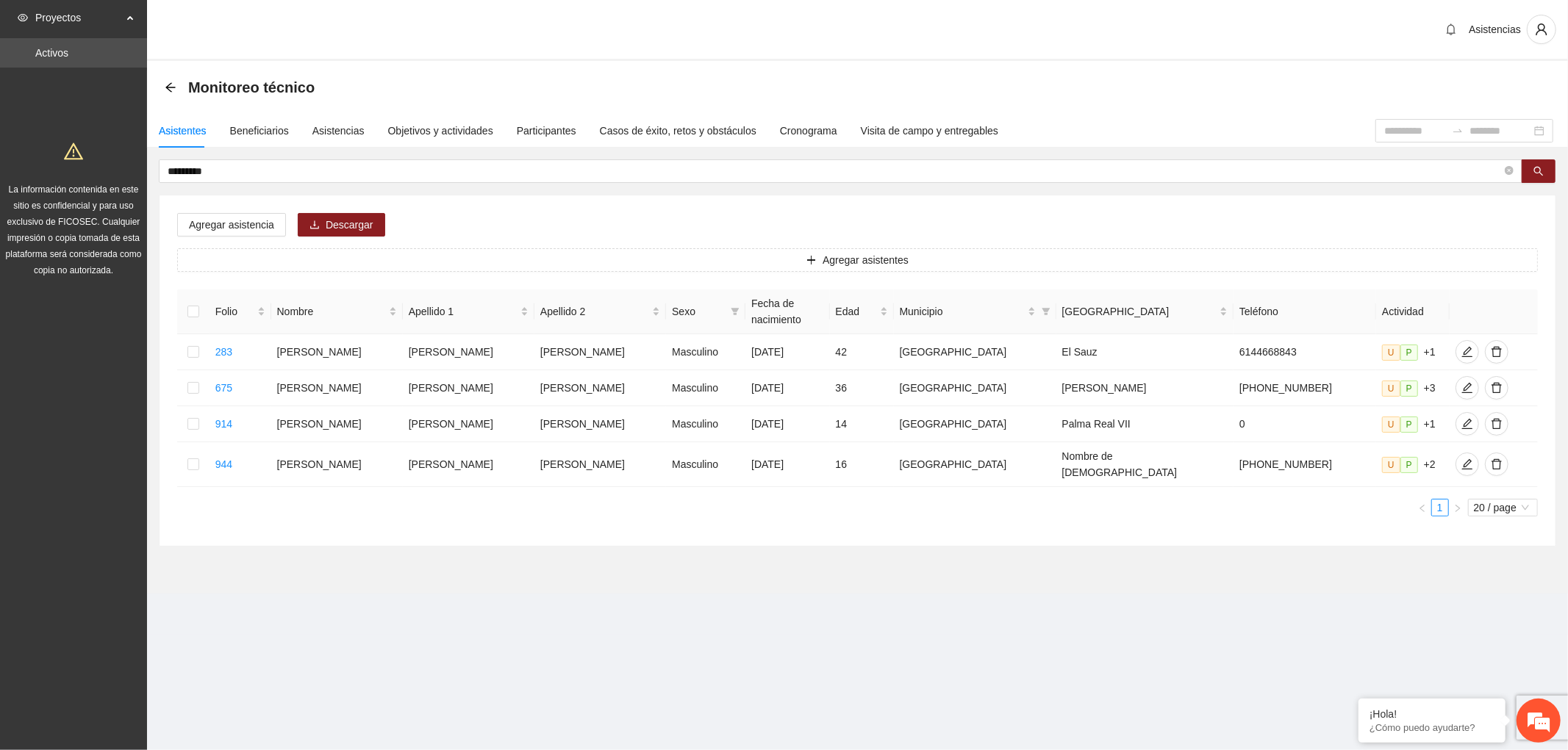
drag, startPoint x: 250, startPoint y: 174, endPoint x: 0, endPoint y: 136, distance: 252.9
click at [46, 155] on section "Proyectos Activos La información contenida en este sitio es confidencial y para…" at bounding box center [784, 375] width 1568 height 750
click at [252, 118] on div "Beneficiarios" at bounding box center [259, 130] width 59 height 33
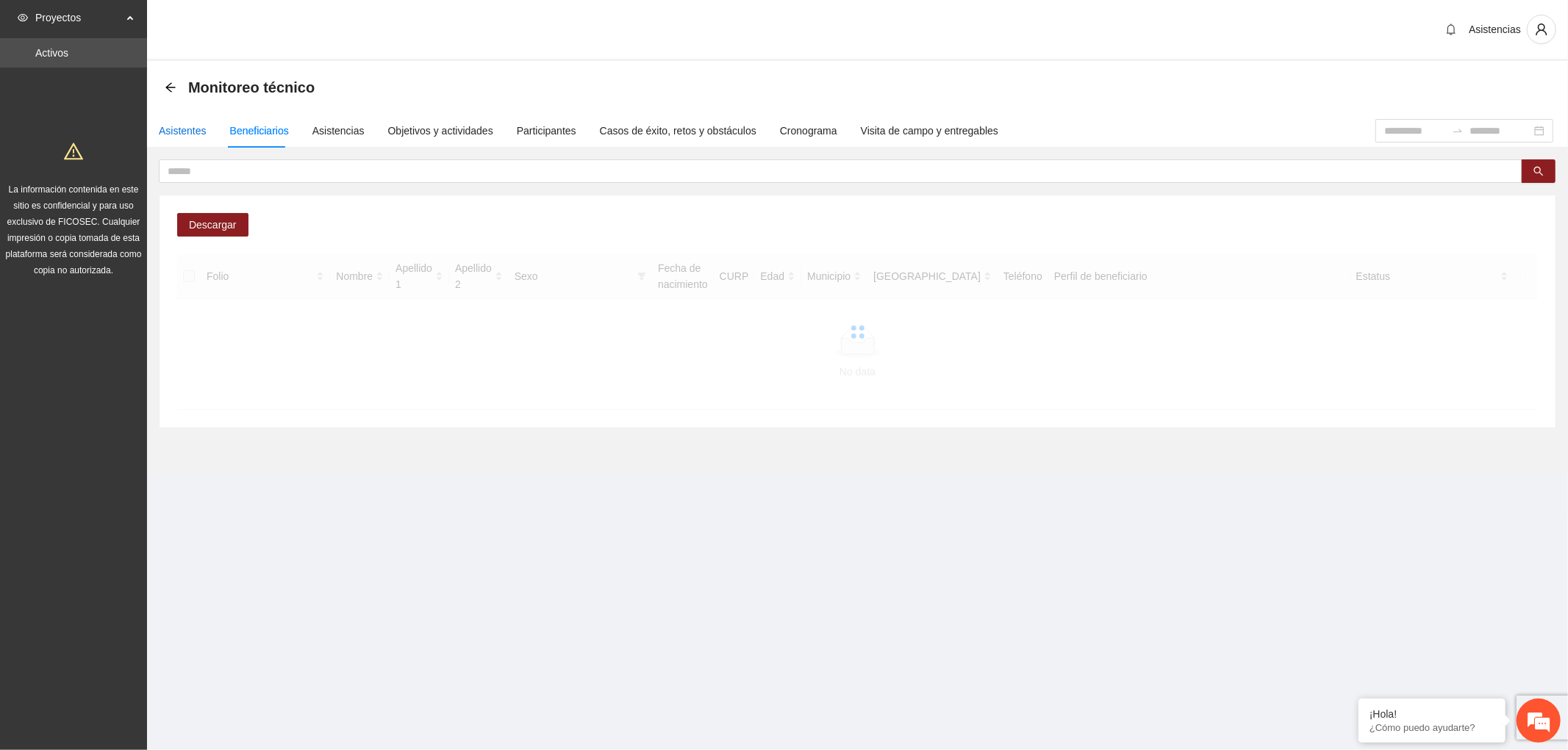
click at [179, 131] on div "Asistentes" at bounding box center [183, 131] width 48 height 16
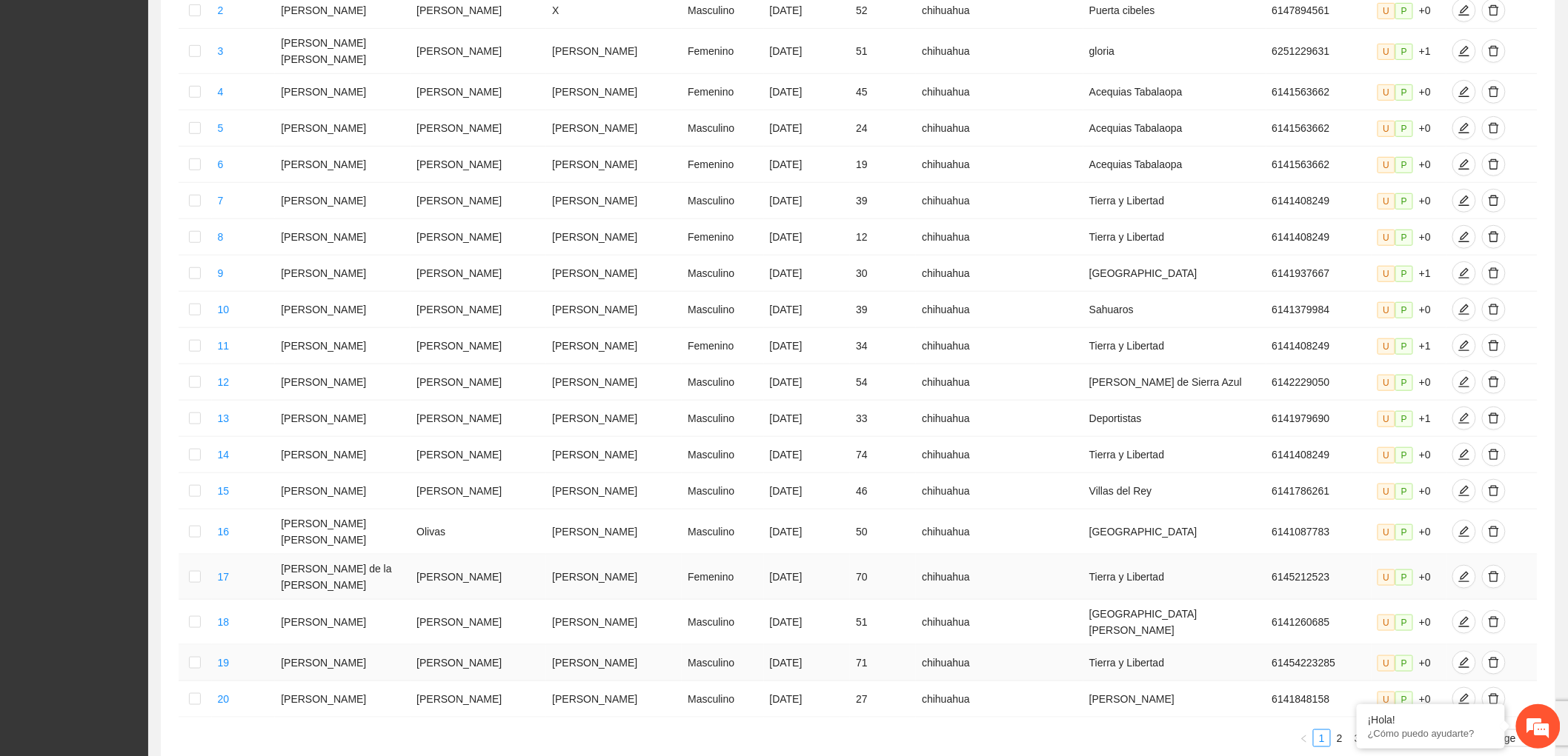
scroll to position [448, 0]
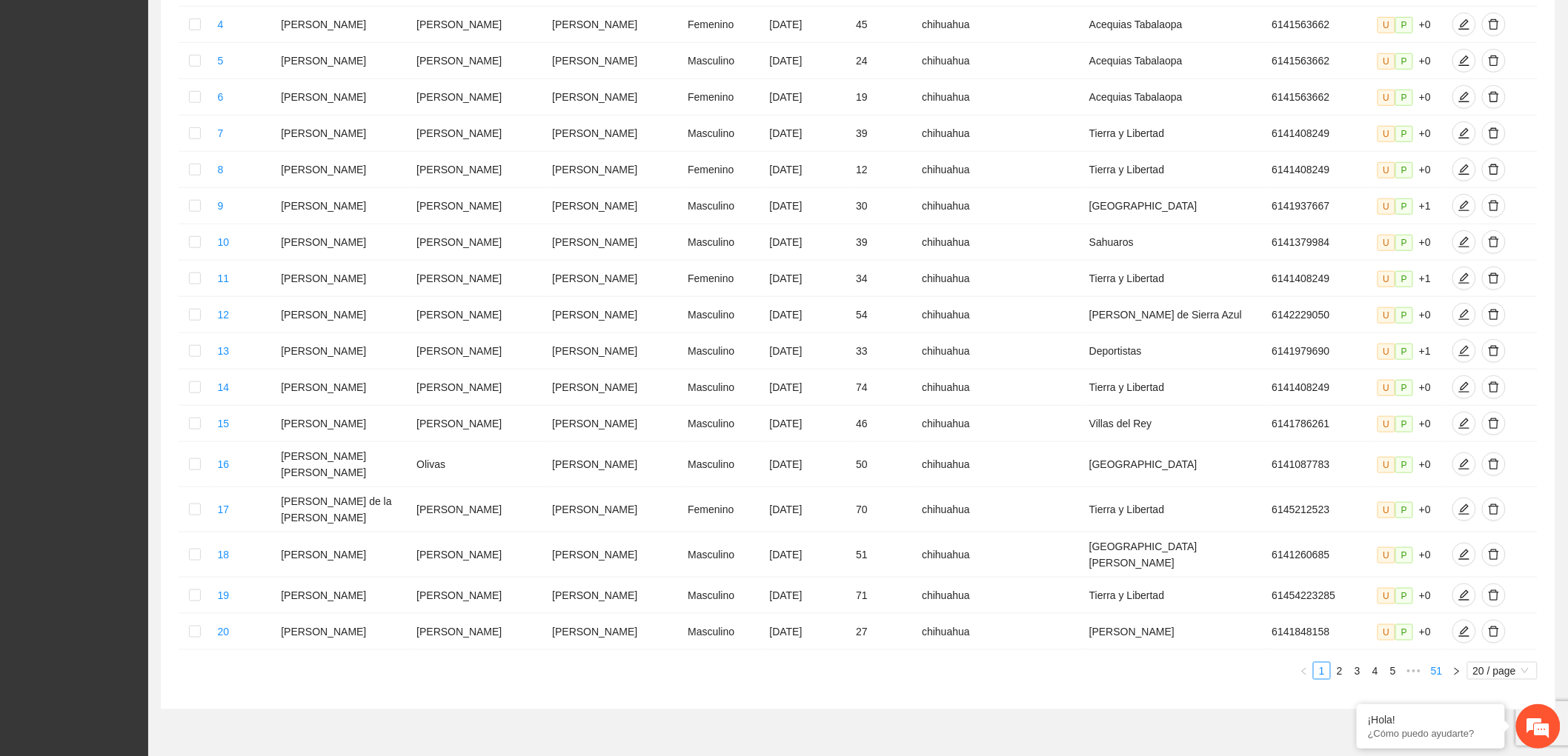
click at [1436, 663] on link "51" at bounding box center [1437, 671] width 21 height 16
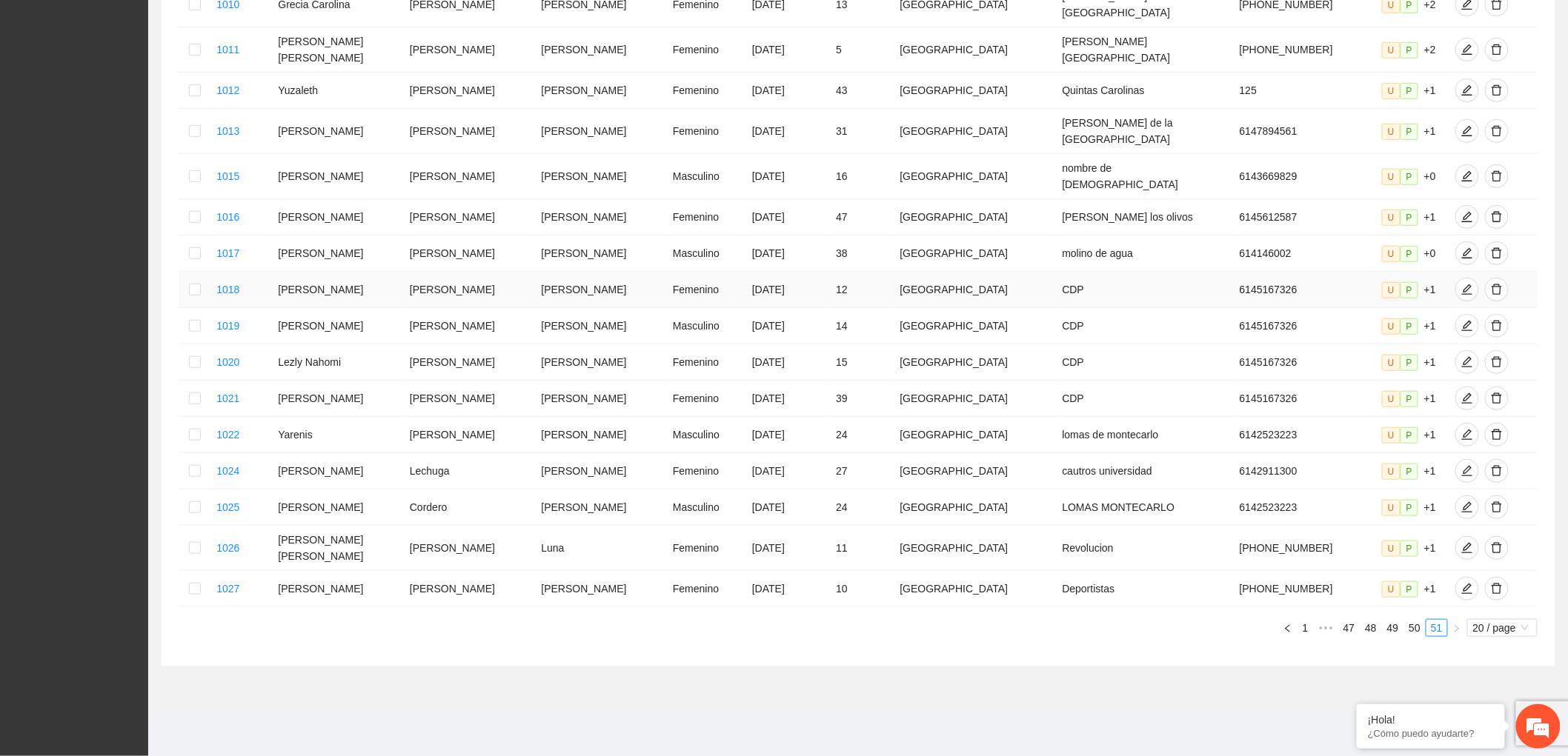
scroll to position [294, 0]
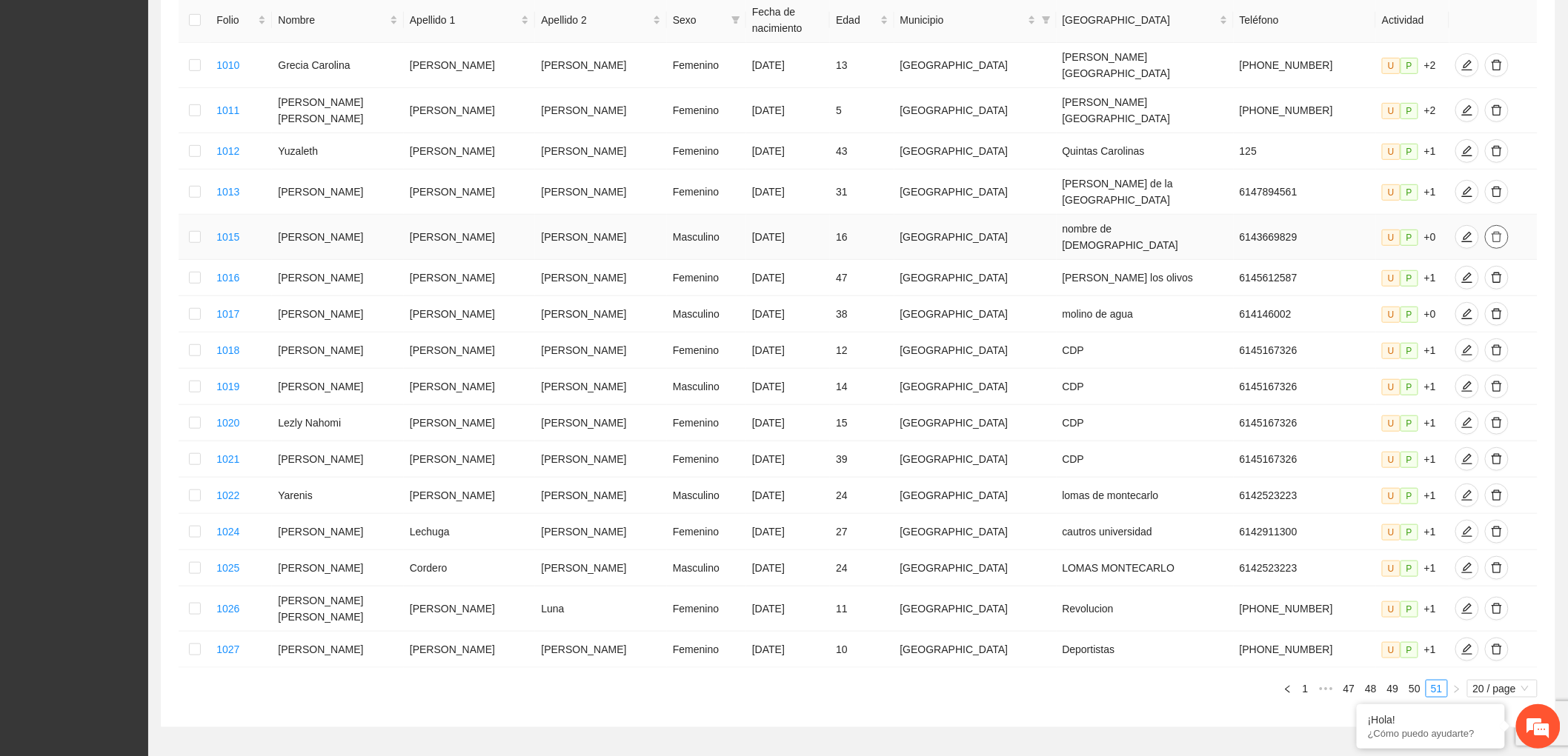
click at [1491, 231] on icon "delete" at bounding box center [1496, 237] width 12 height 12
click at [1522, 139] on span "Eliminar" at bounding box center [1533, 142] width 37 height 16
click at [1396, 680] on link "49" at bounding box center [1393, 689] width 21 height 16
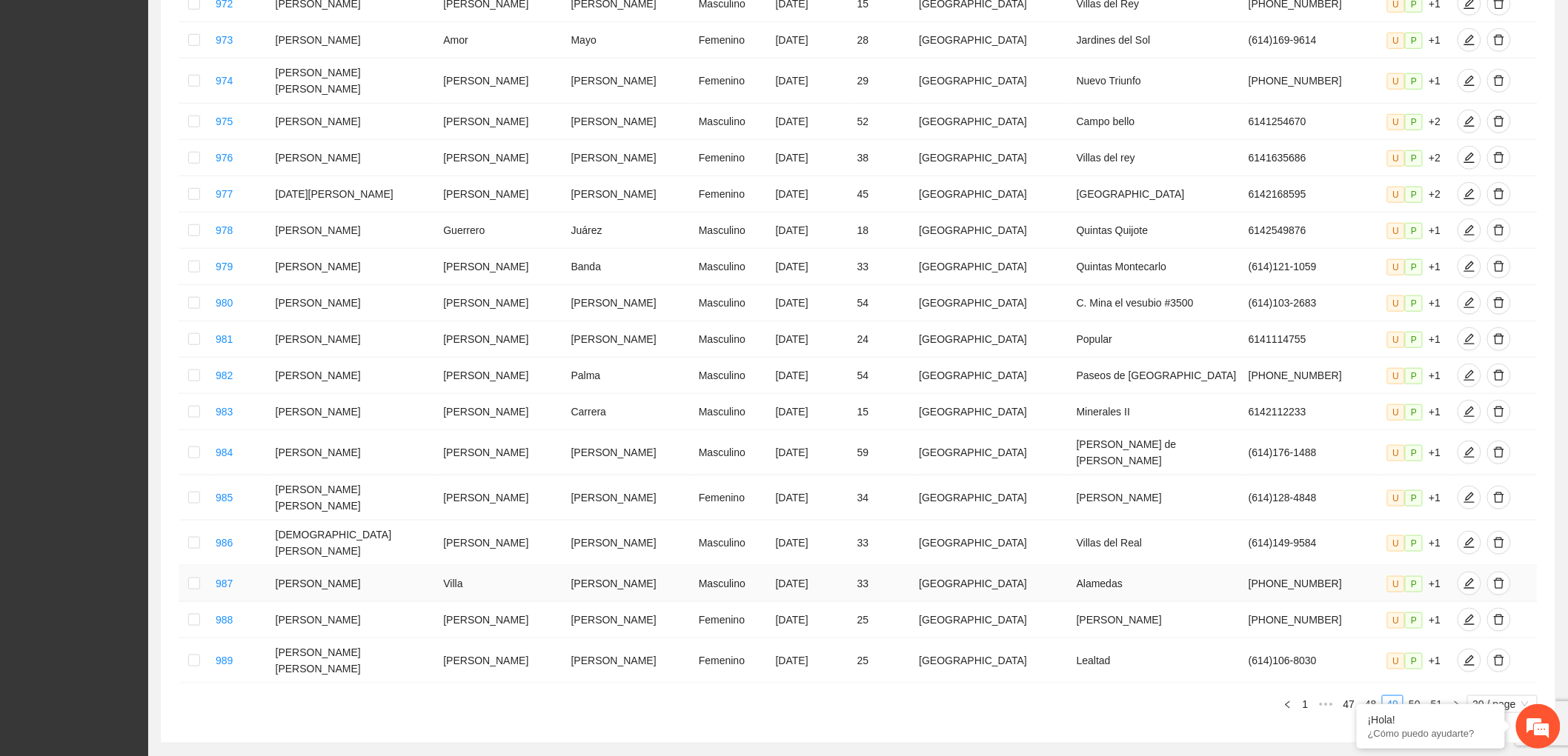
scroll to position [457, 0]
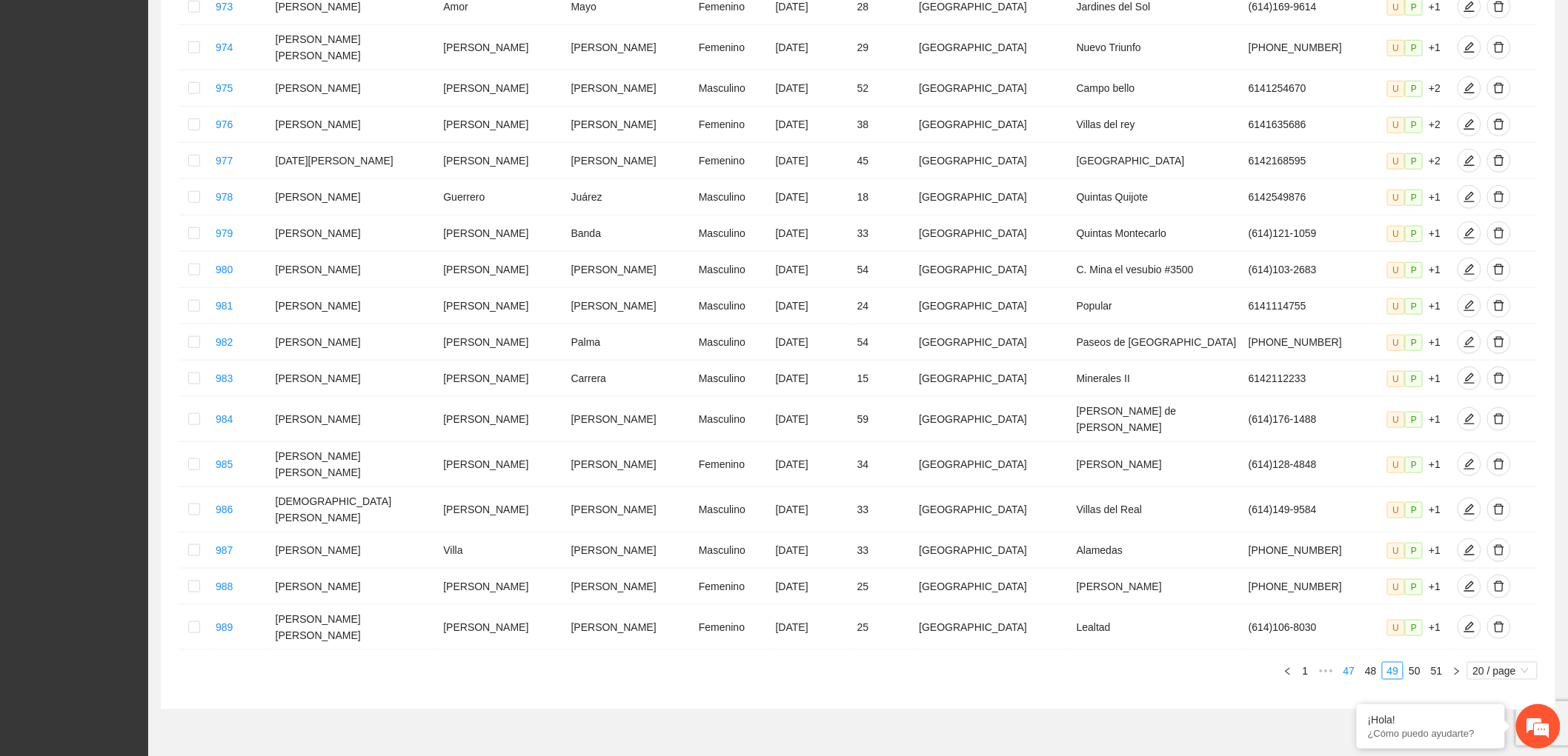
click at [1346, 663] on link "47" at bounding box center [1349, 671] width 21 height 16
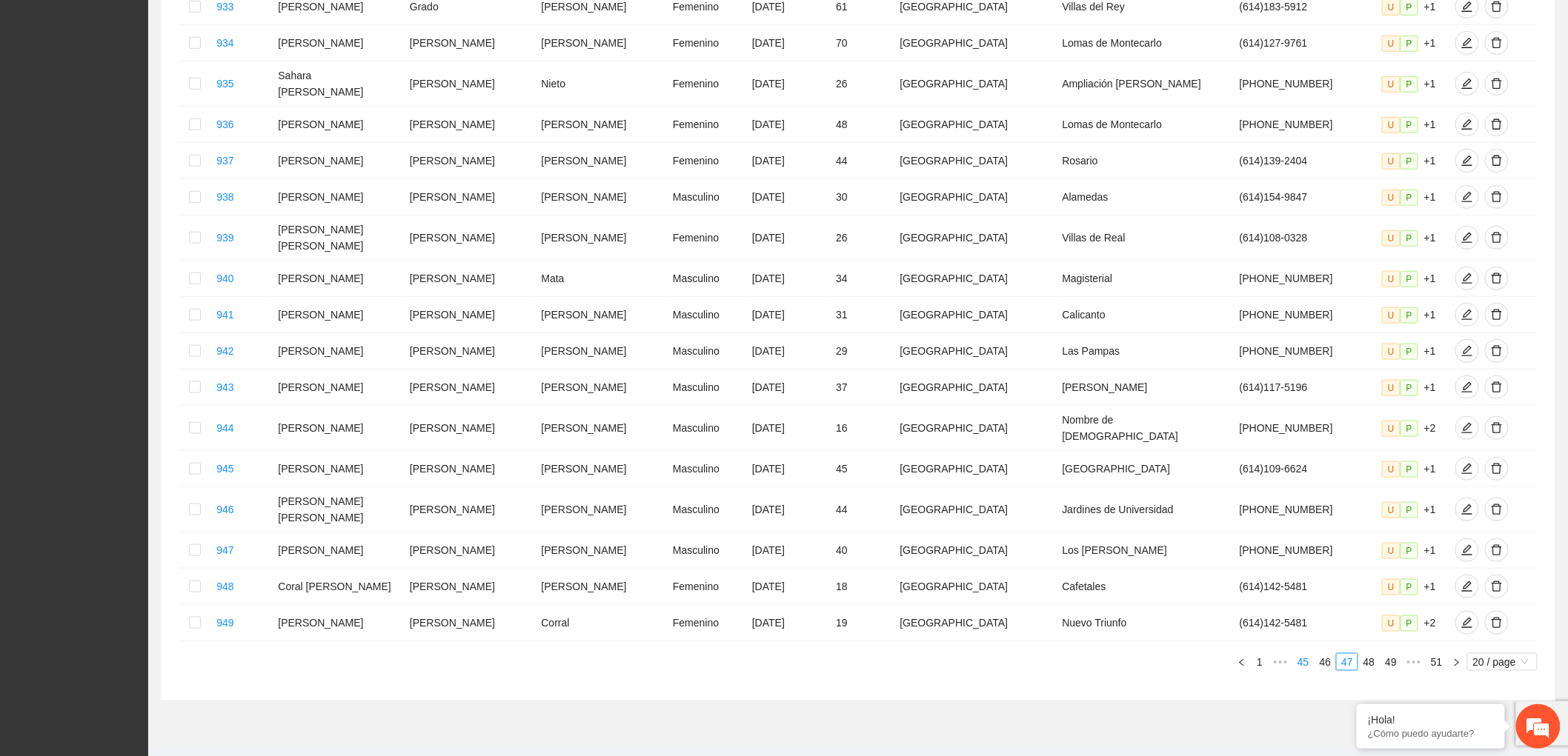
click at [1300, 654] on link "45" at bounding box center [1303, 662] width 21 height 16
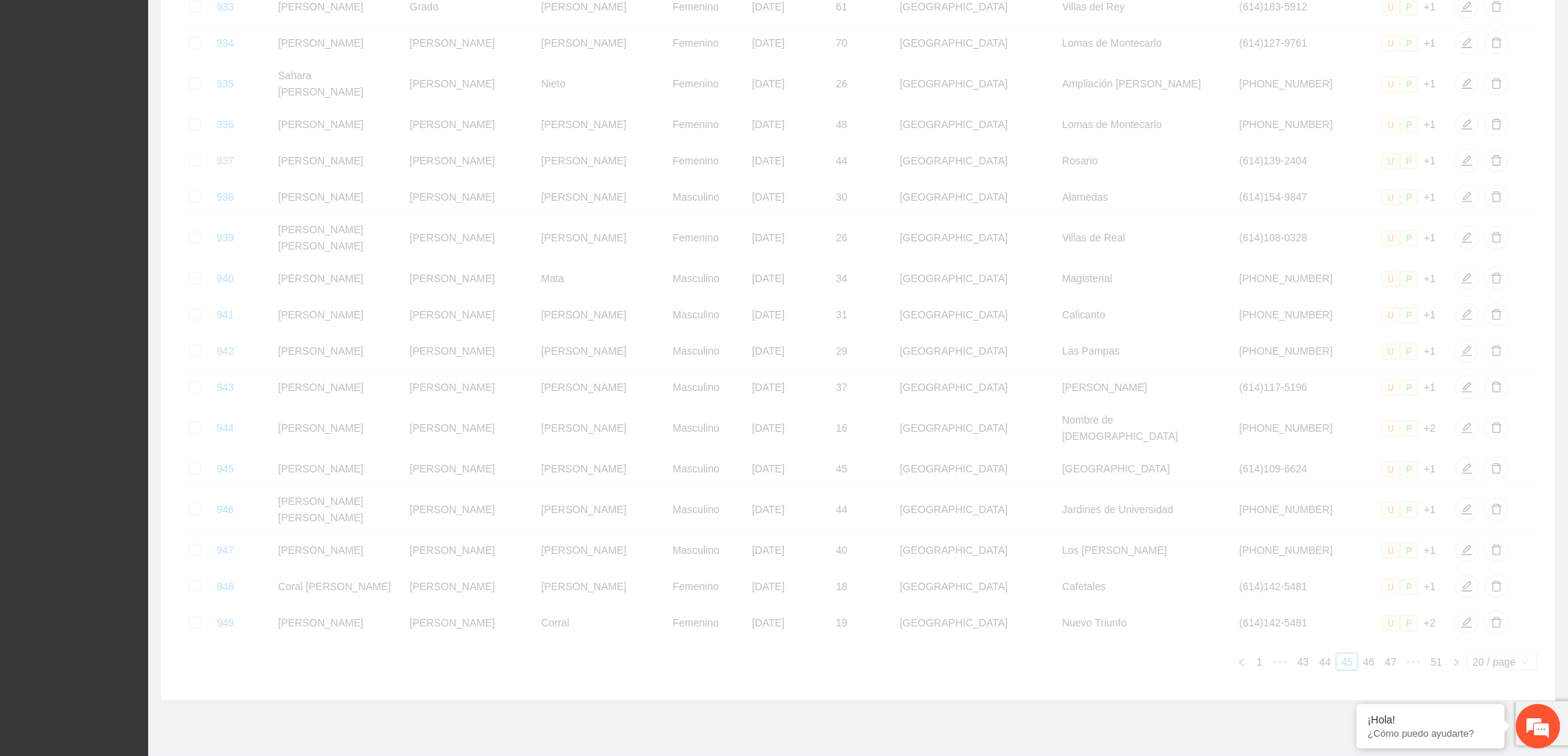
scroll to position [440, 0]
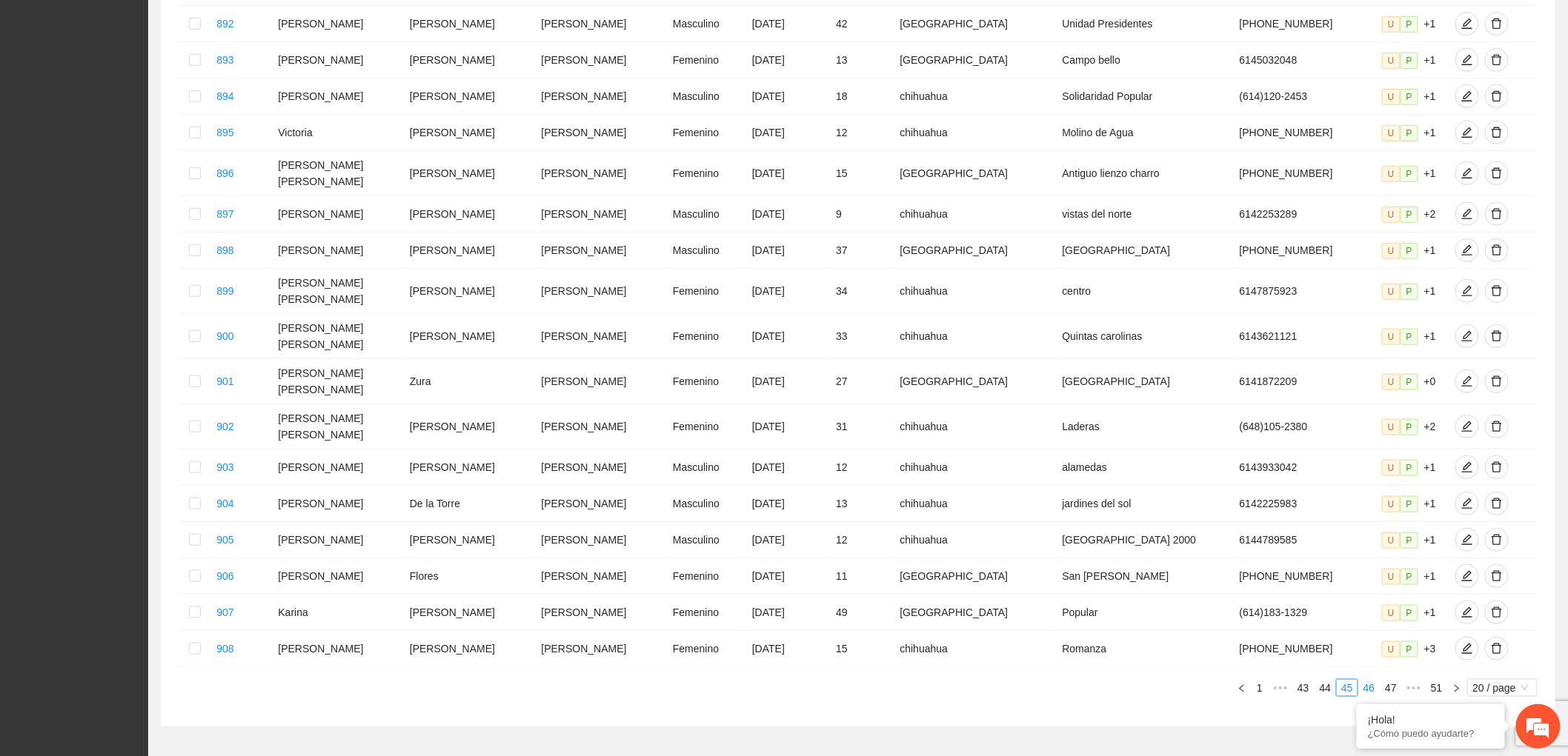
click at [1372, 680] on link "46" at bounding box center [1369, 689] width 21 height 16
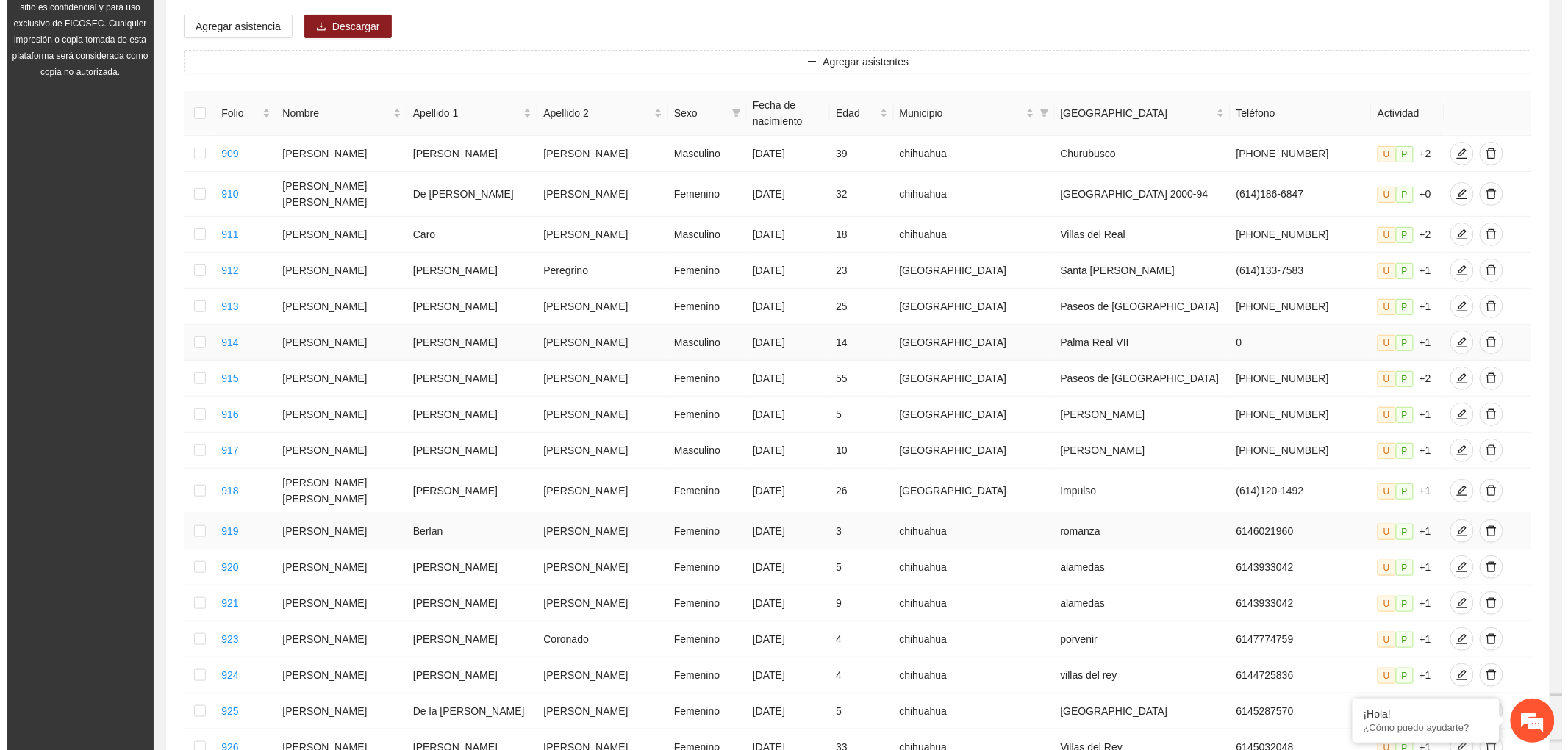
scroll to position [192, 0]
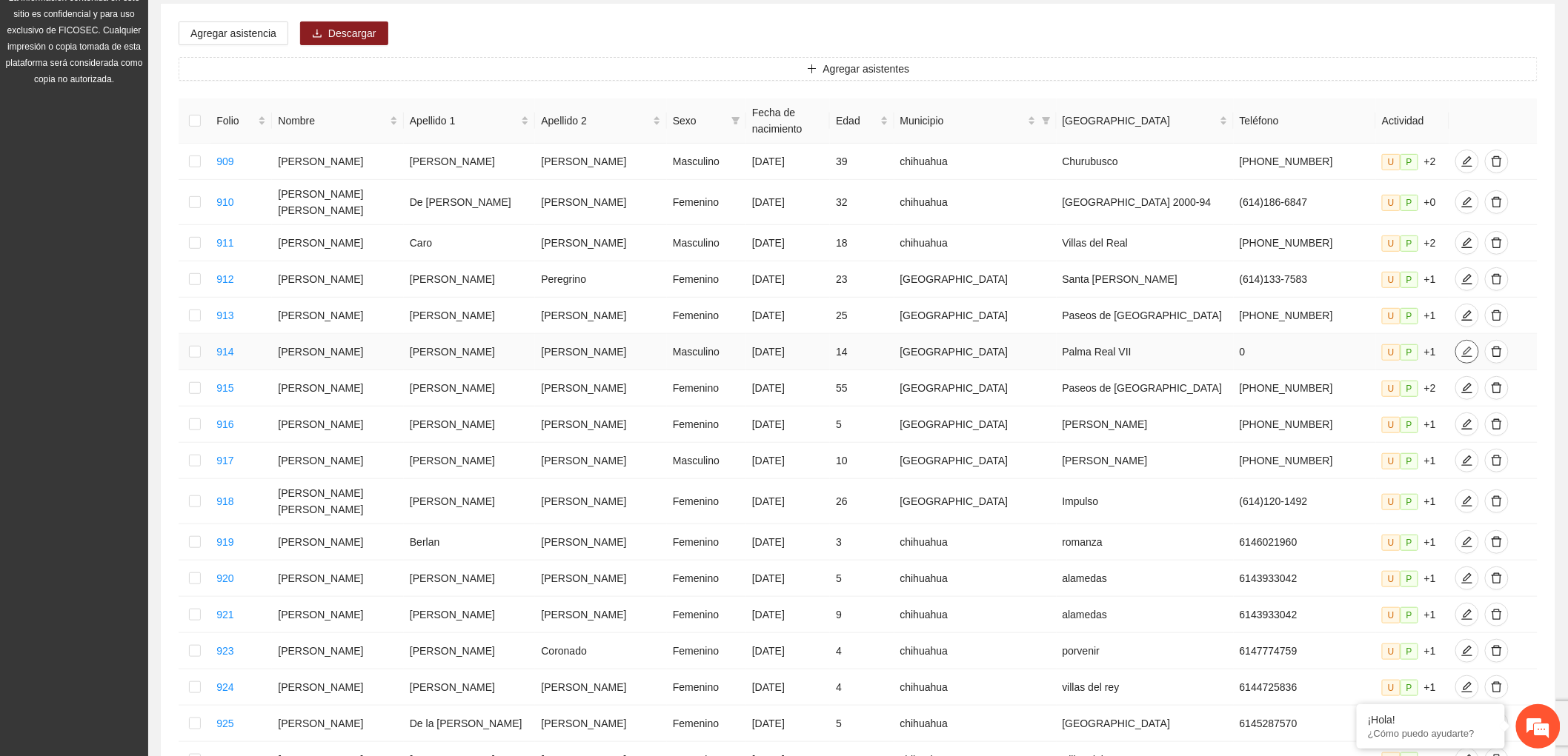
click at [1461, 346] on icon "edit" at bounding box center [1467, 352] width 12 height 12
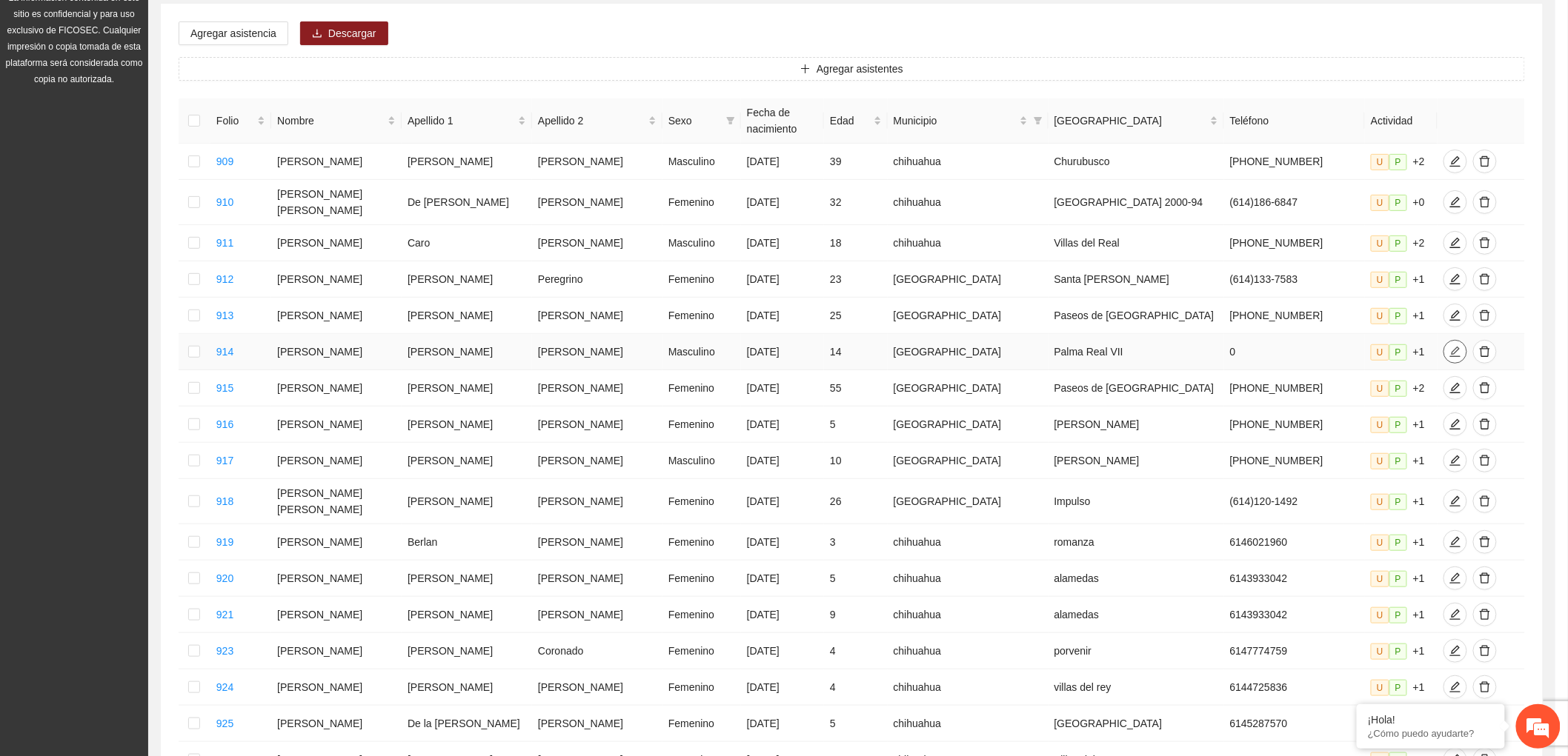
type input "**********"
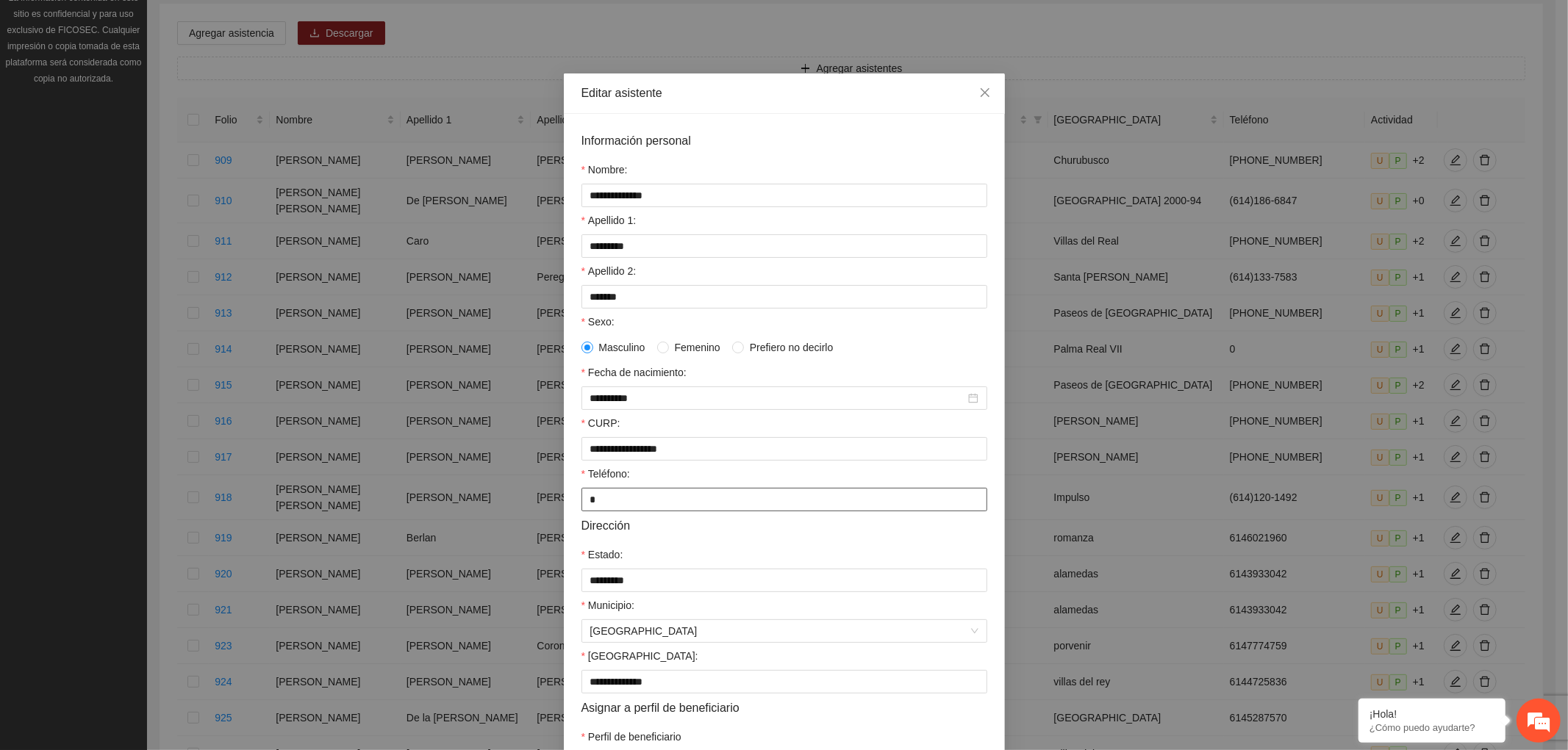
drag, startPoint x: 603, startPoint y: 514, endPoint x: 506, endPoint y: 518, distance: 97.1
click at [581, 511] on input "*" at bounding box center [784, 500] width 406 height 23
paste input "**********"
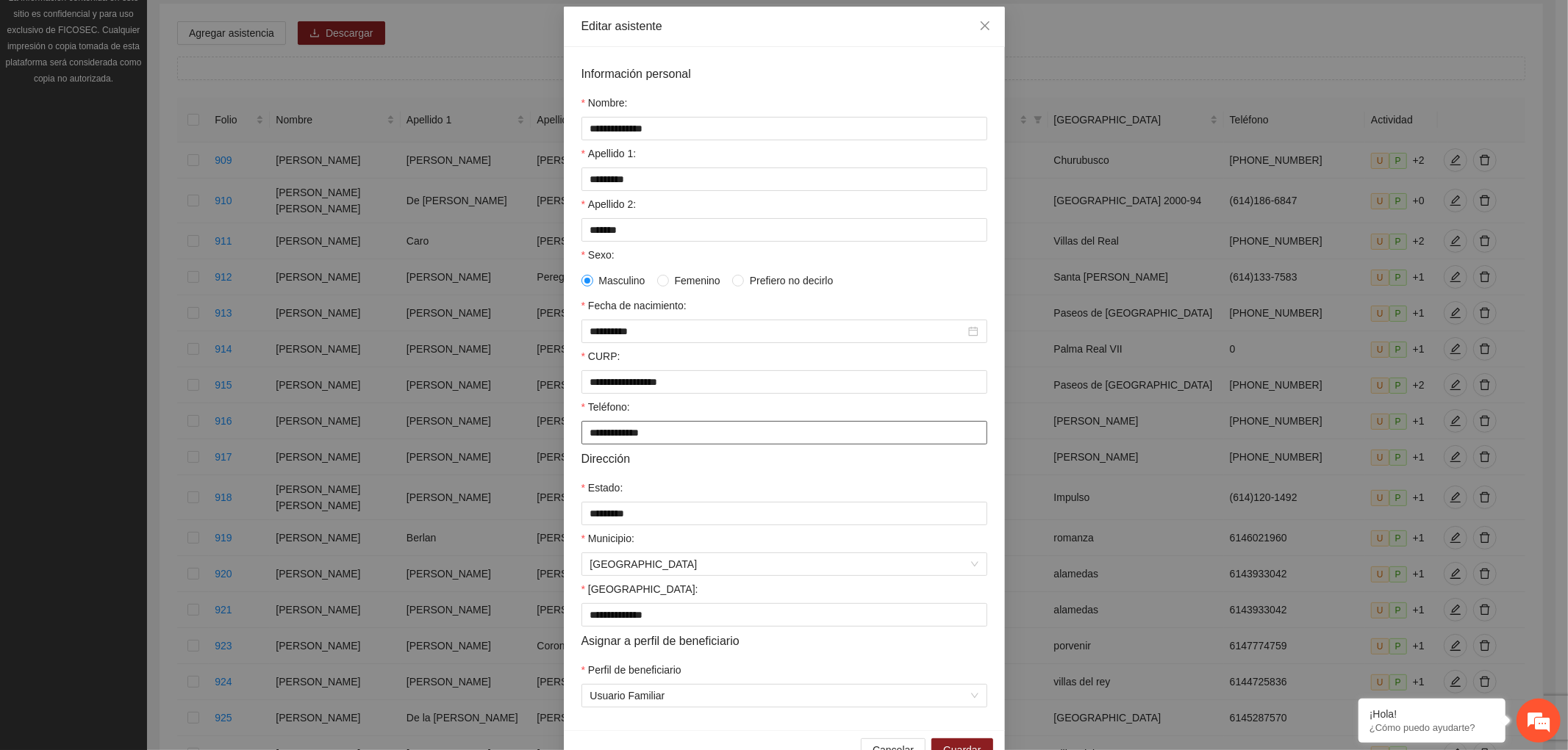
scroll to position [117, 0]
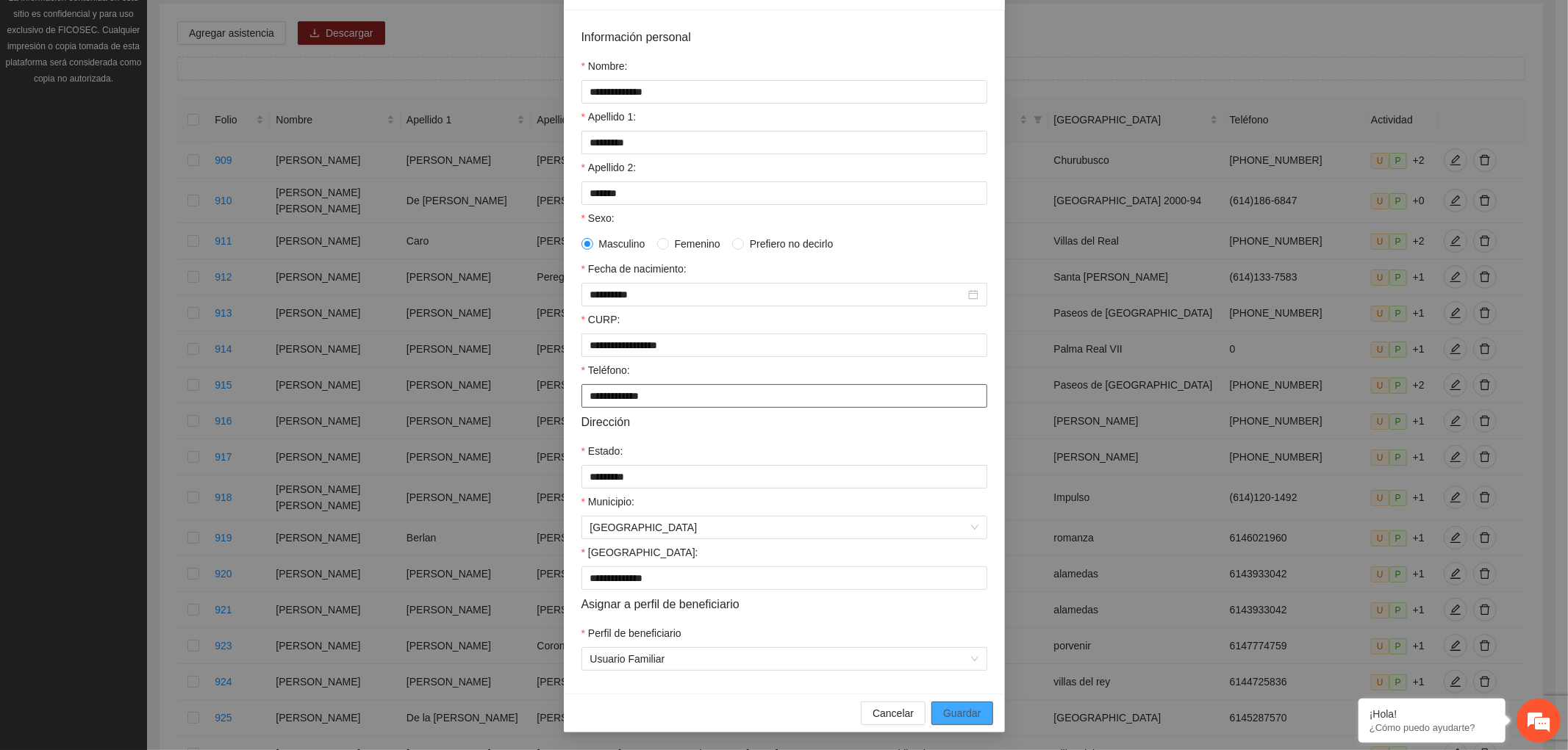
type input "**********"
click at [979, 711] on button "Guardar" at bounding box center [962, 714] width 61 height 23
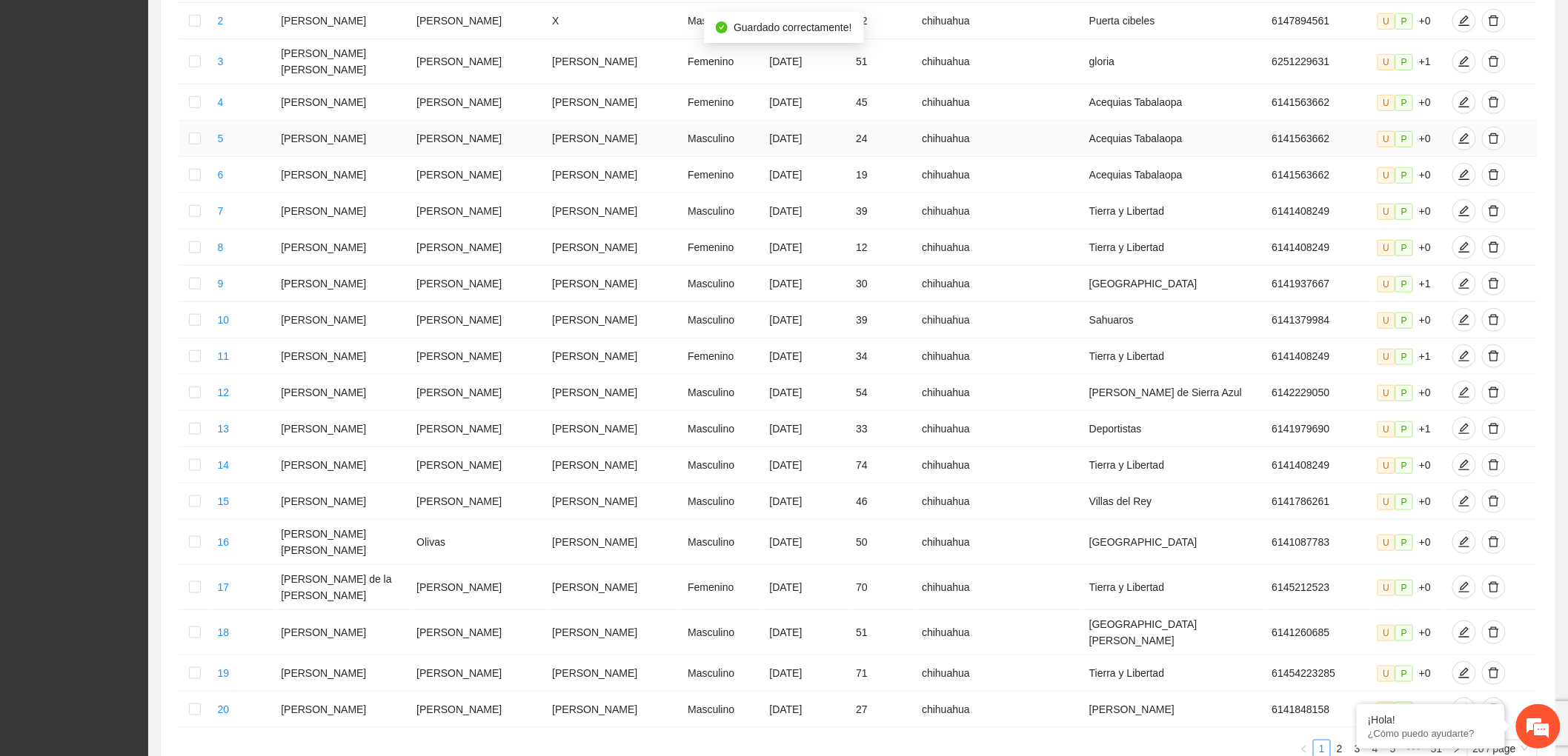
scroll to position [448, 0]
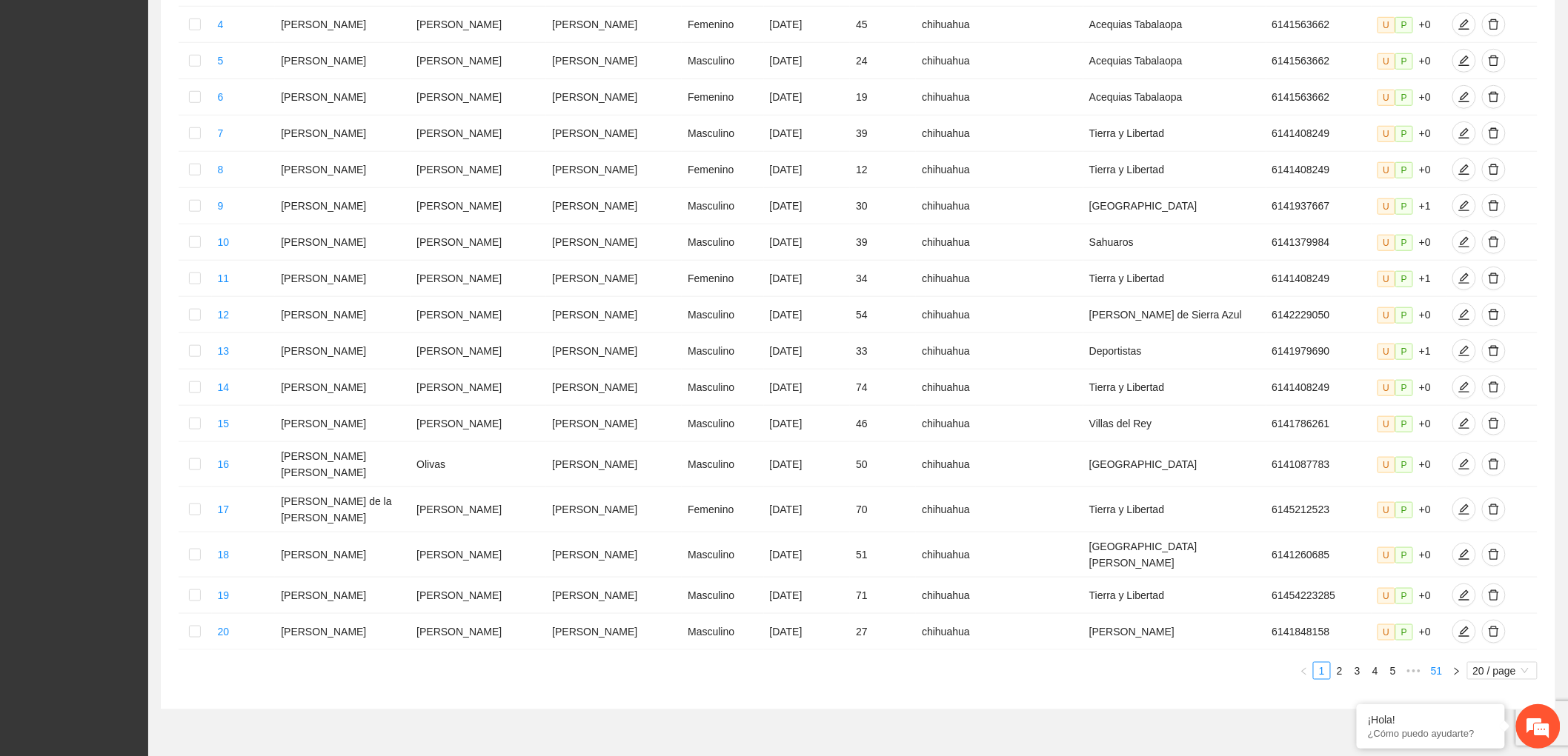
click at [1436, 663] on link "51" at bounding box center [1437, 671] width 21 height 16
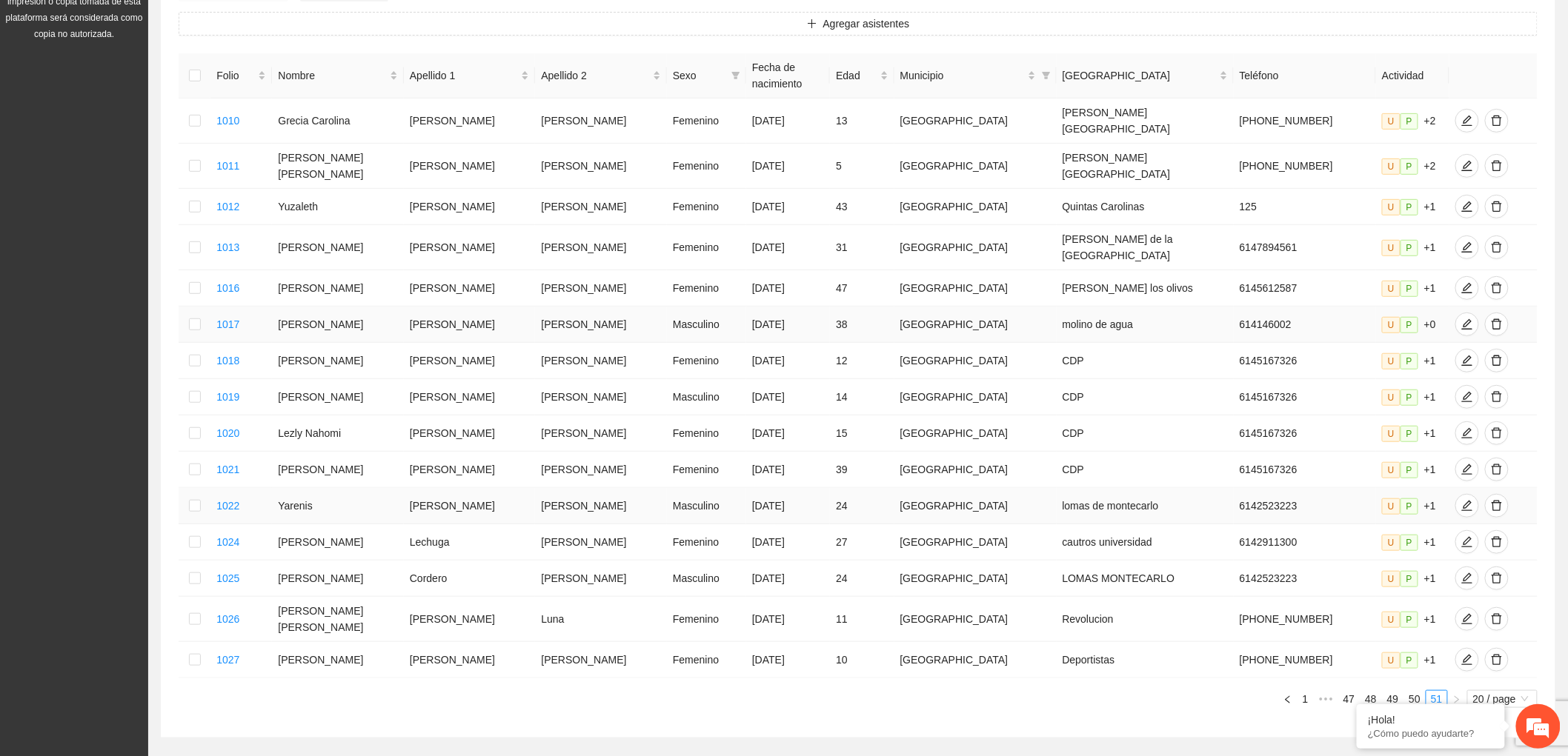
scroll to position [258, 0]
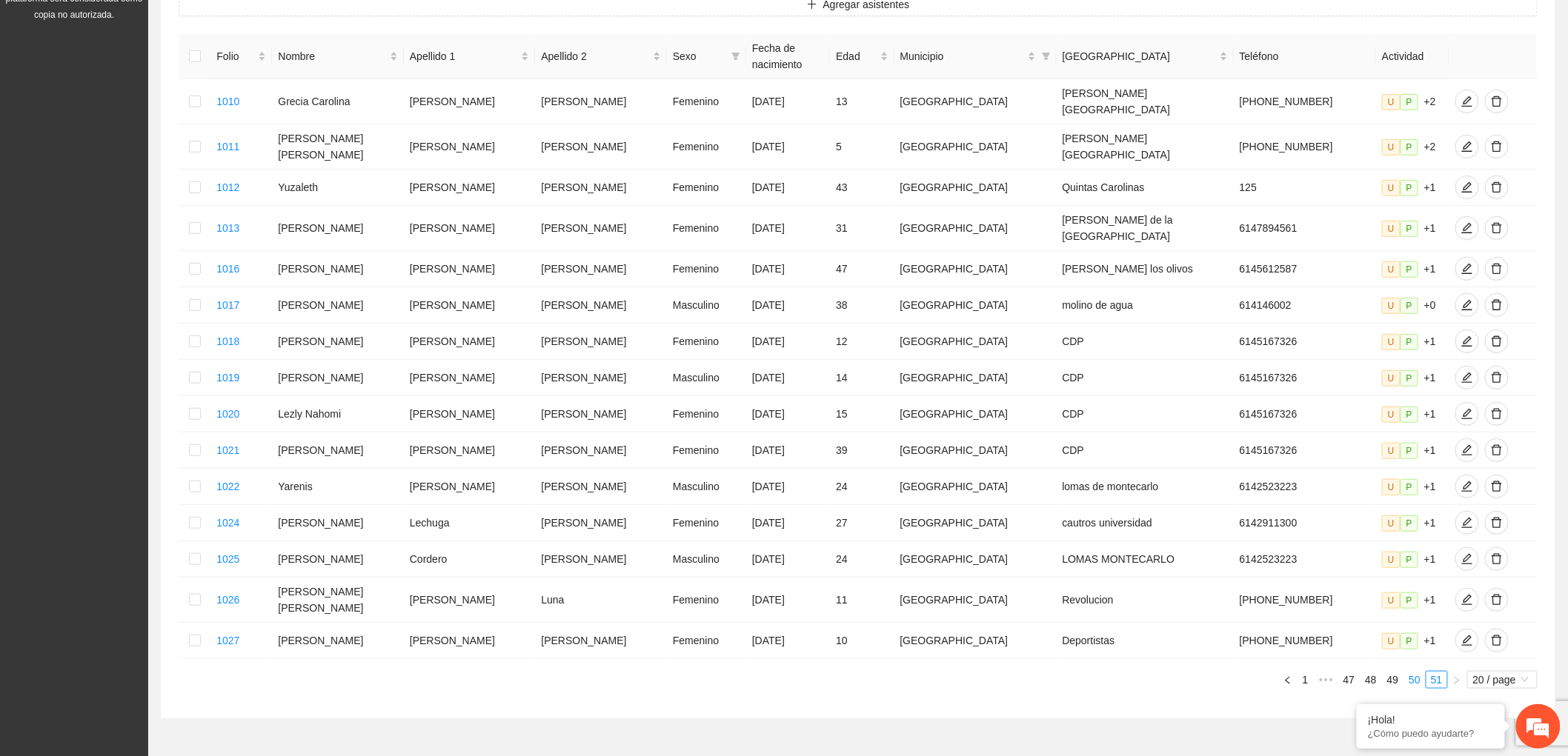
click at [1409, 672] on link "50" at bounding box center [1414, 680] width 21 height 16
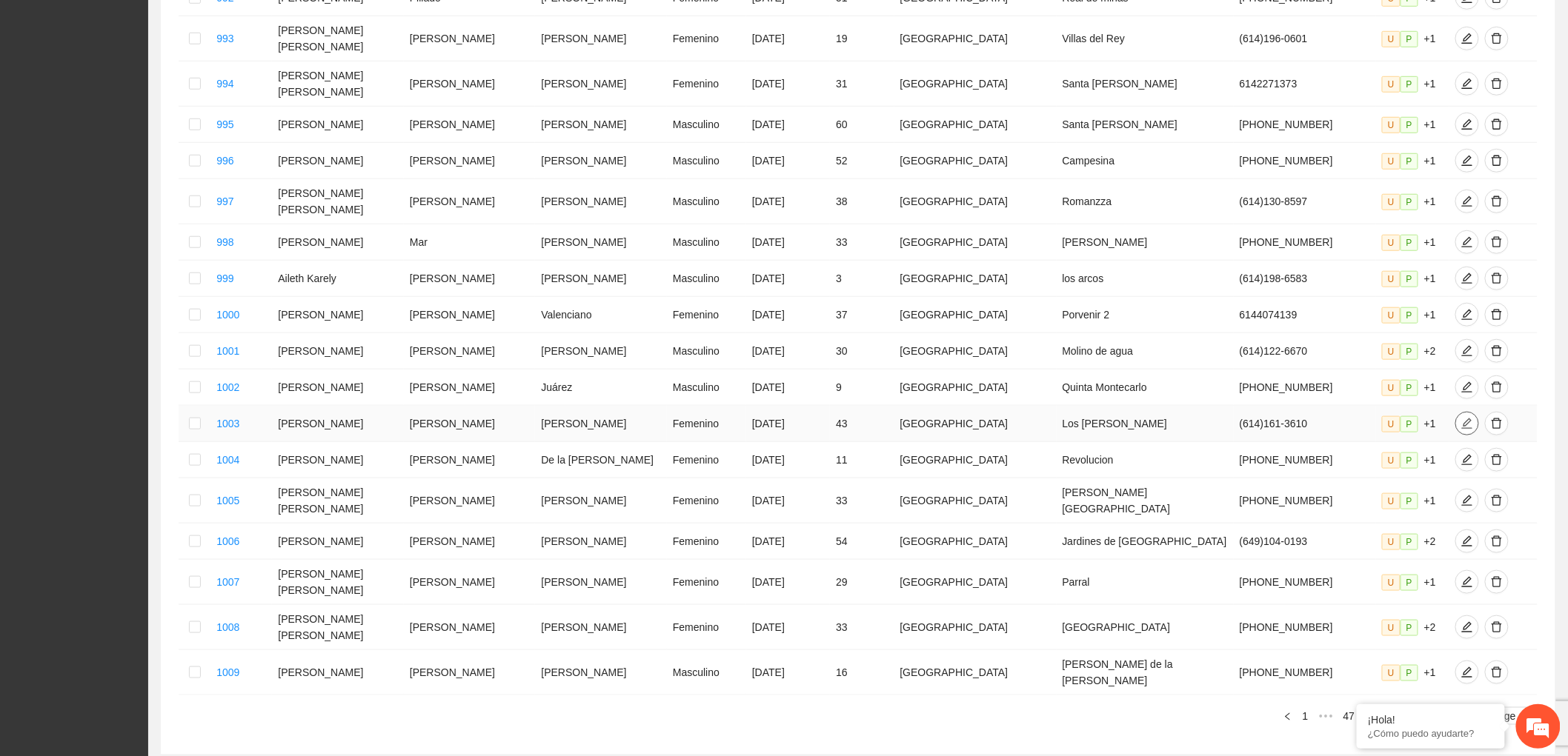
scroll to position [448, 0]
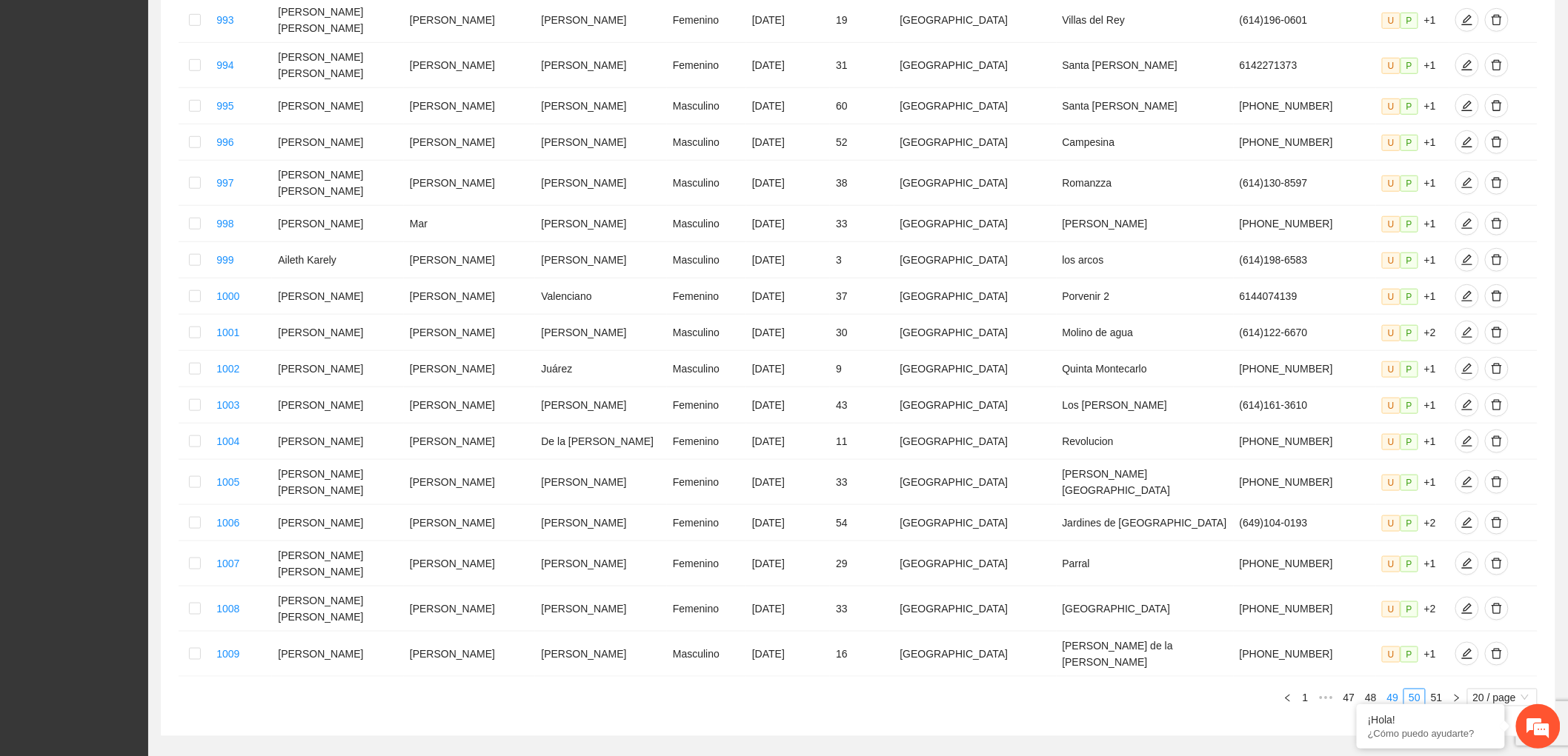
click at [1395, 690] on link "49" at bounding box center [1393, 698] width 21 height 16
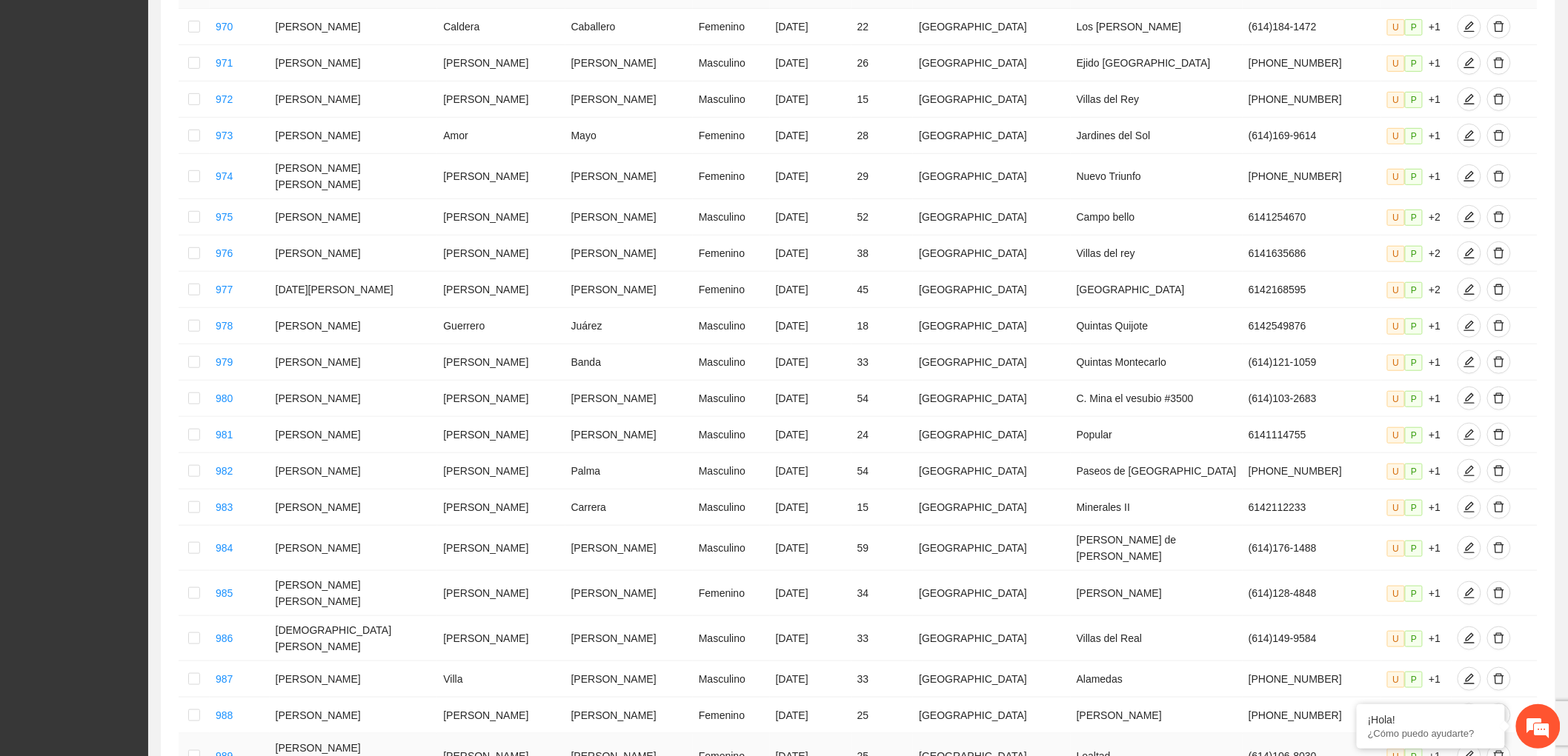
scroll to position [457, 0]
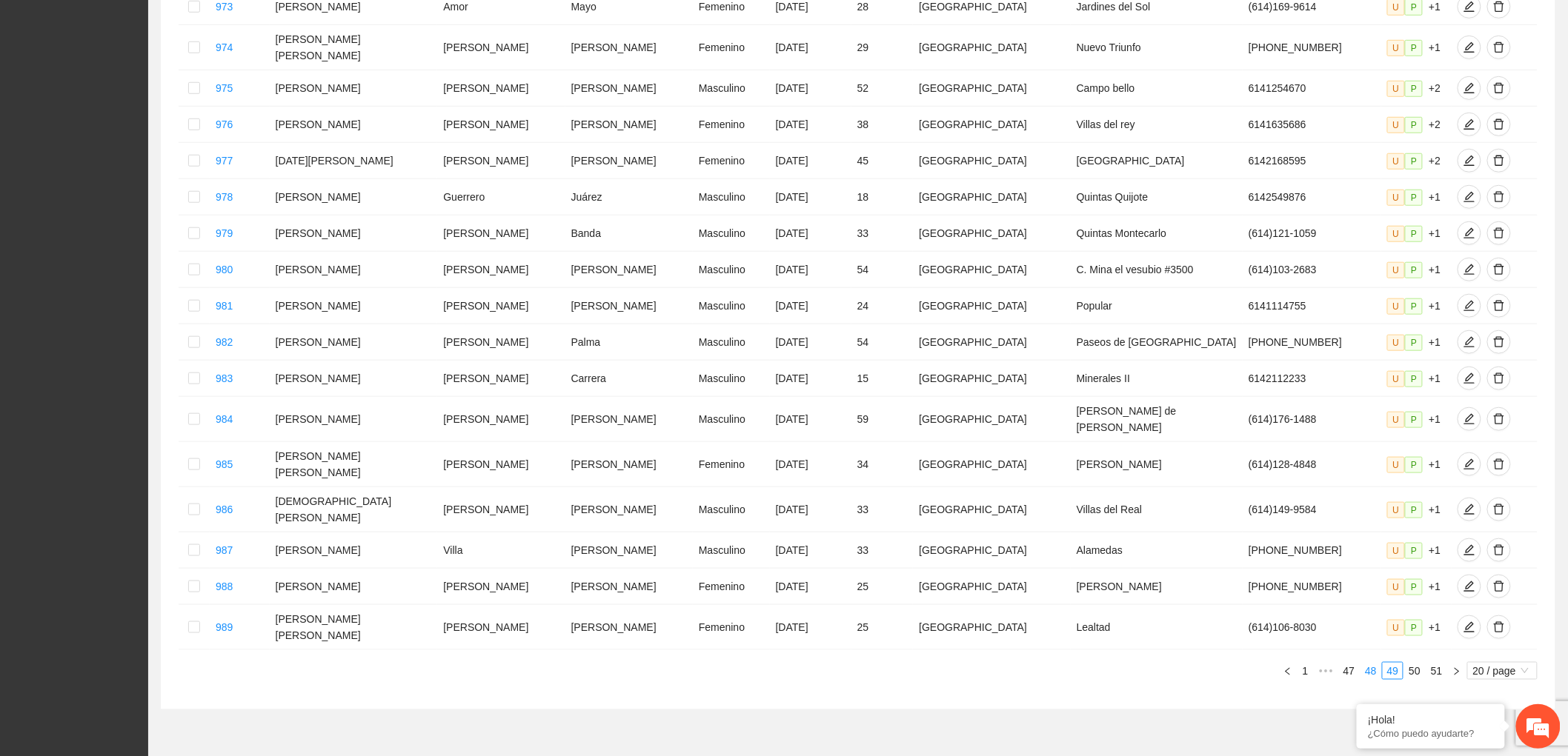
click at [1372, 662] on li "48" at bounding box center [1371, 671] width 22 height 18
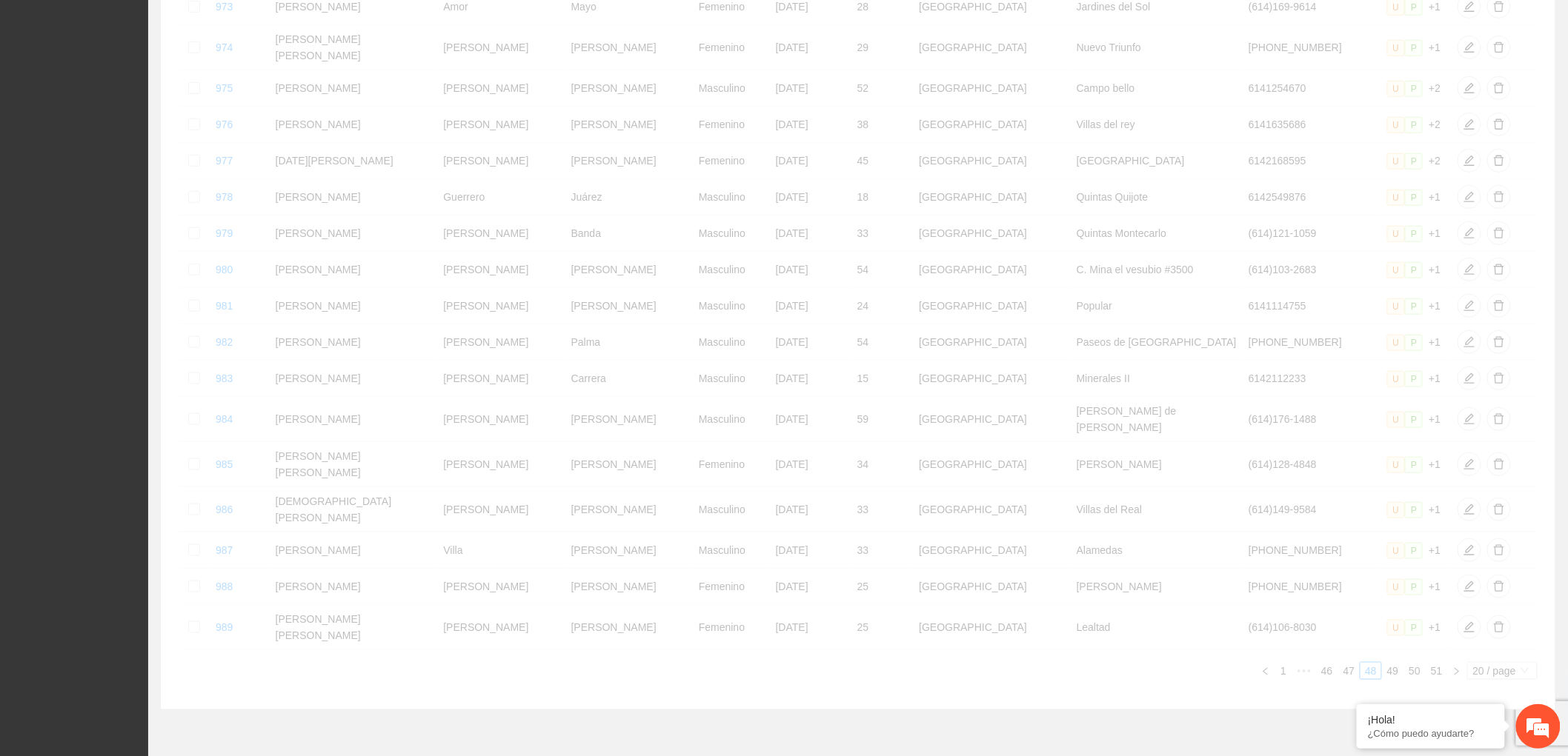
scroll to position [440, 0]
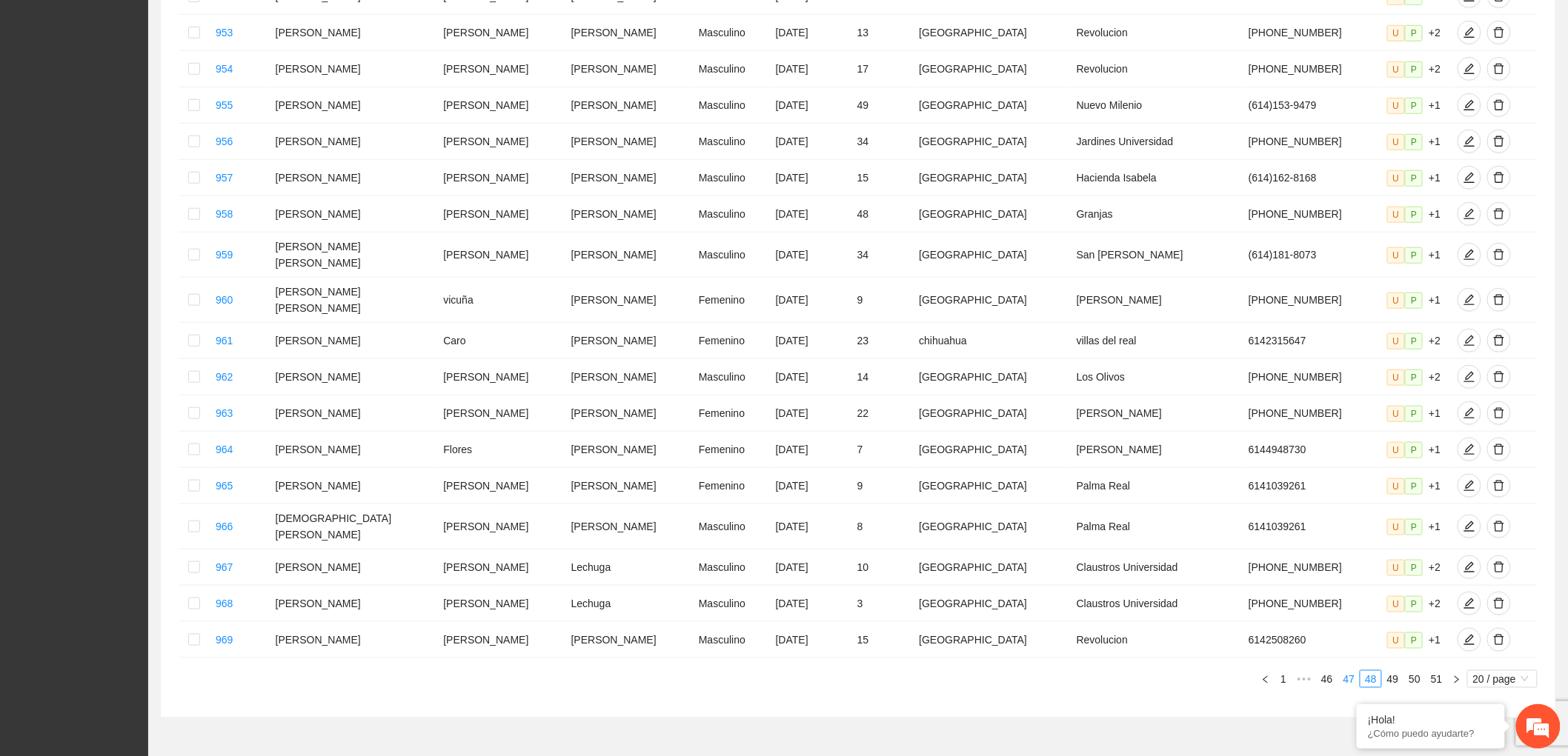
click at [1348, 671] on link "47" at bounding box center [1349, 679] width 21 height 16
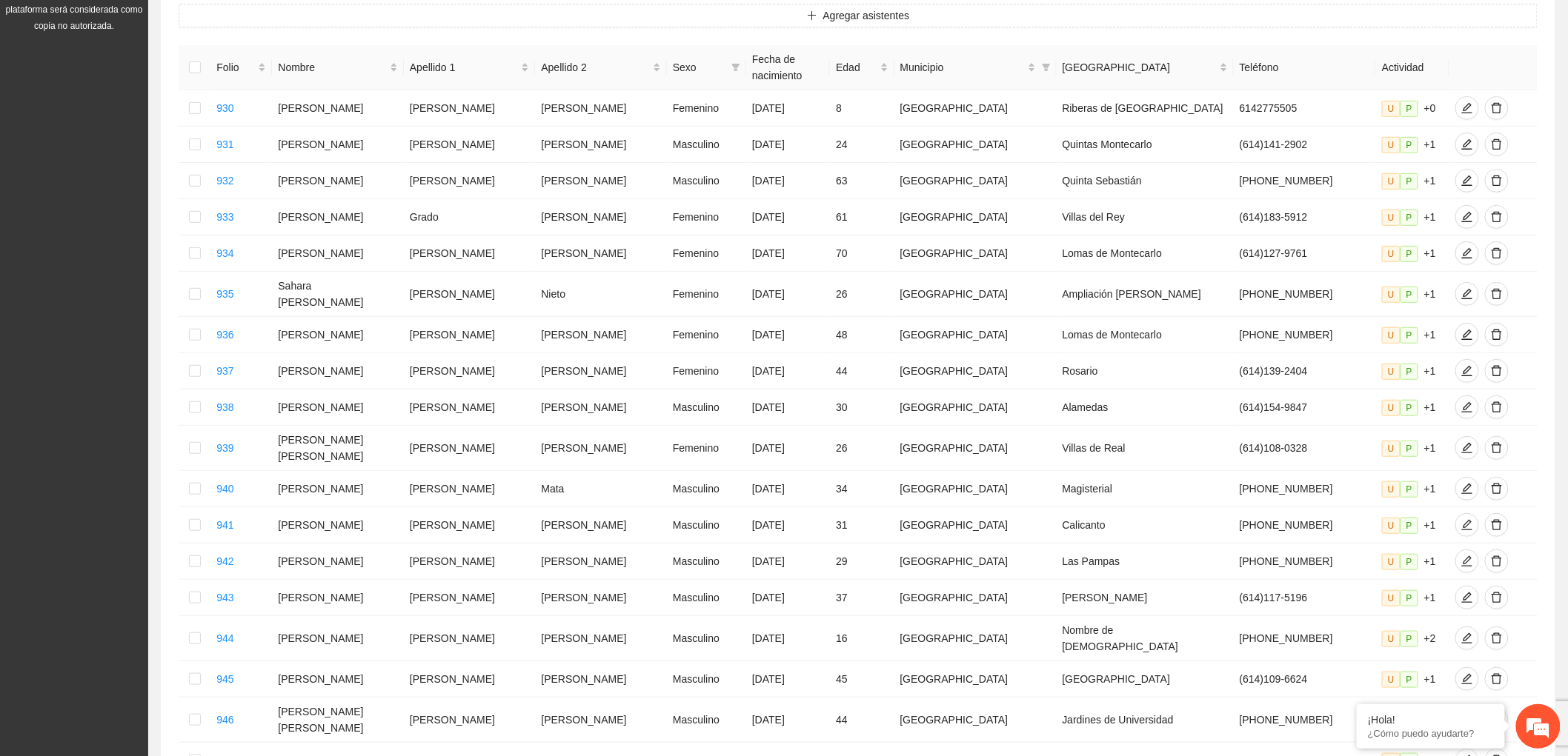
scroll to position [28, 0]
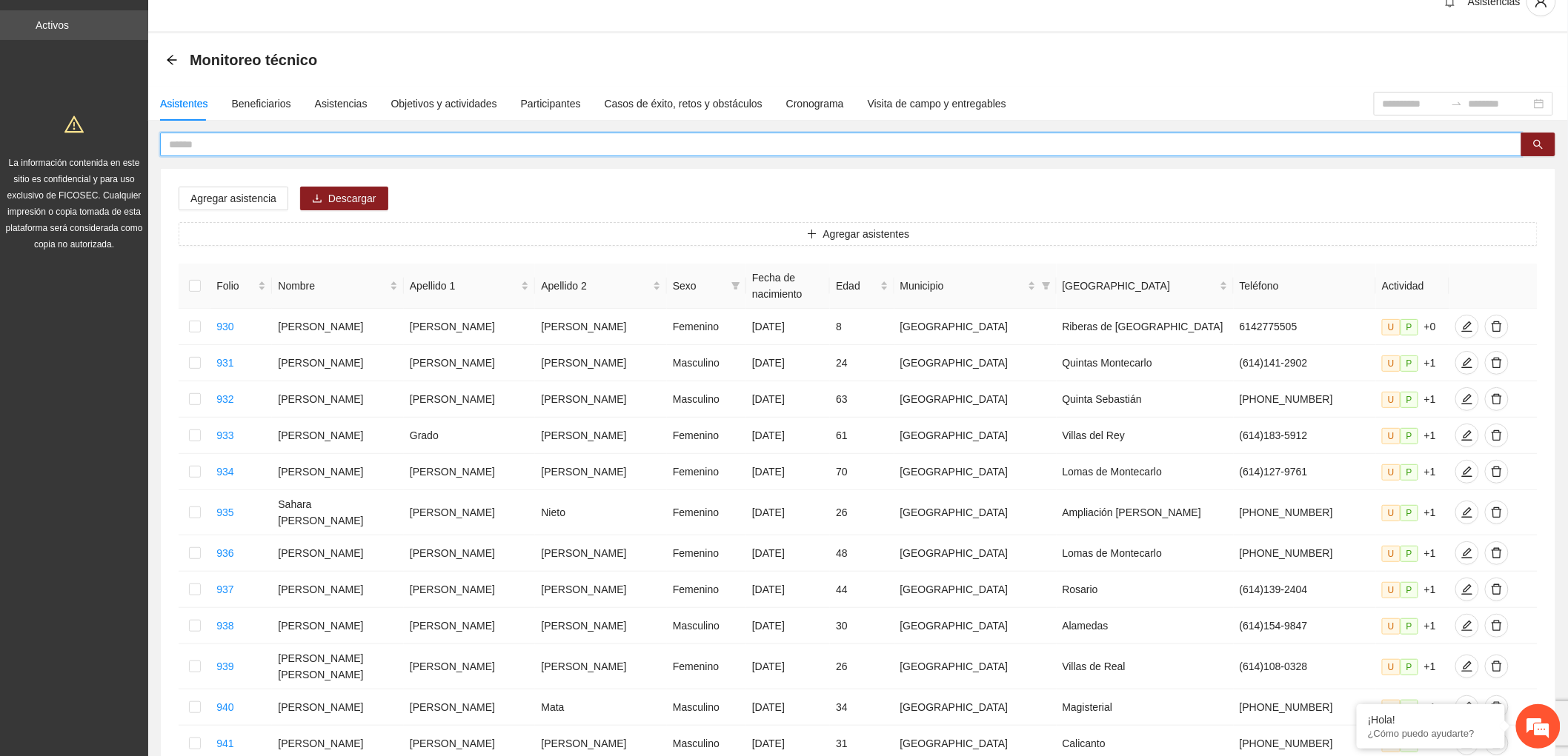
click at [254, 137] on input "text" at bounding box center [835, 145] width 1332 height 16
click at [1542, 137] on button "button" at bounding box center [1538, 145] width 34 height 24
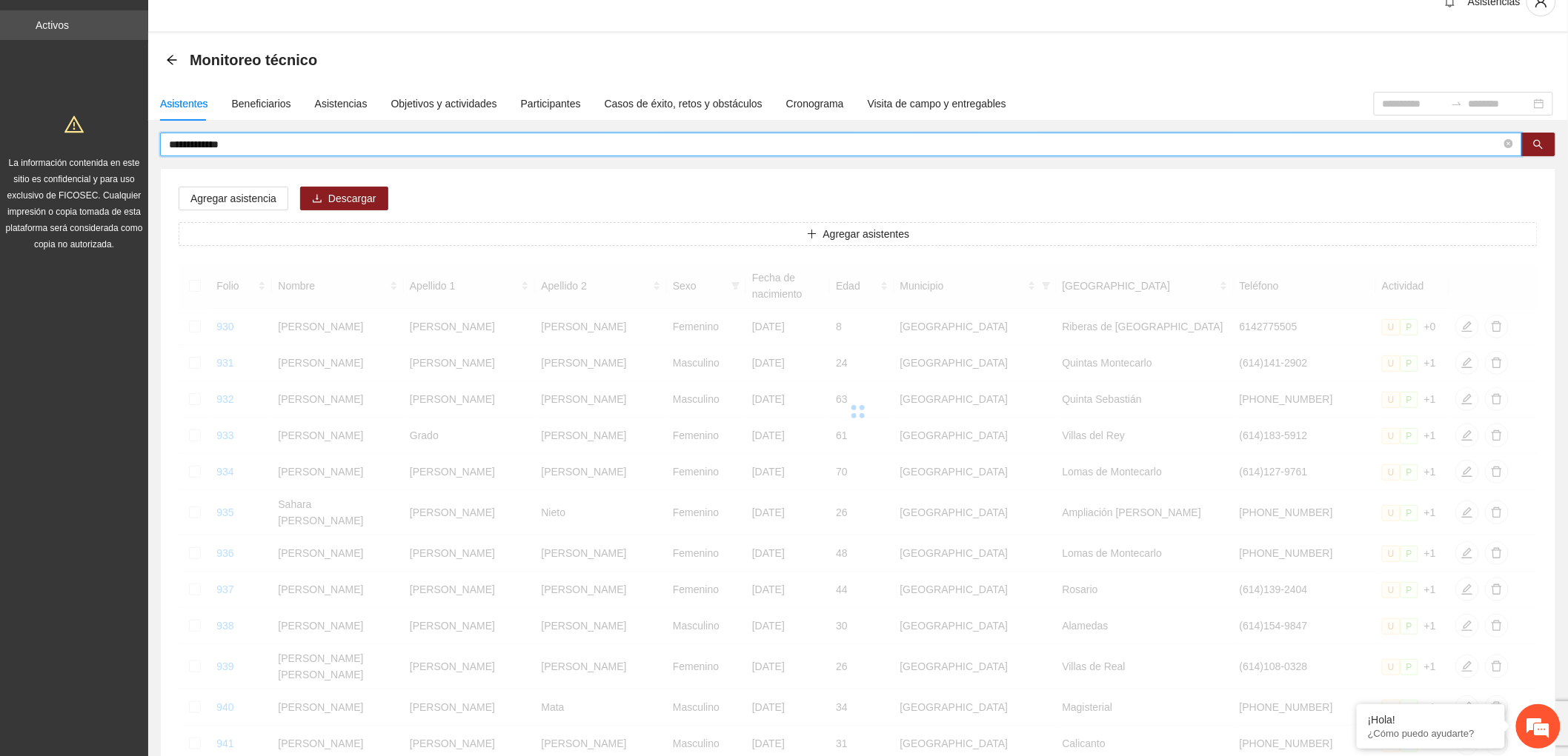
scroll to position [0, 0]
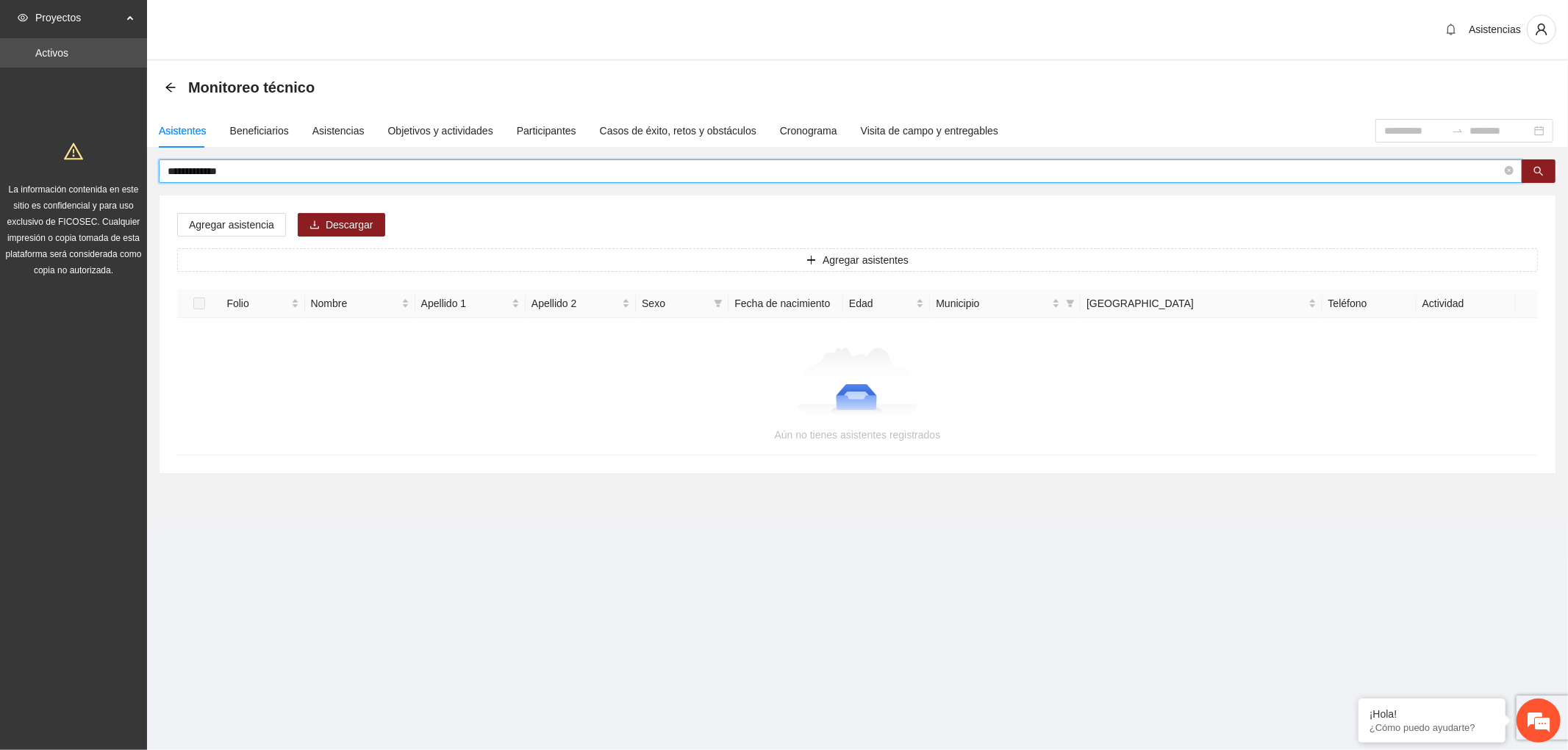
click at [254, 171] on input "**********" at bounding box center [834, 172] width 1334 height 16
type input "*"
type input "*****"
click at [1545, 172] on button "button" at bounding box center [1538, 171] width 33 height 23
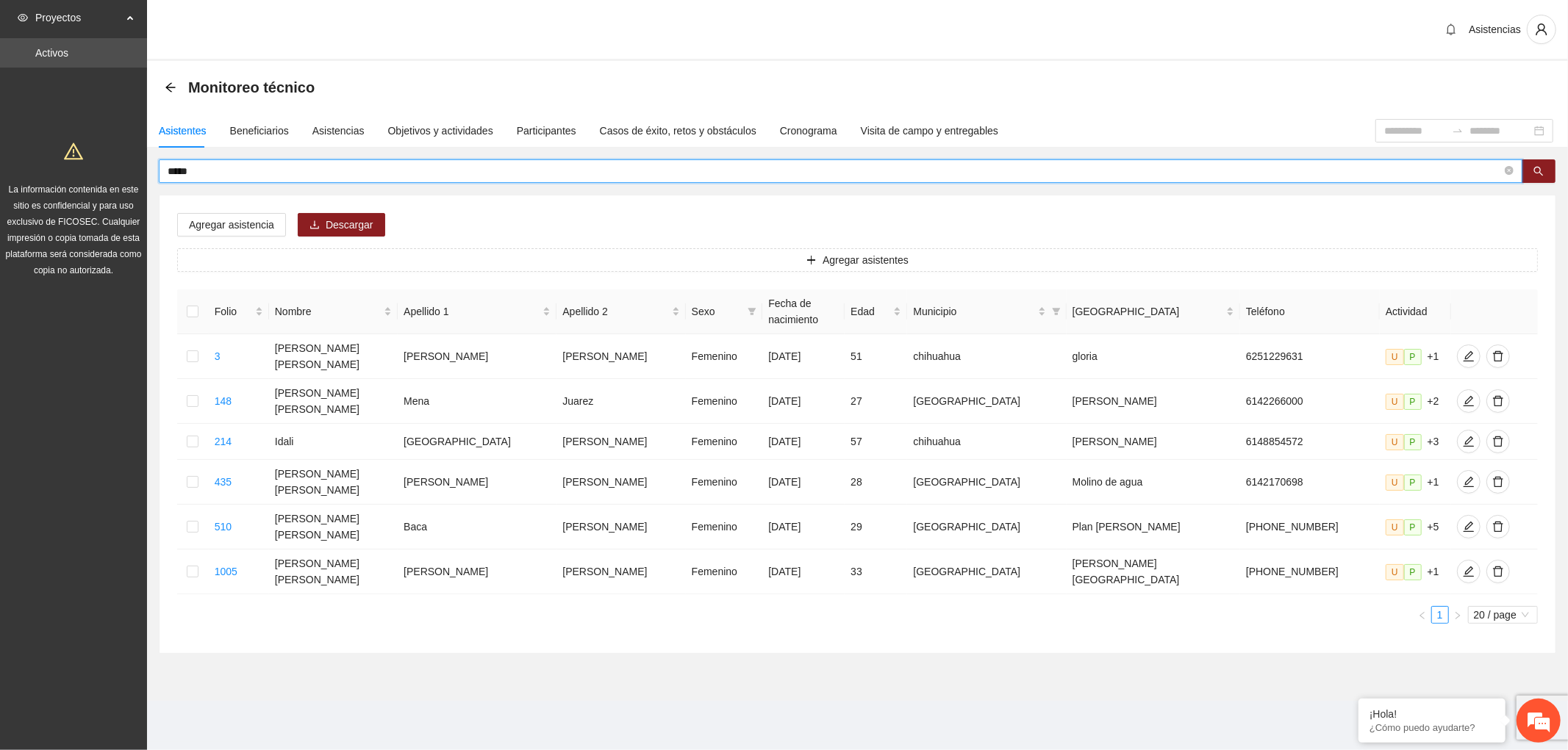
drag, startPoint x: 215, startPoint y: 176, endPoint x: 2, endPoint y: 138, distance: 216.4
click at [122, 173] on section "Proyectos Activos La información contenida en este sitio es confidencial y para…" at bounding box center [784, 375] width 1568 height 750
click at [256, 177] on input "text" at bounding box center [834, 172] width 1334 height 16
click at [324, 127] on div "Asistencias" at bounding box center [339, 131] width 52 height 16
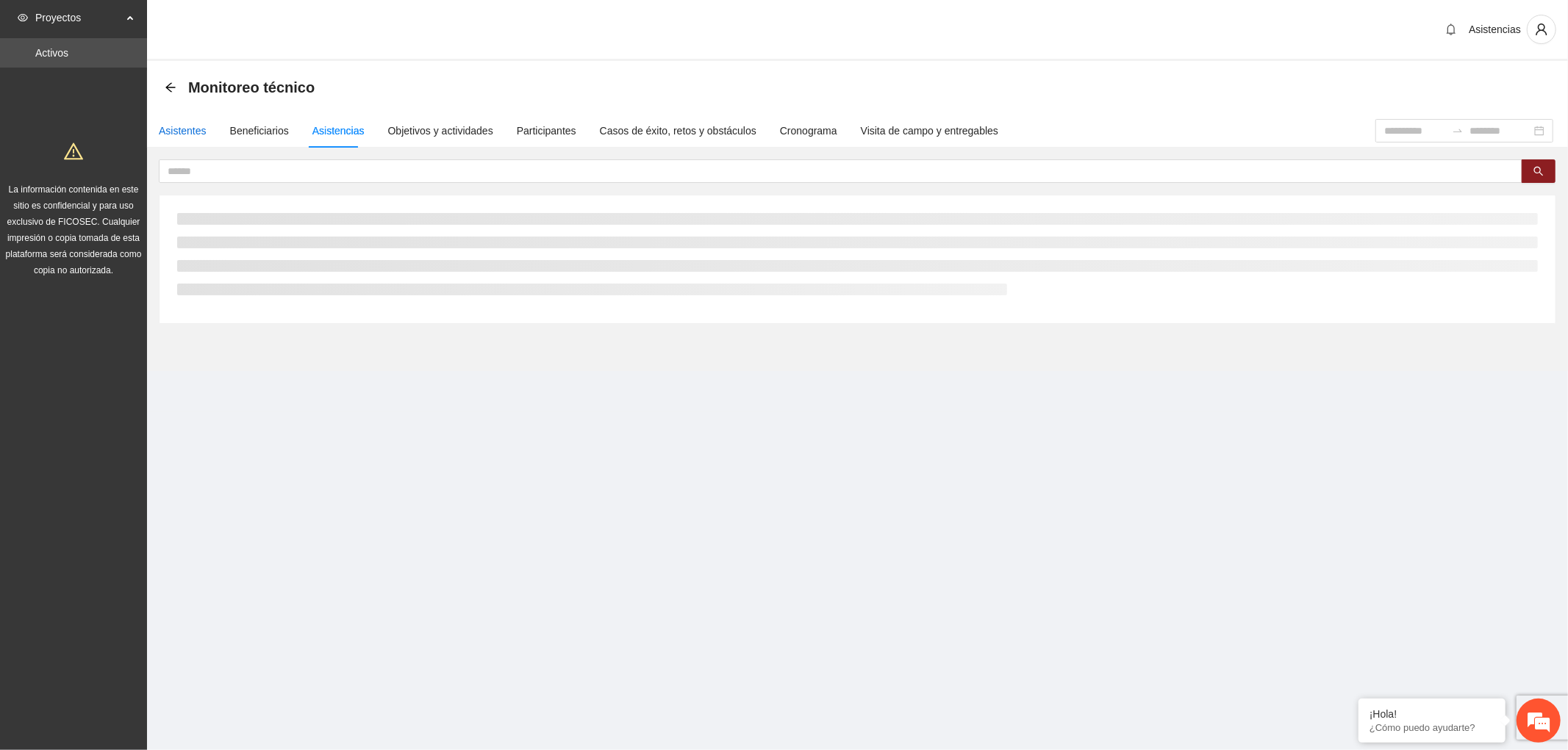
click at [186, 137] on div "Asistentes" at bounding box center [183, 131] width 48 height 16
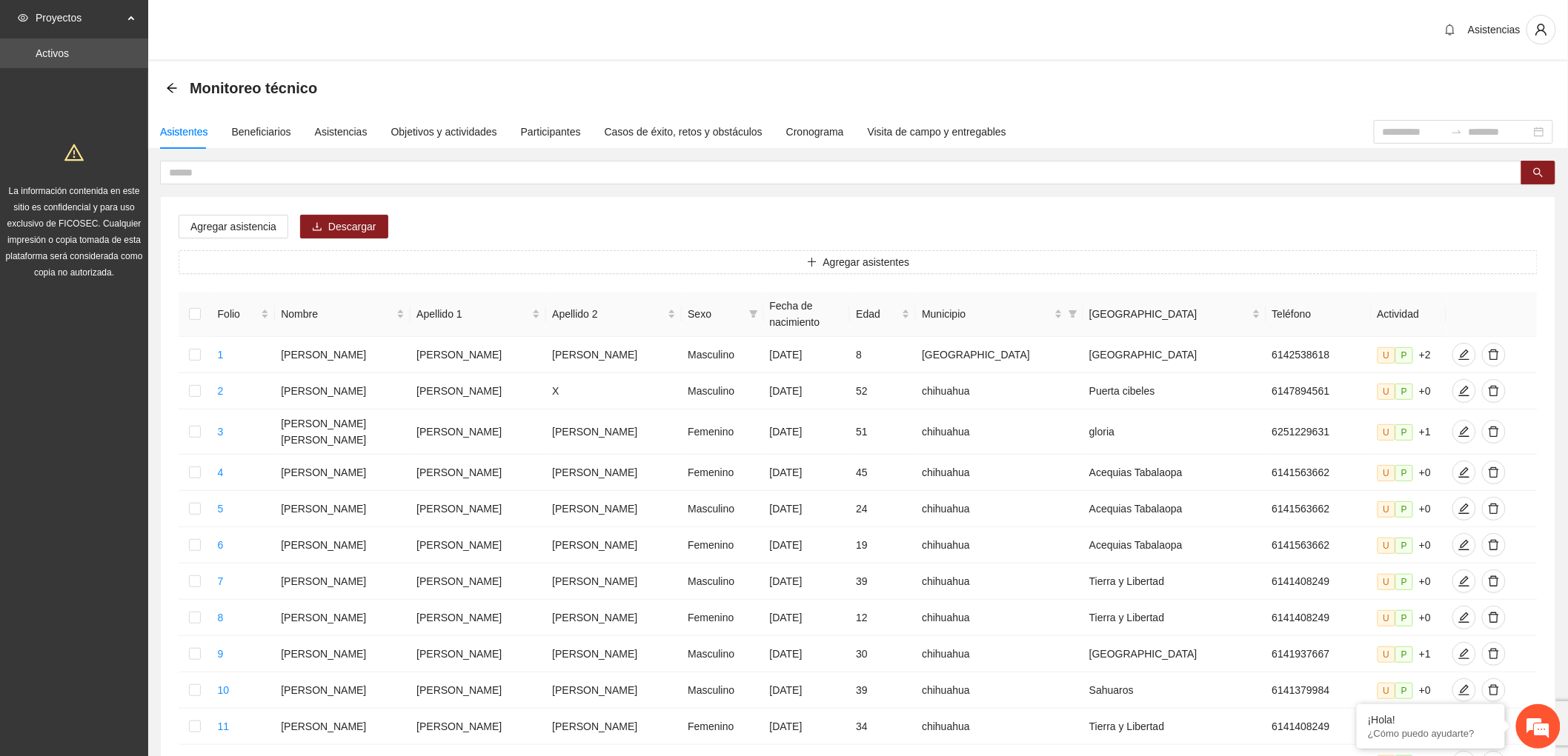
click at [241, 157] on div "Asistentes Beneficiarios Asistencias Objetivos y actividades Participantes Caso…" at bounding box center [858, 637] width 1419 height 1044
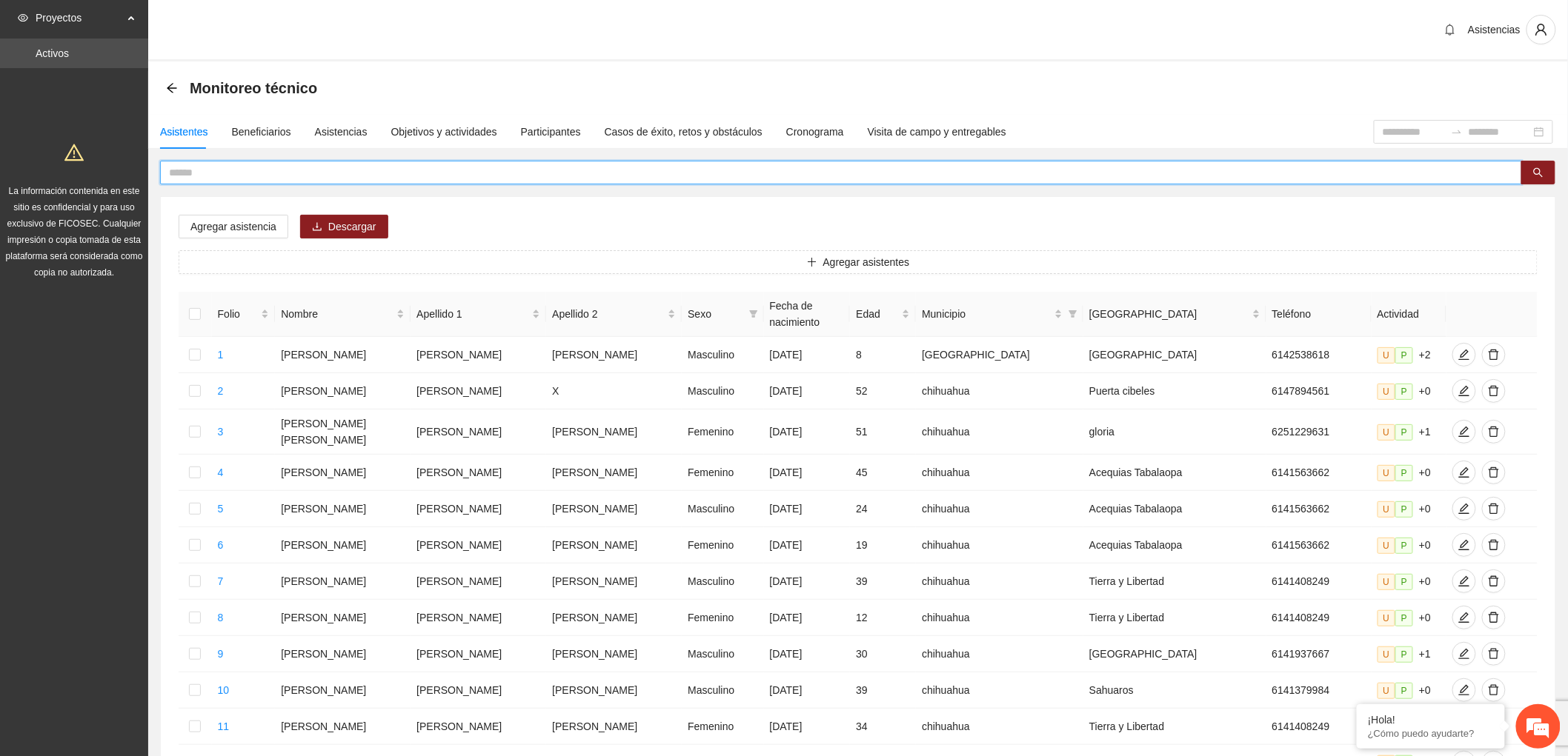
click at [241, 168] on input "text" at bounding box center [835, 173] width 1332 height 16
click at [115, 26] on span "Proyectos" at bounding box center [79, 17] width 87 height 30
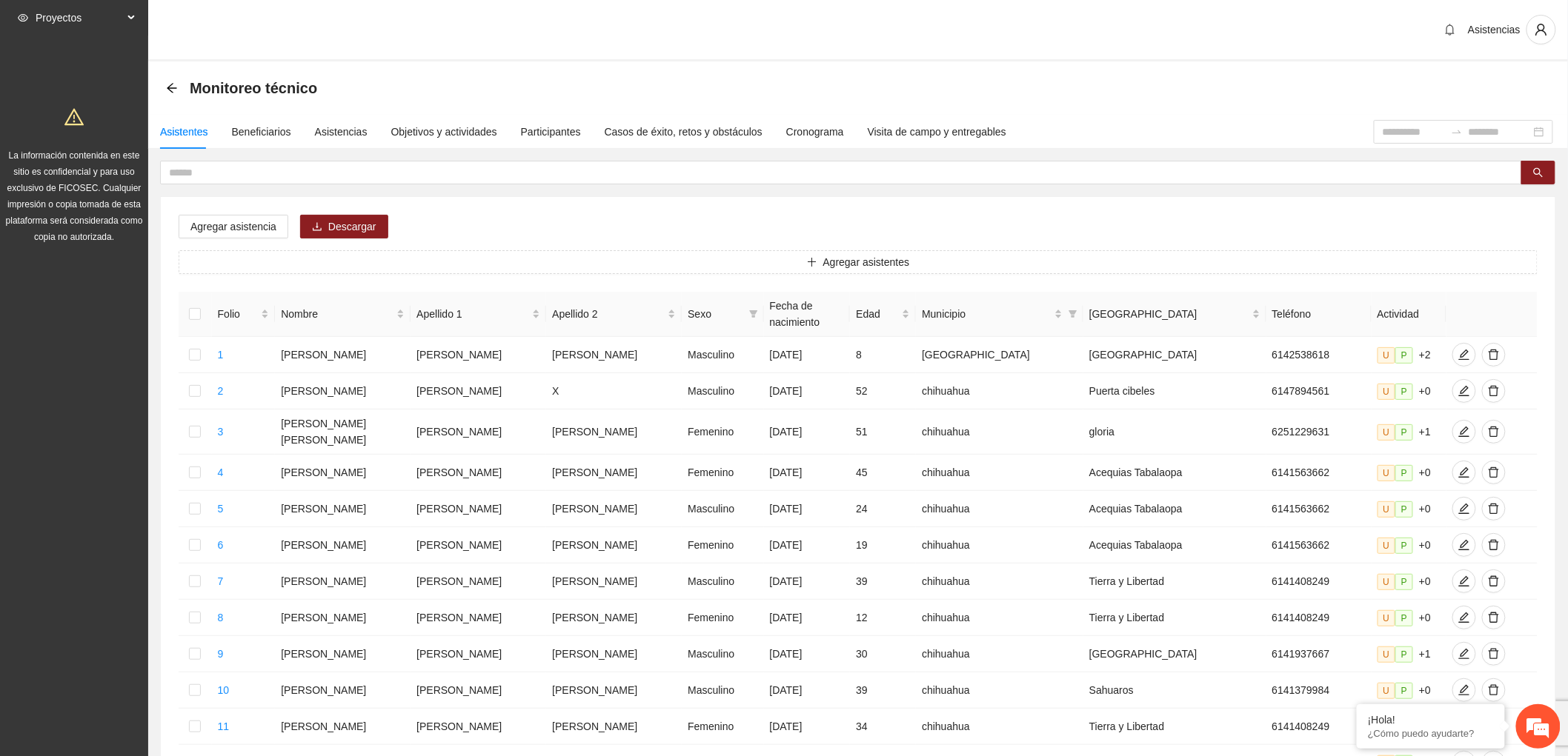
click at [115, 26] on span "Proyectos" at bounding box center [79, 17] width 87 height 30
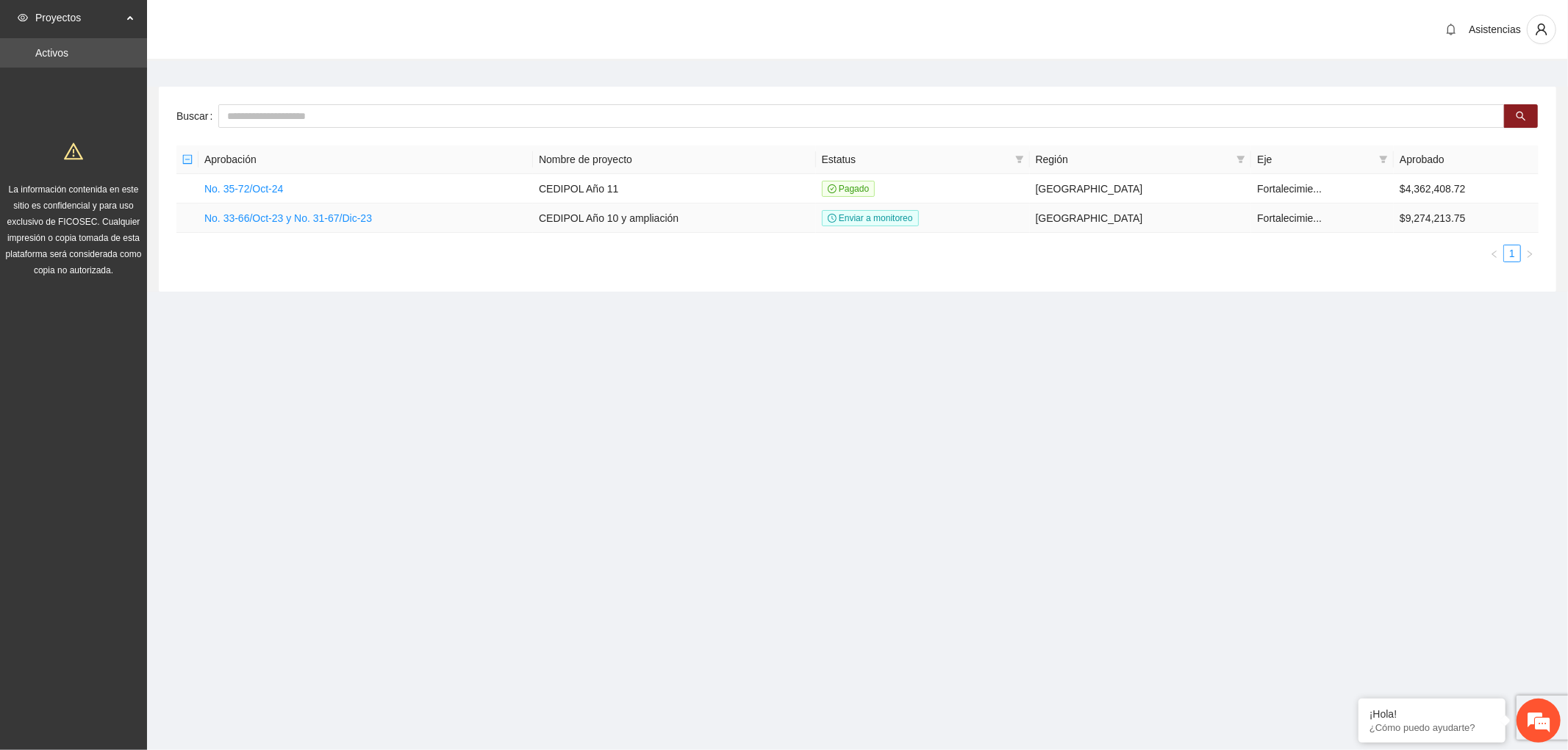
click at [327, 207] on td "No. 33-66/Oct-23 y No. 31-67/Dic-23" at bounding box center [366, 218] width 334 height 30
click at [326, 214] on link "No. 33-66/Oct-23 y No. 31-67/Dic-23" at bounding box center [287, 218] width 167 height 12
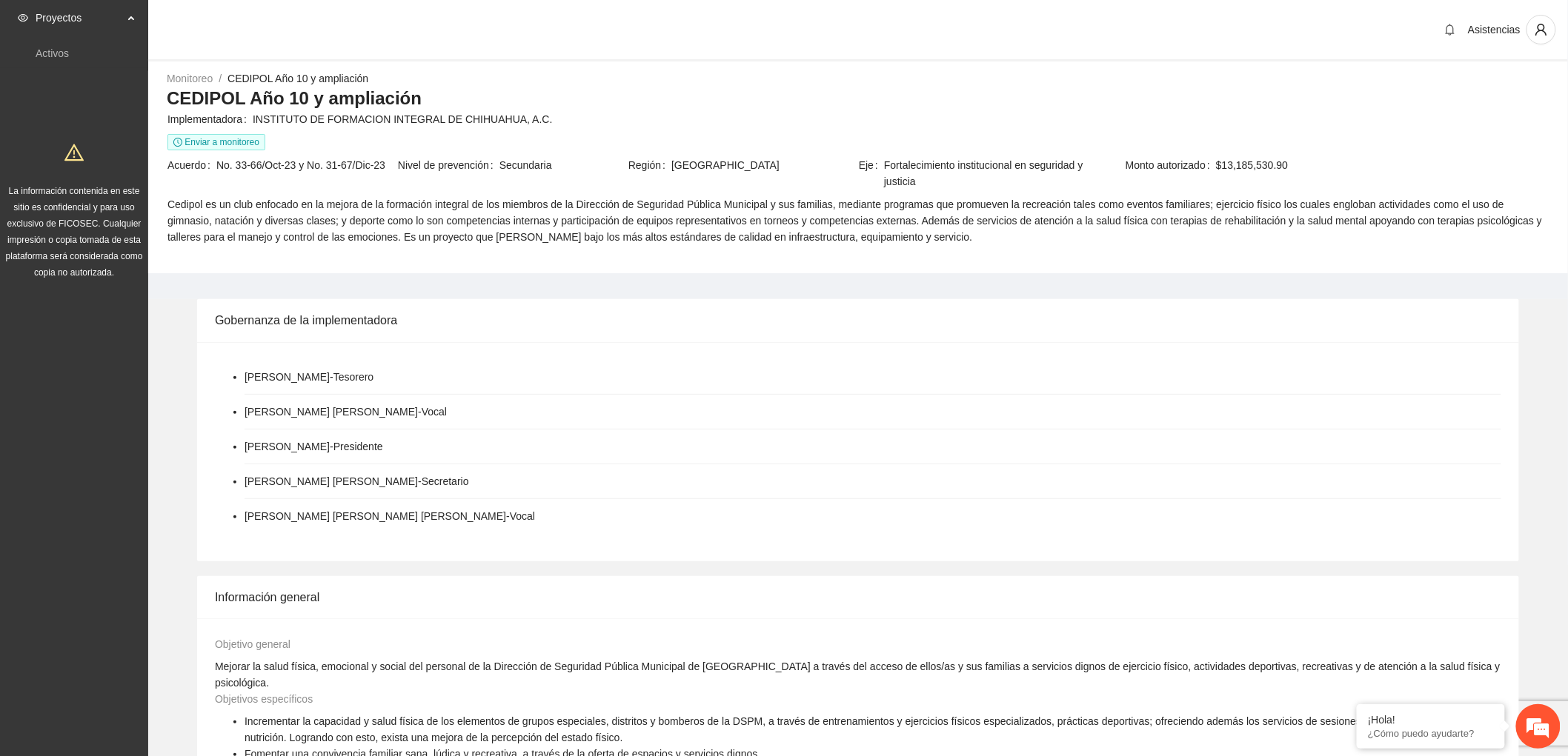
scroll to position [443, 0]
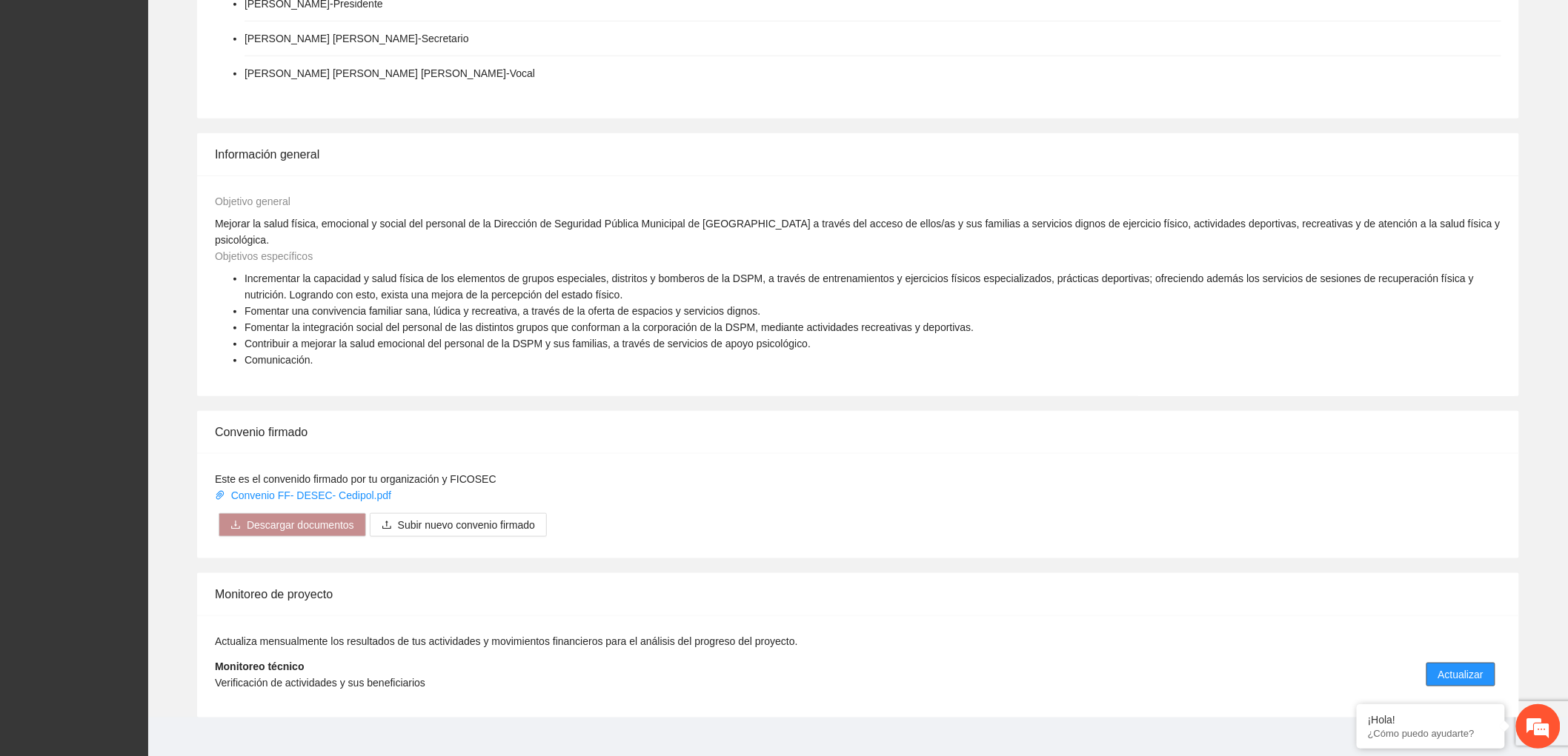
click at [1475, 668] on button "Actualizar" at bounding box center [1461, 675] width 69 height 24
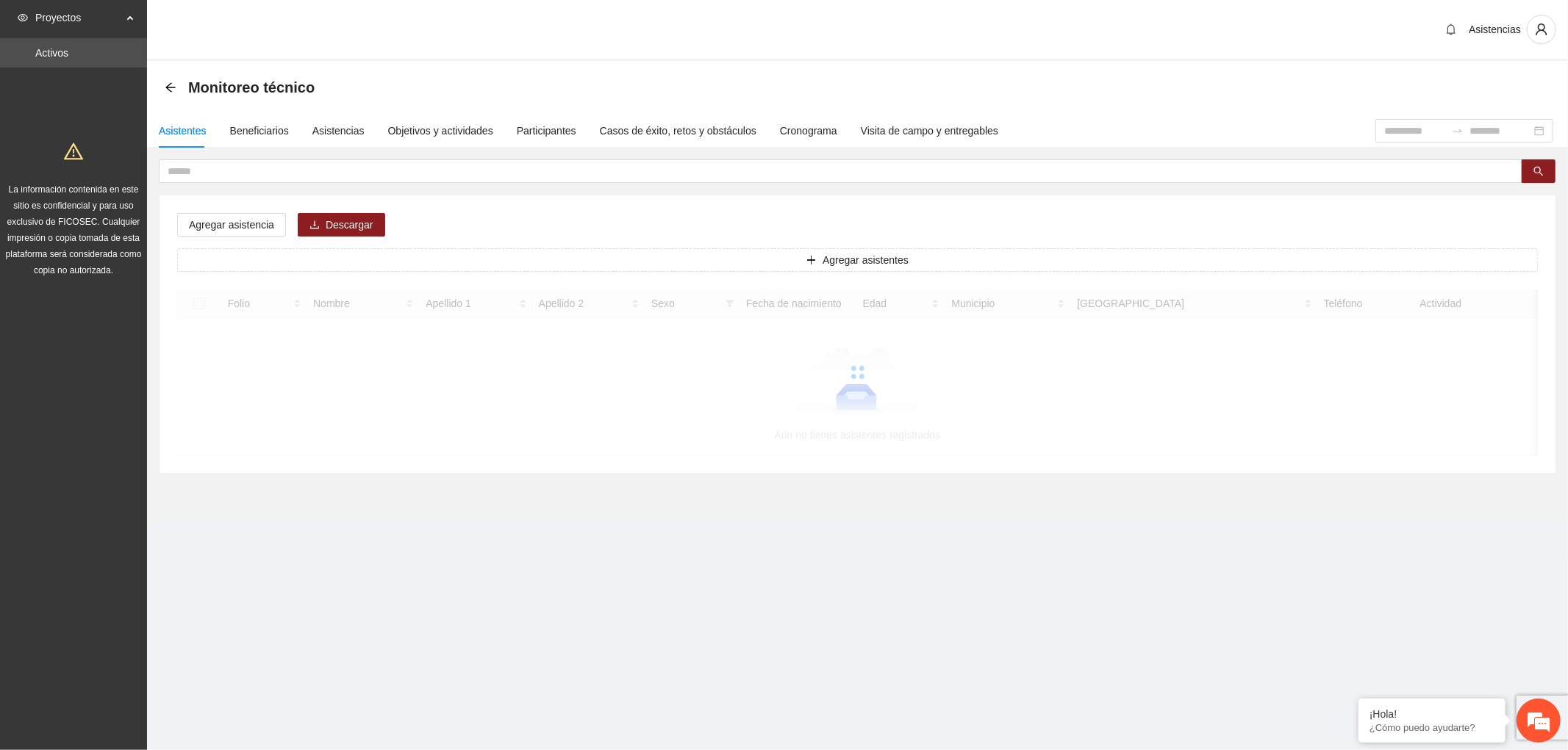
click at [1444, 650] on section "Proyectos Activos La información contenida en este sitio es confidencial y para…" at bounding box center [784, 375] width 1568 height 750
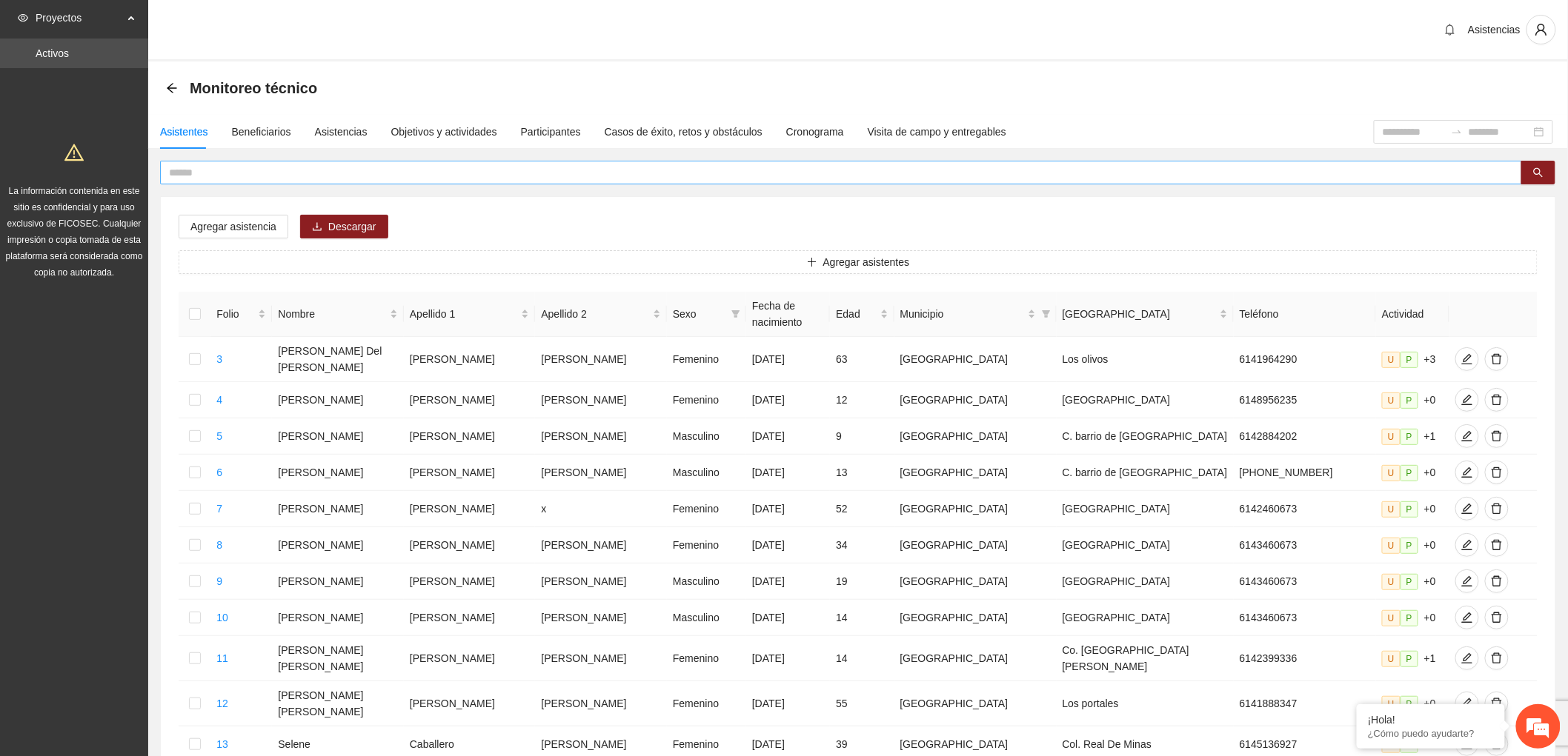
click at [212, 176] on input "text" at bounding box center [835, 173] width 1332 height 16
click at [1531, 165] on button "button" at bounding box center [1538, 172] width 34 height 24
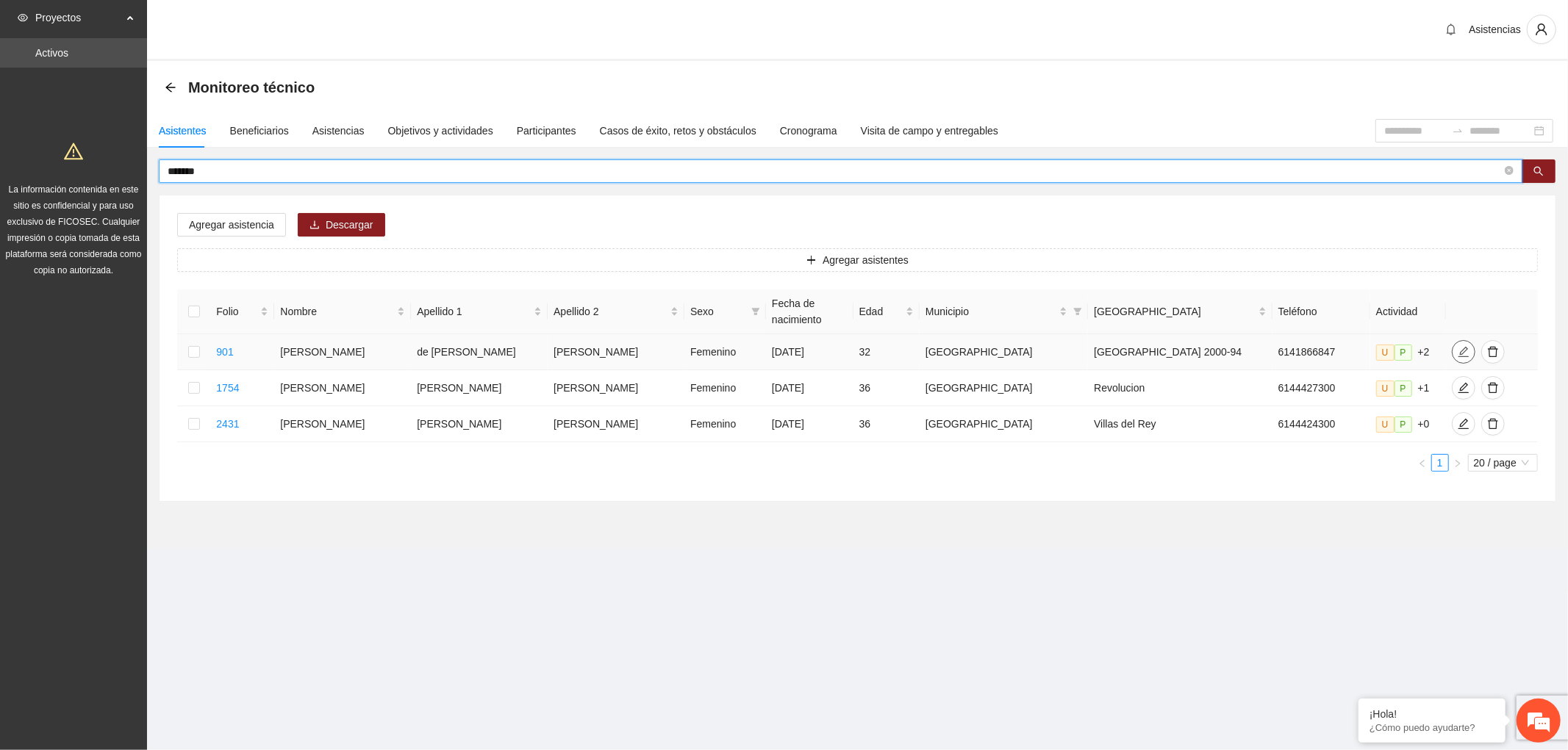
type input "*******"
click at [1458, 346] on icon "edit" at bounding box center [1463, 352] width 12 height 12
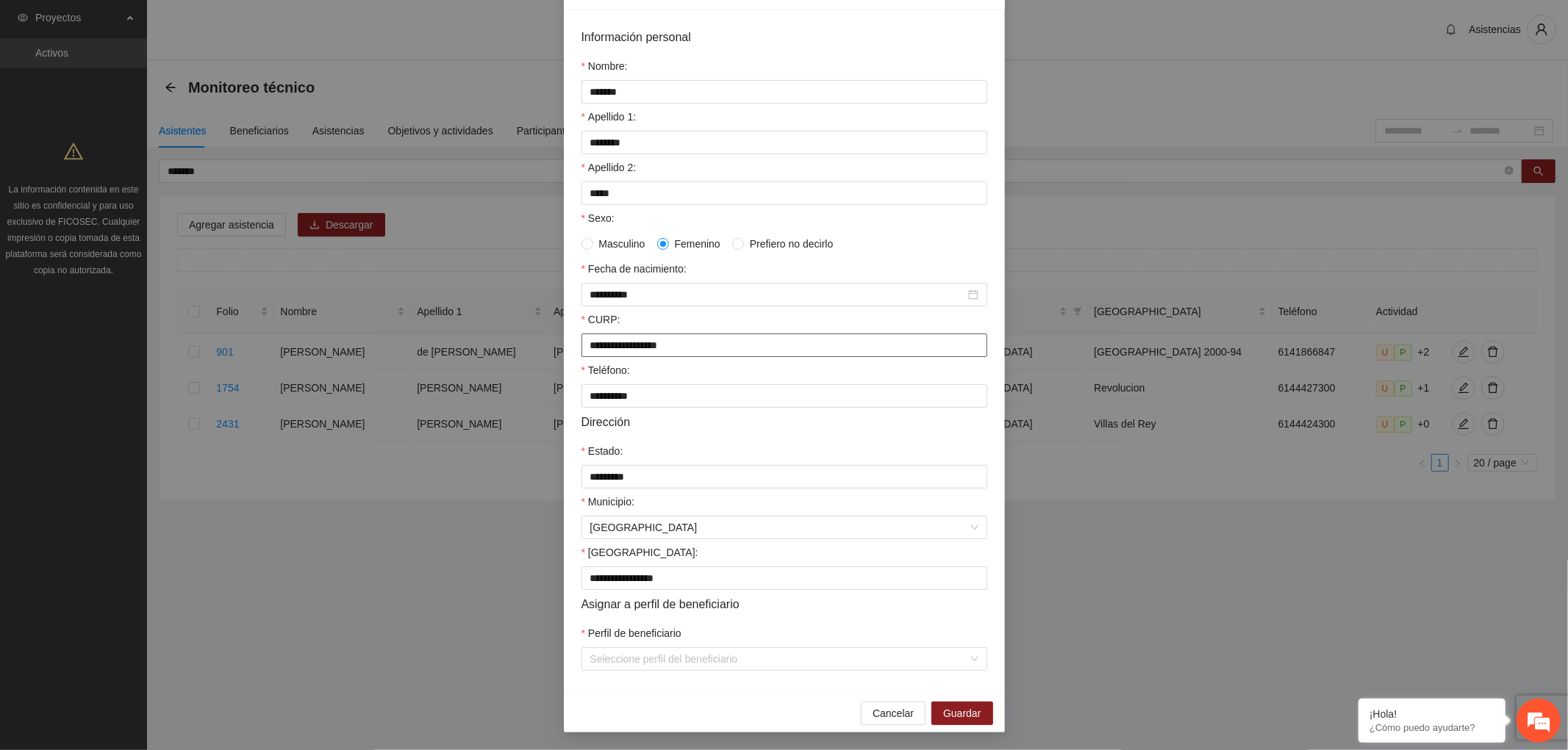
scroll to position [117, 0]
drag, startPoint x: 707, startPoint y: 341, endPoint x: 507, endPoint y: 327, distance: 200.5
click at [507, 327] on div "**********" at bounding box center [784, 375] width 1568 height 750
click at [649, 336] on input "**********" at bounding box center [784, 345] width 406 height 23
drag, startPoint x: 740, startPoint y: 342, endPoint x: 518, endPoint y: 334, distance: 222.1
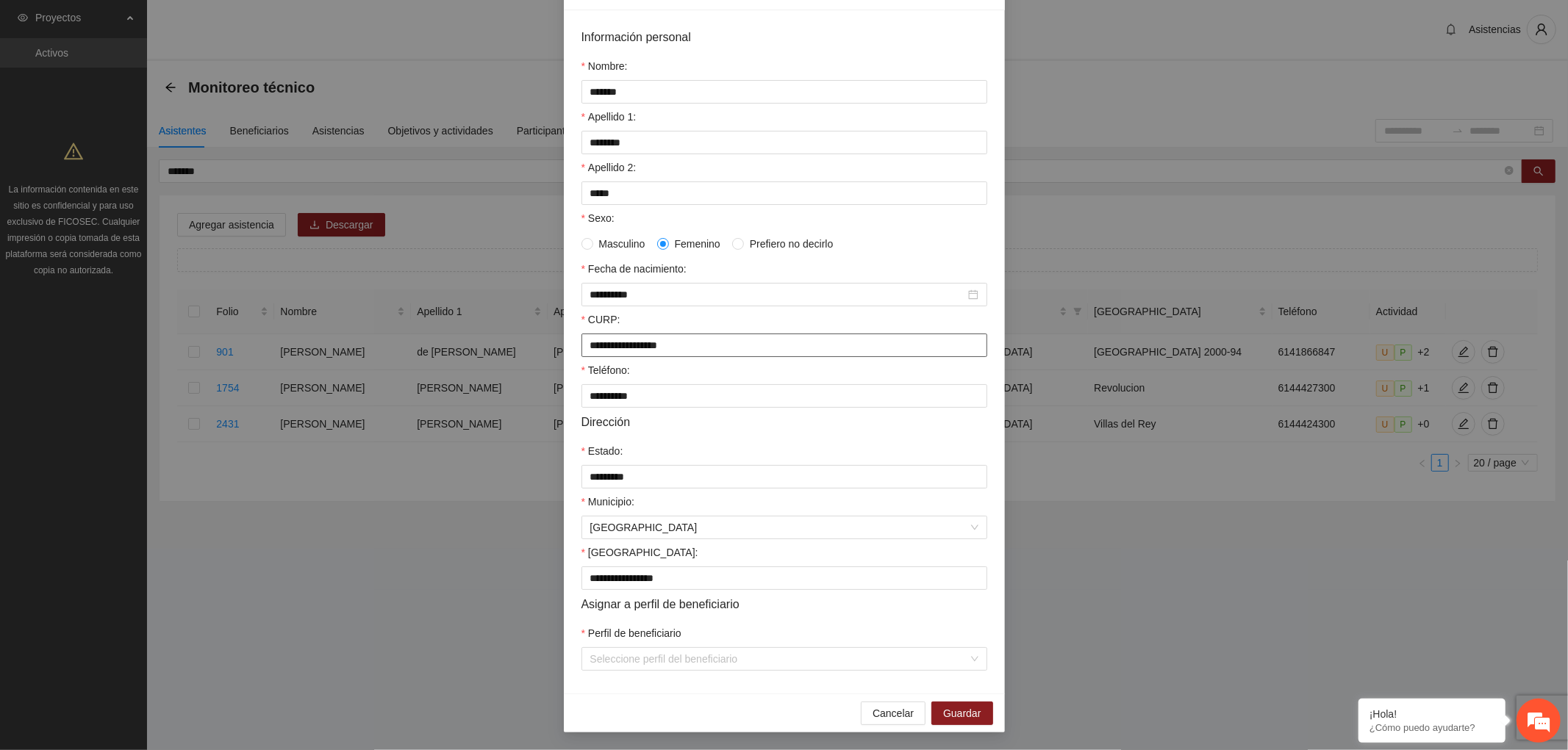
click at [518, 334] on div "**********" at bounding box center [784, 375] width 1568 height 750
type input "**********"
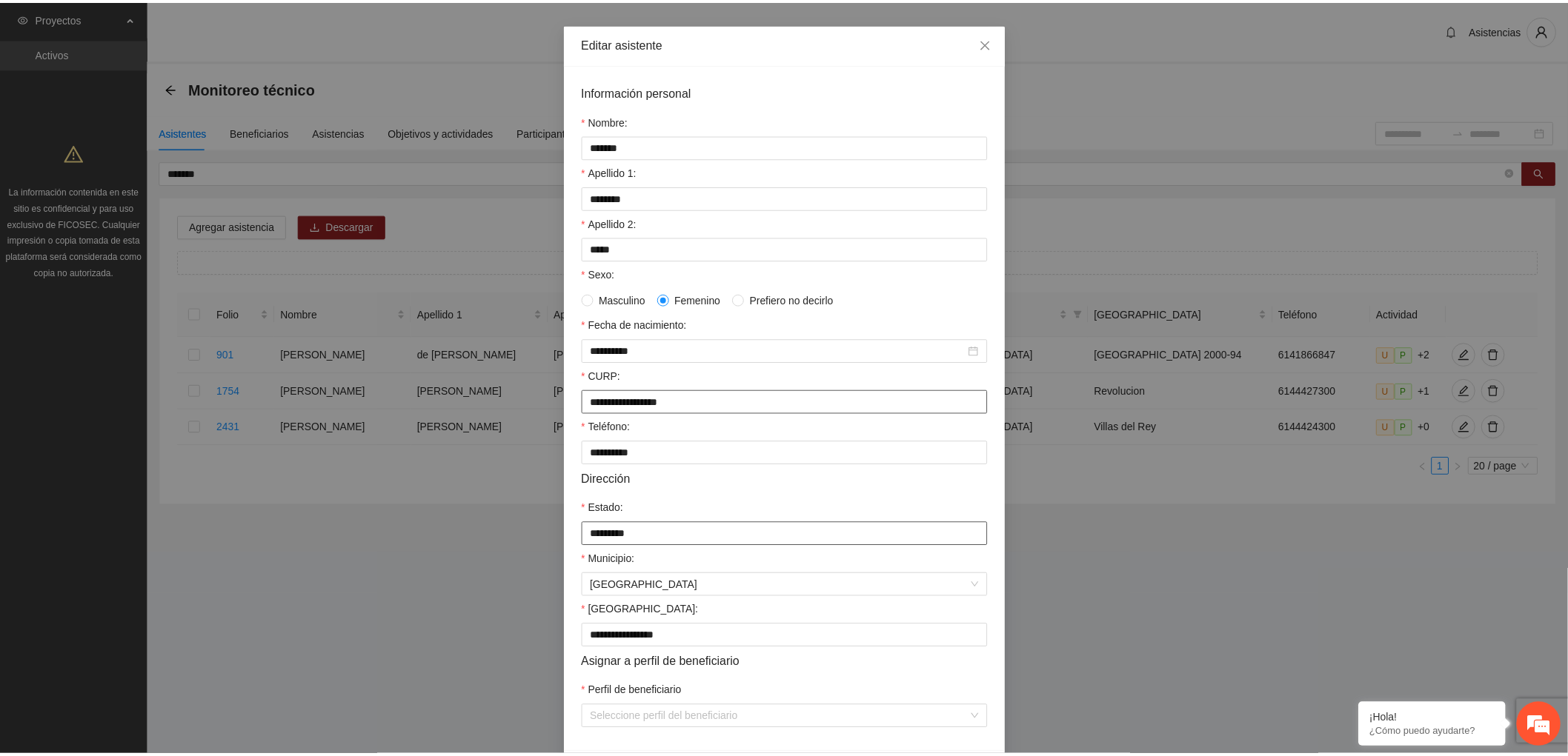
scroll to position [0, 0]
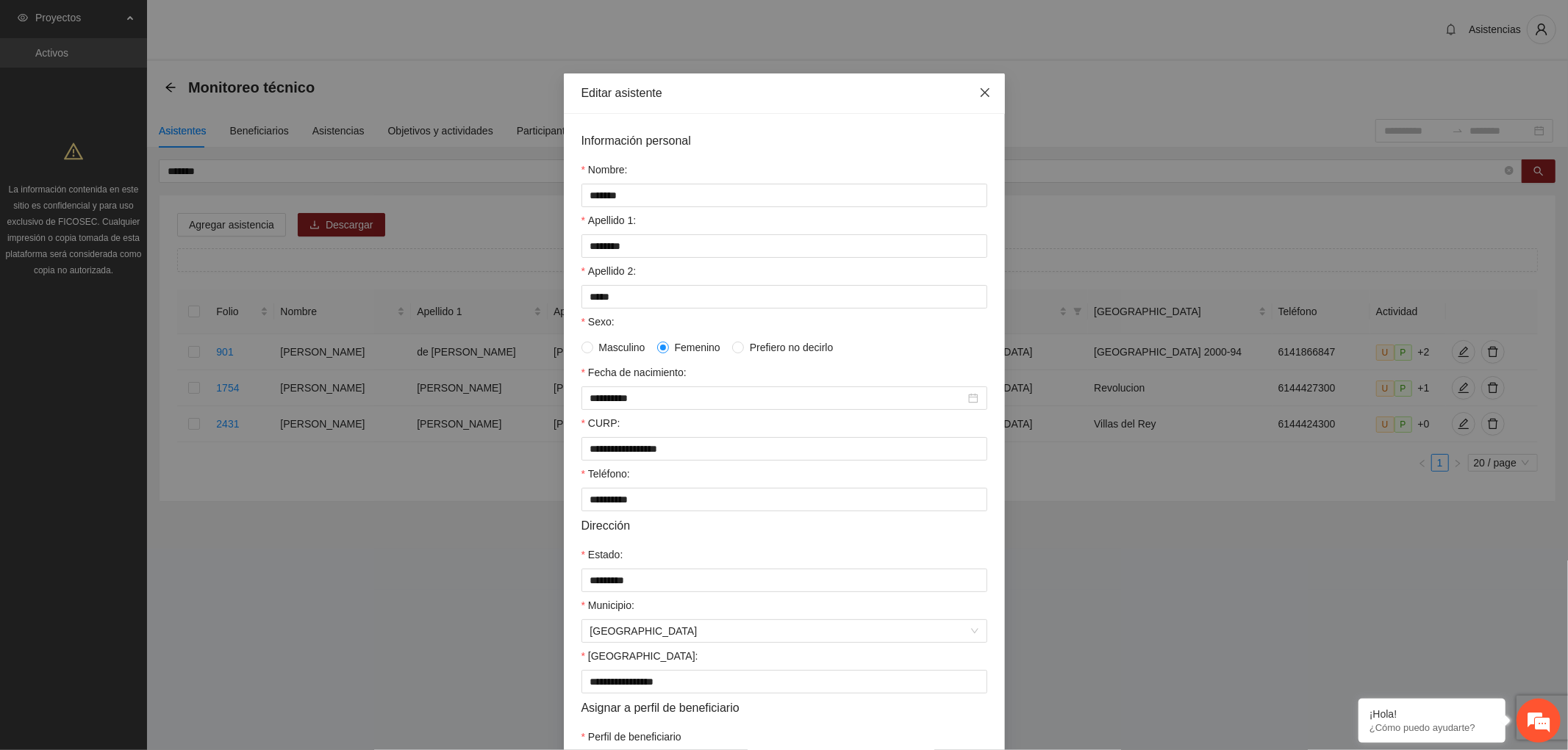
click at [979, 89] on icon "close" at bounding box center [984, 92] width 12 height 12
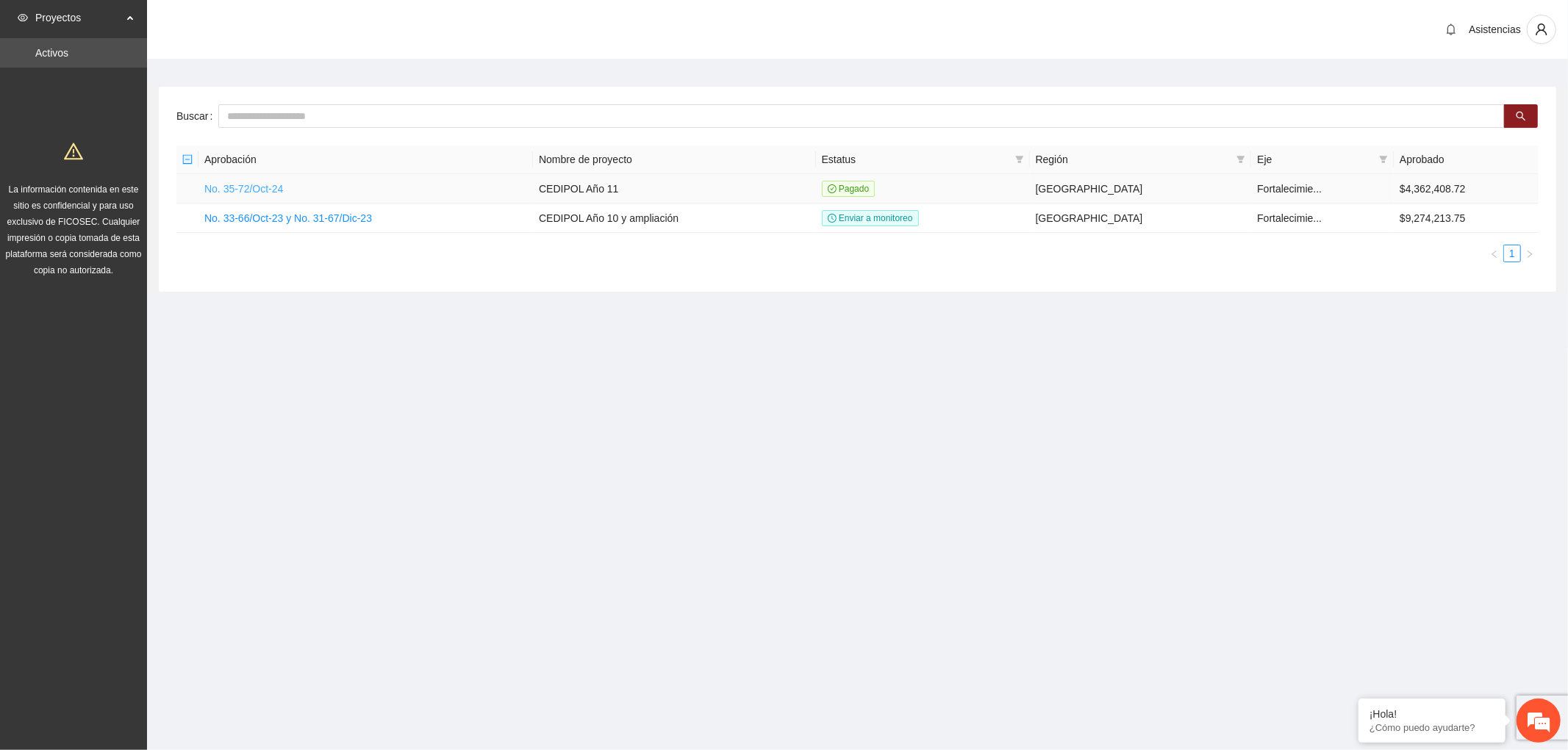
click at [251, 187] on link "No. 35-72/Oct-24" at bounding box center [243, 189] width 79 height 12
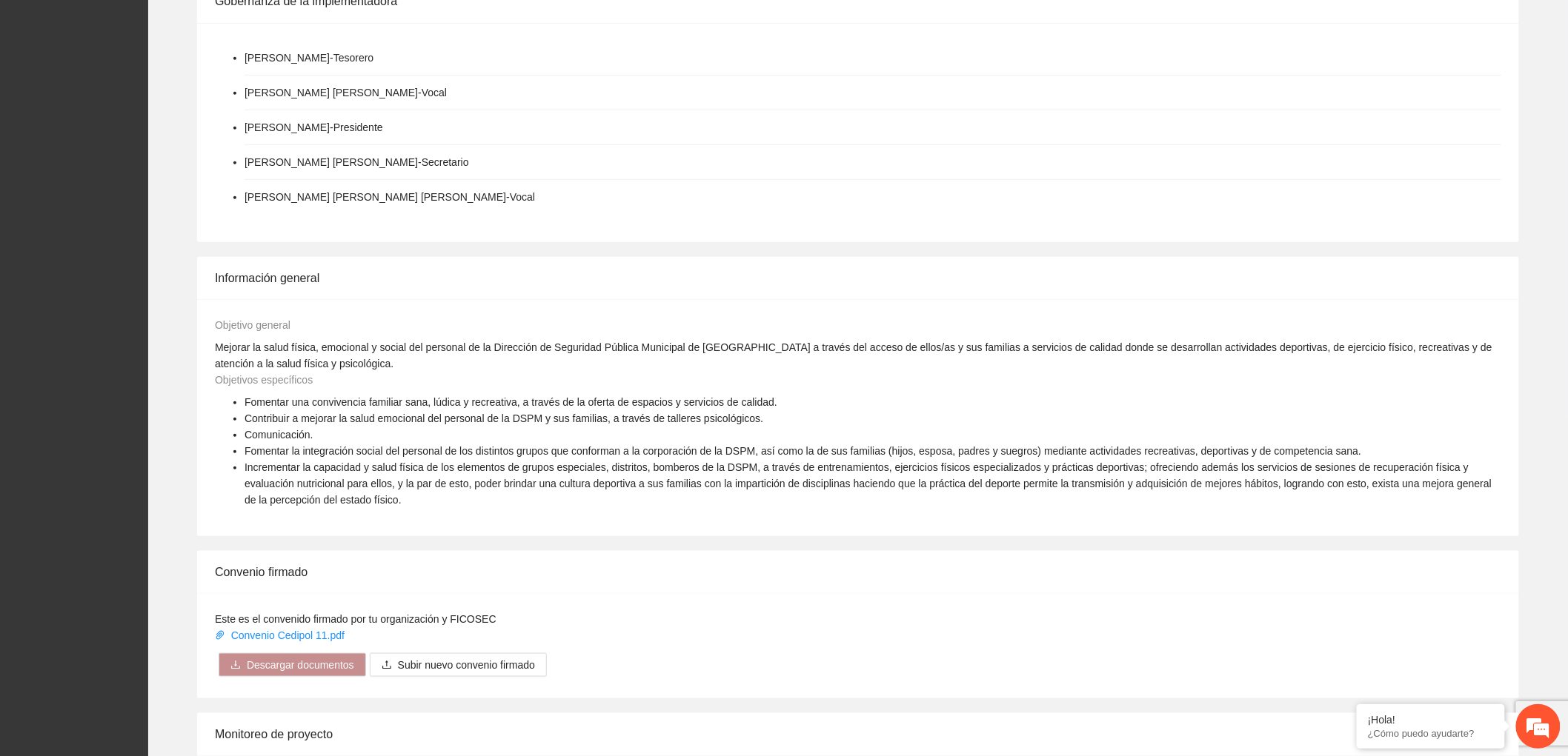
scroll to position [493, 0]
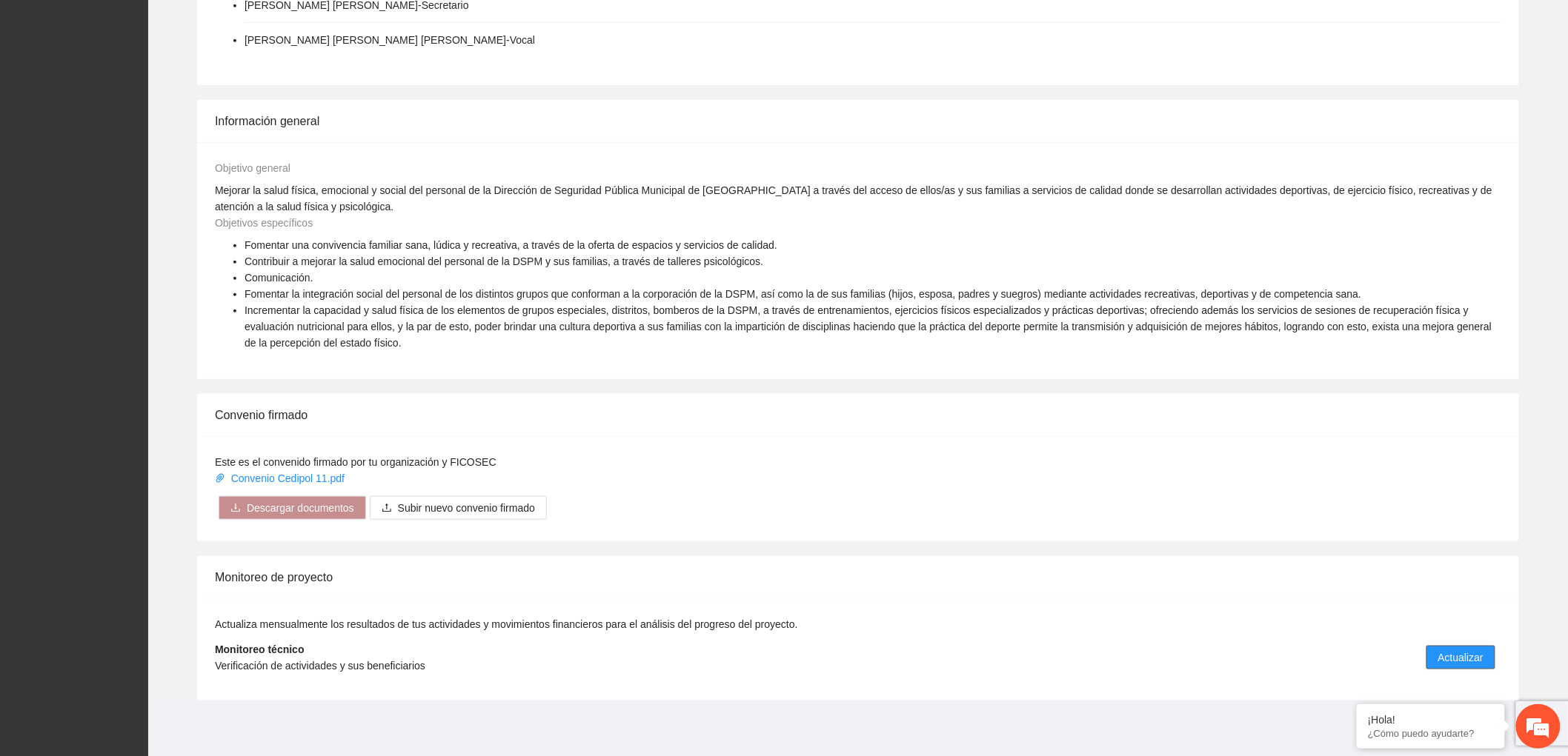
click at [1466, 653] on span "Actualizar" at bounding box center [1461, 658] width 46 height 16
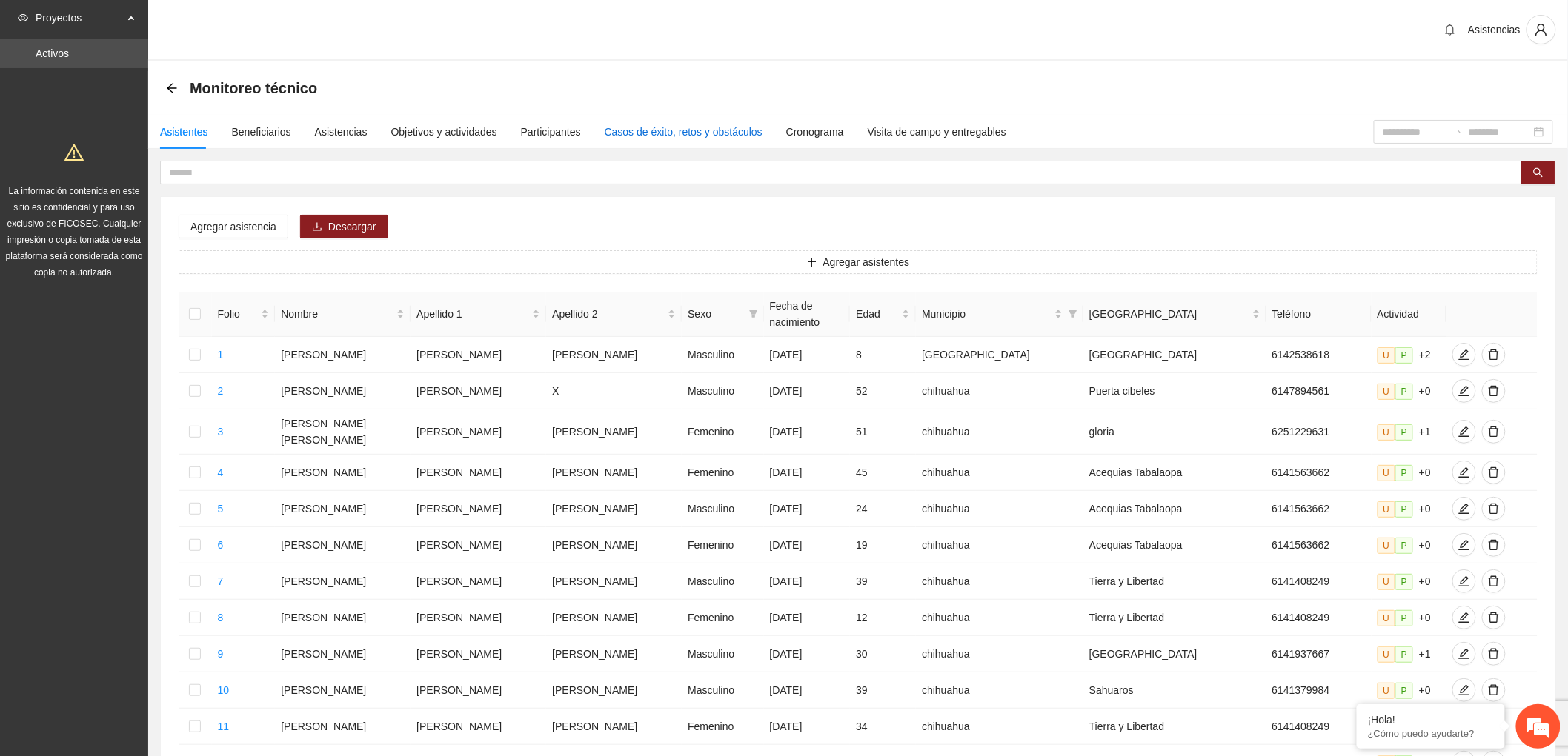
click at [677, 135] on div "Casos de éxito, retos y obstáculos" at bounding box center [683, 132] width 158 height 16
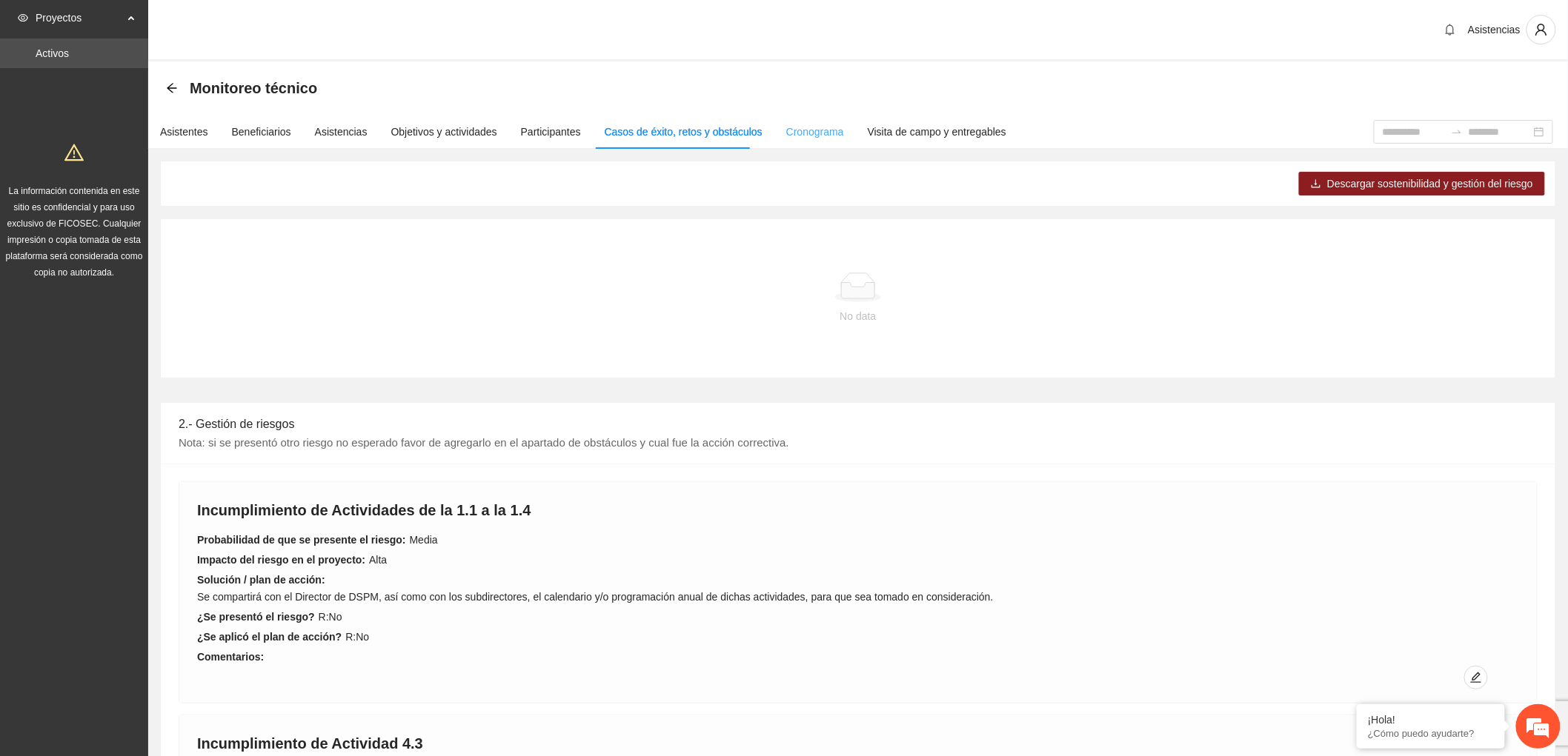
click at [804, 121] on div "Cronograma" at bounding box center [815, 131] width 57 height 34
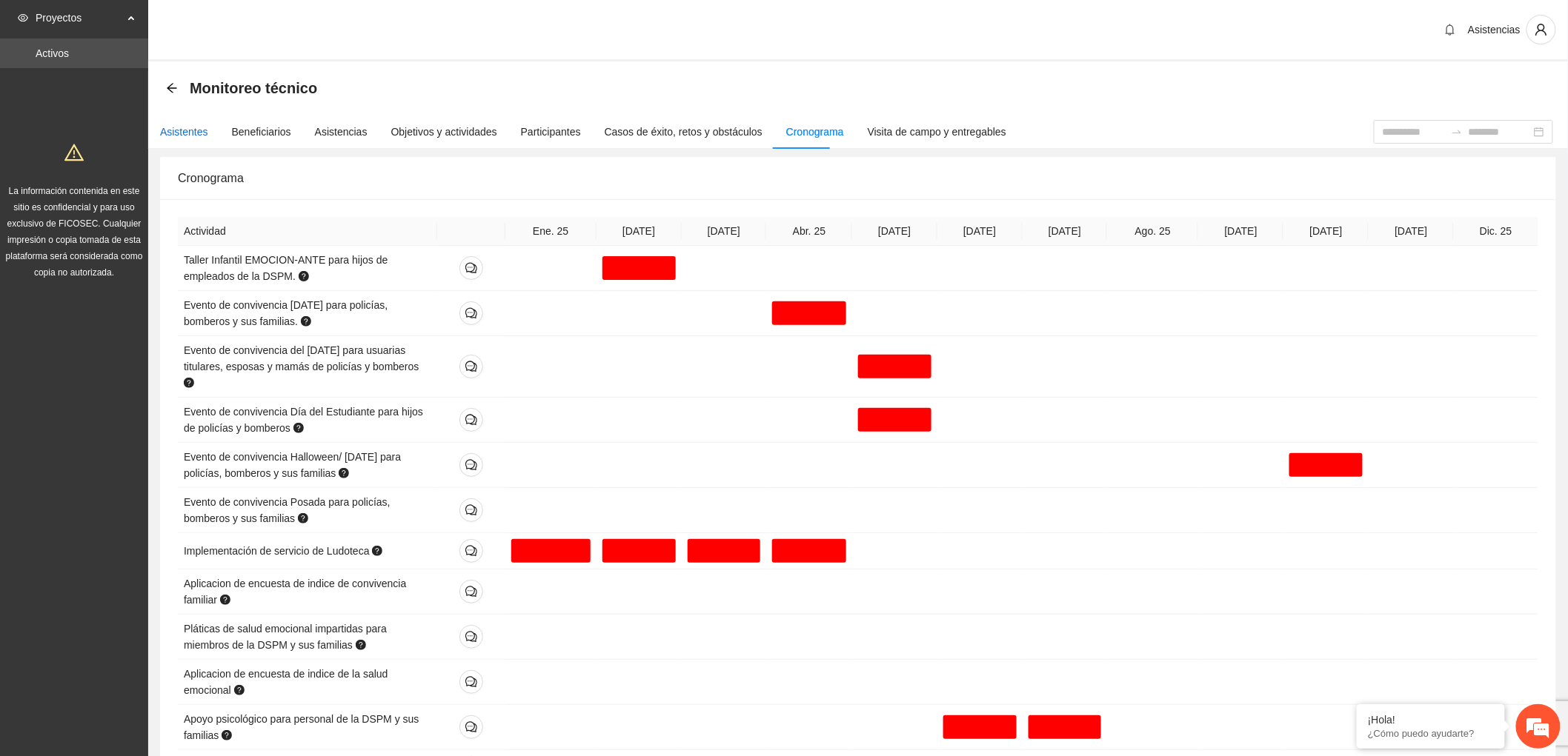
click at [199, 137] on div "Asistentes" at bounding box center [184, 132] width 48 height 16
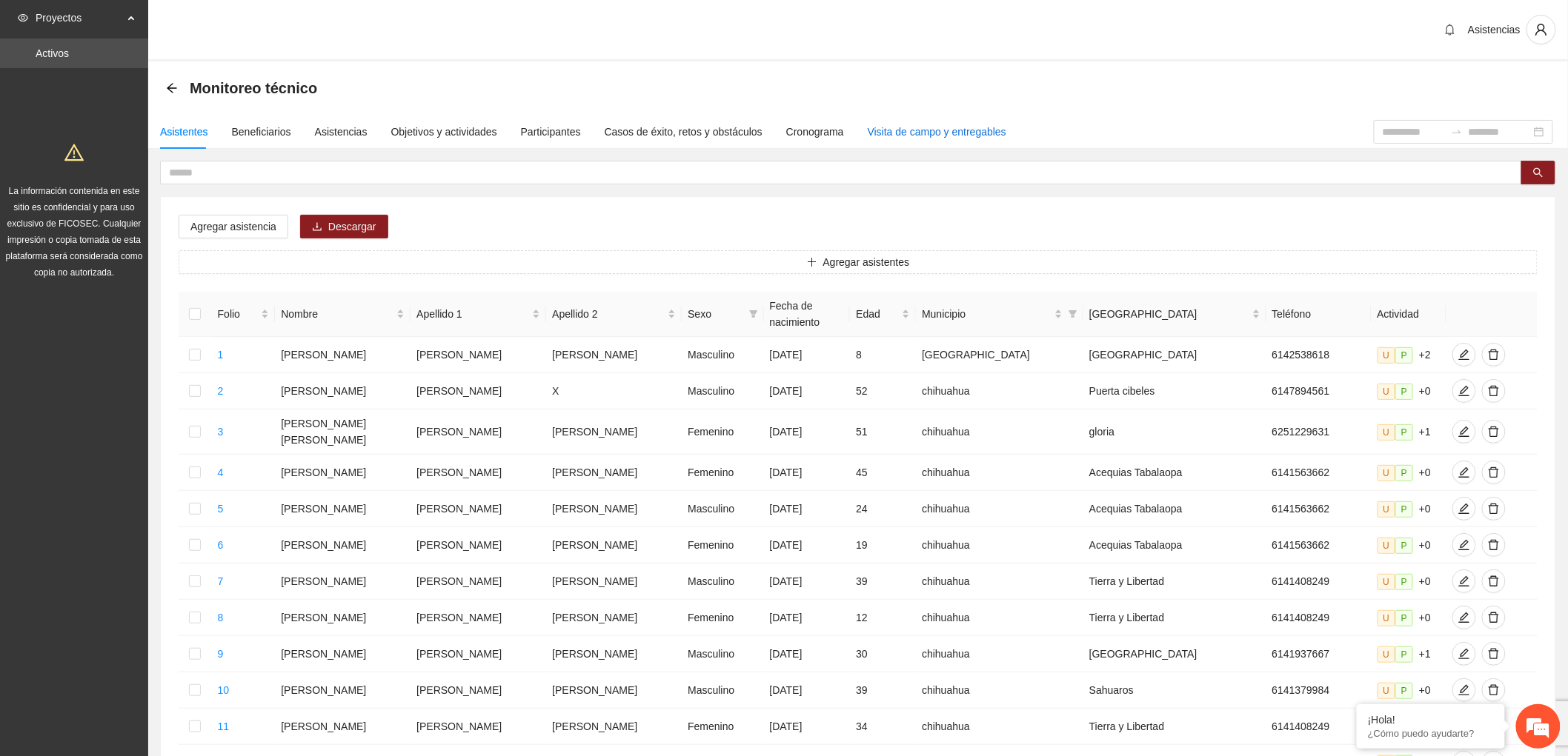
click at [876, 135] on div "Visita de campo y entregables" at bounding box center [937, 132] width 138 height 16
